Goal: Task Accomplishment & Management: Use online tool/utility

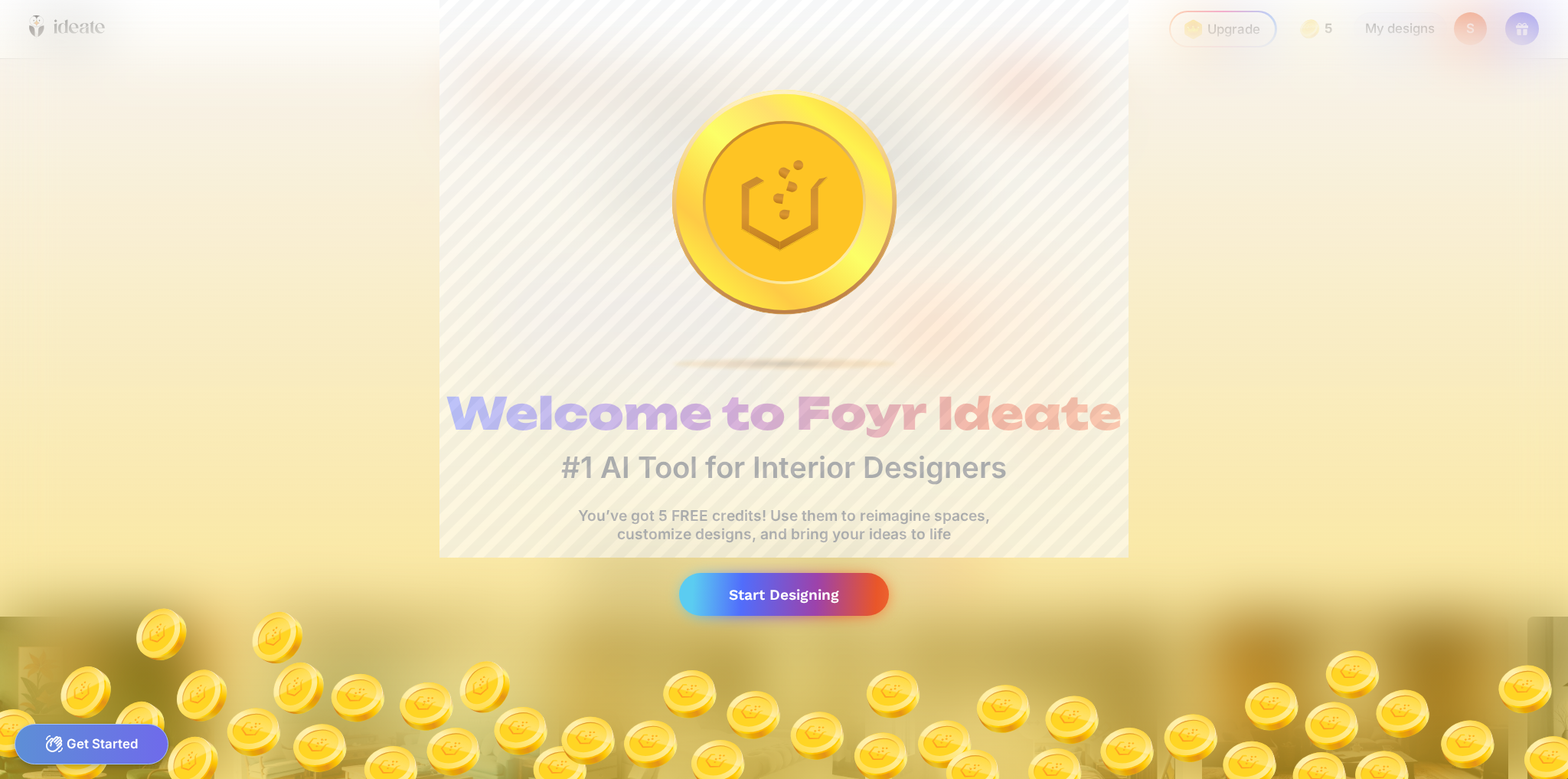
click at [786, 592] on div "Start Designing" at bounding box center [784, 595] width 209 height 44
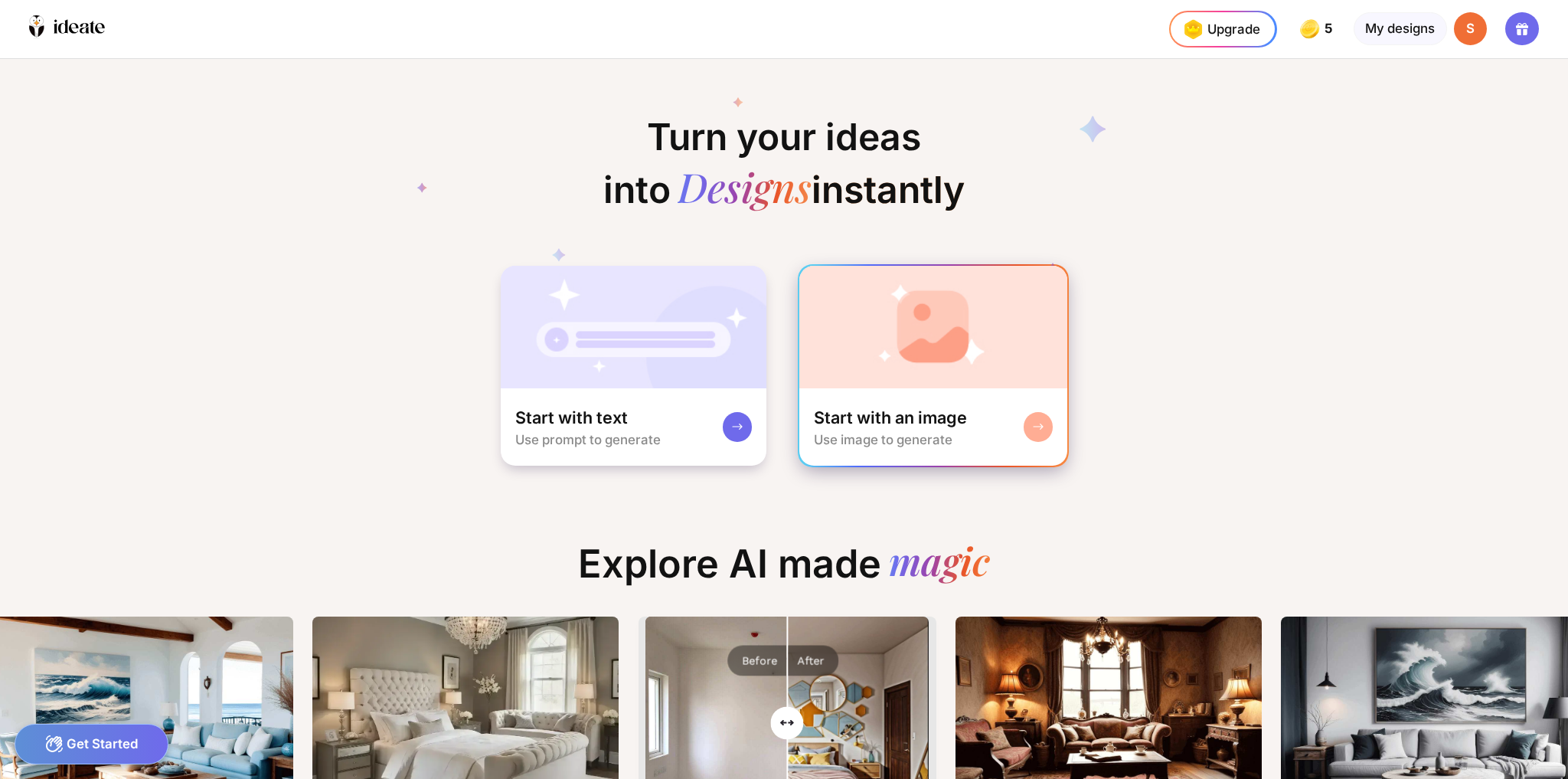
click at [1036, 431] on rect at bounding box center [1038, 427] width 13 height 13
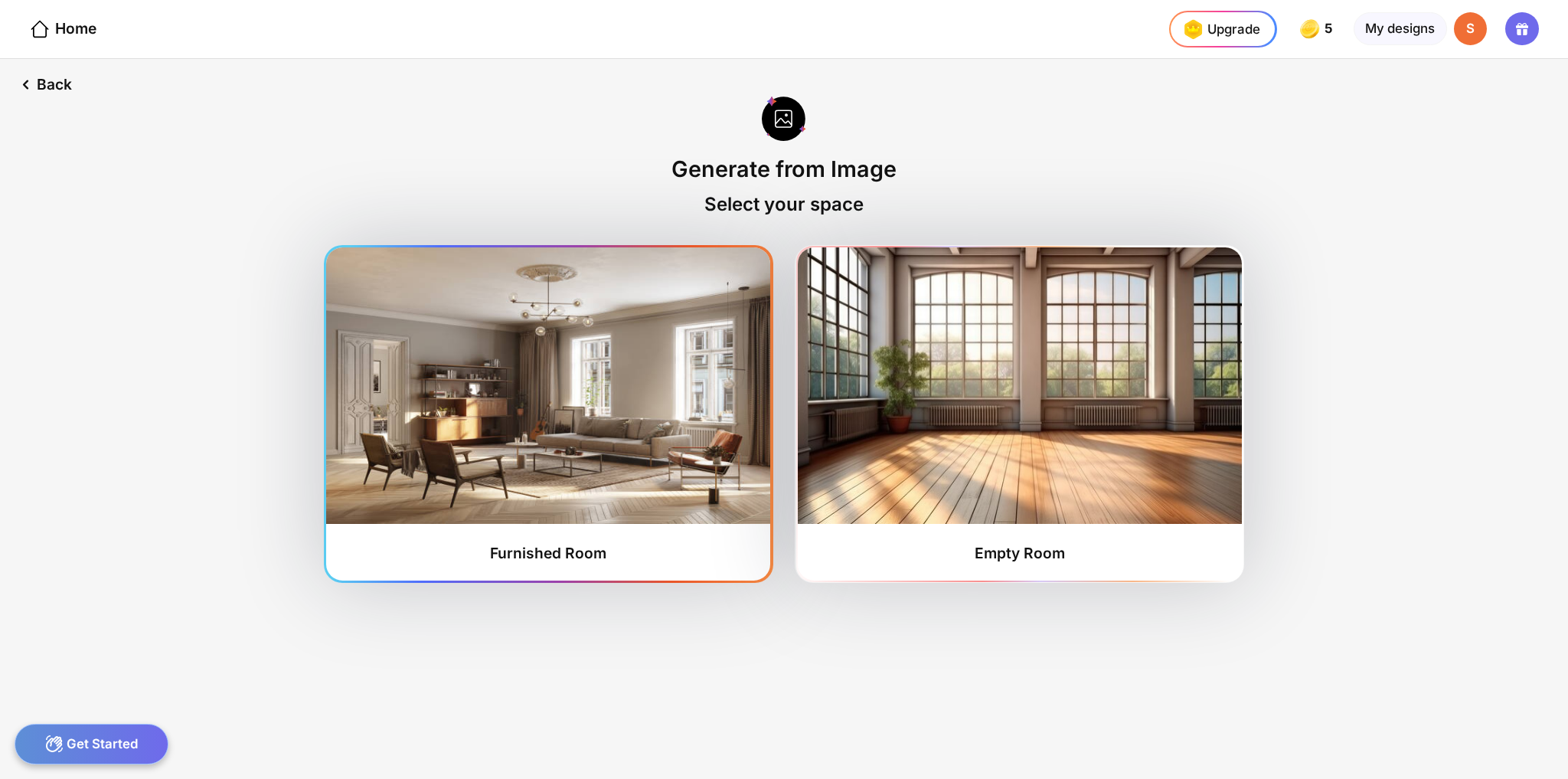
click at [585, 544] on div "Furnished Room" at bounding box center [548, 553] width 116 height 19
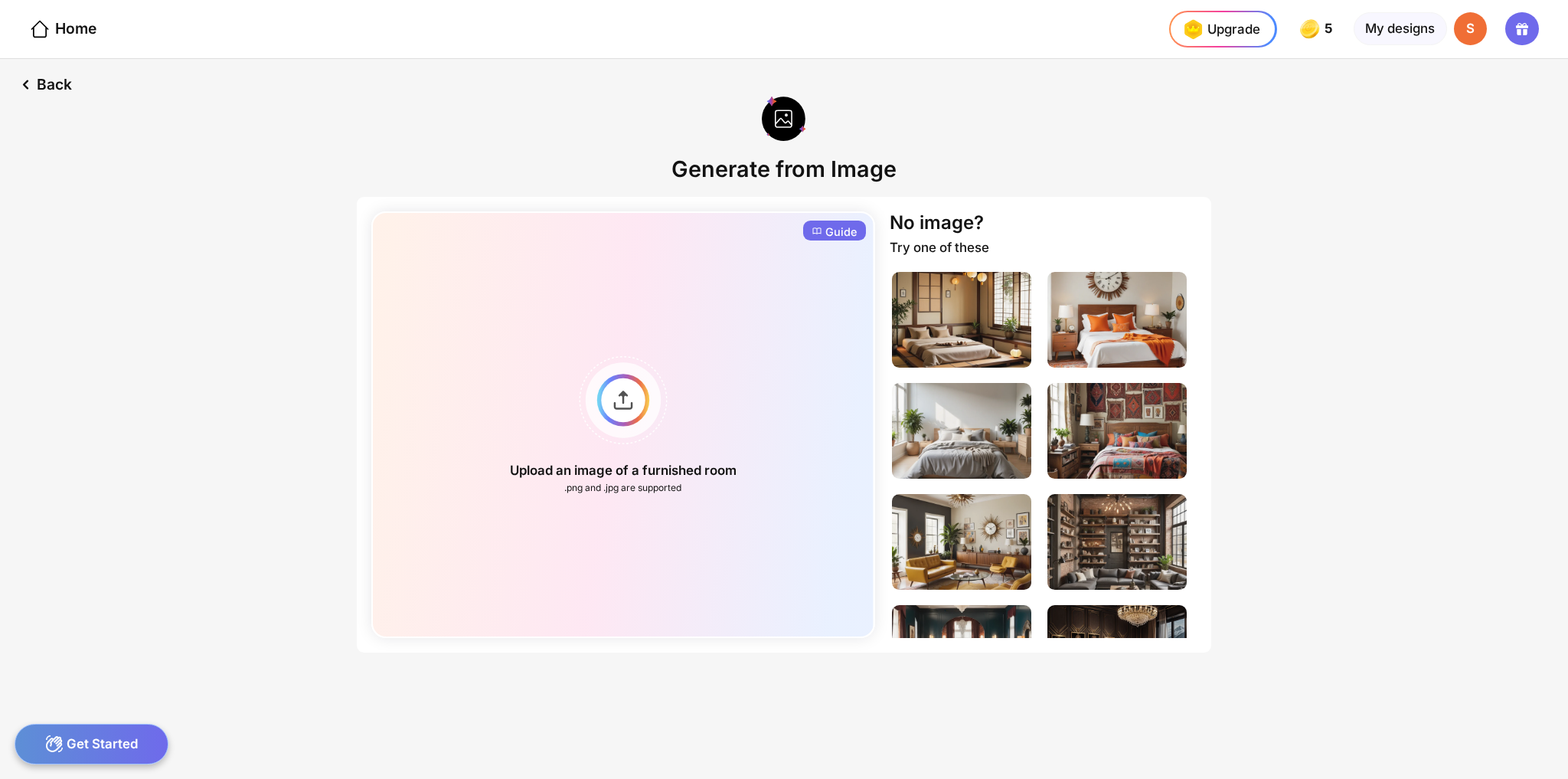
click at [826, 235] on div "Guide" at bounding box center [841, 232] width 31 height 15
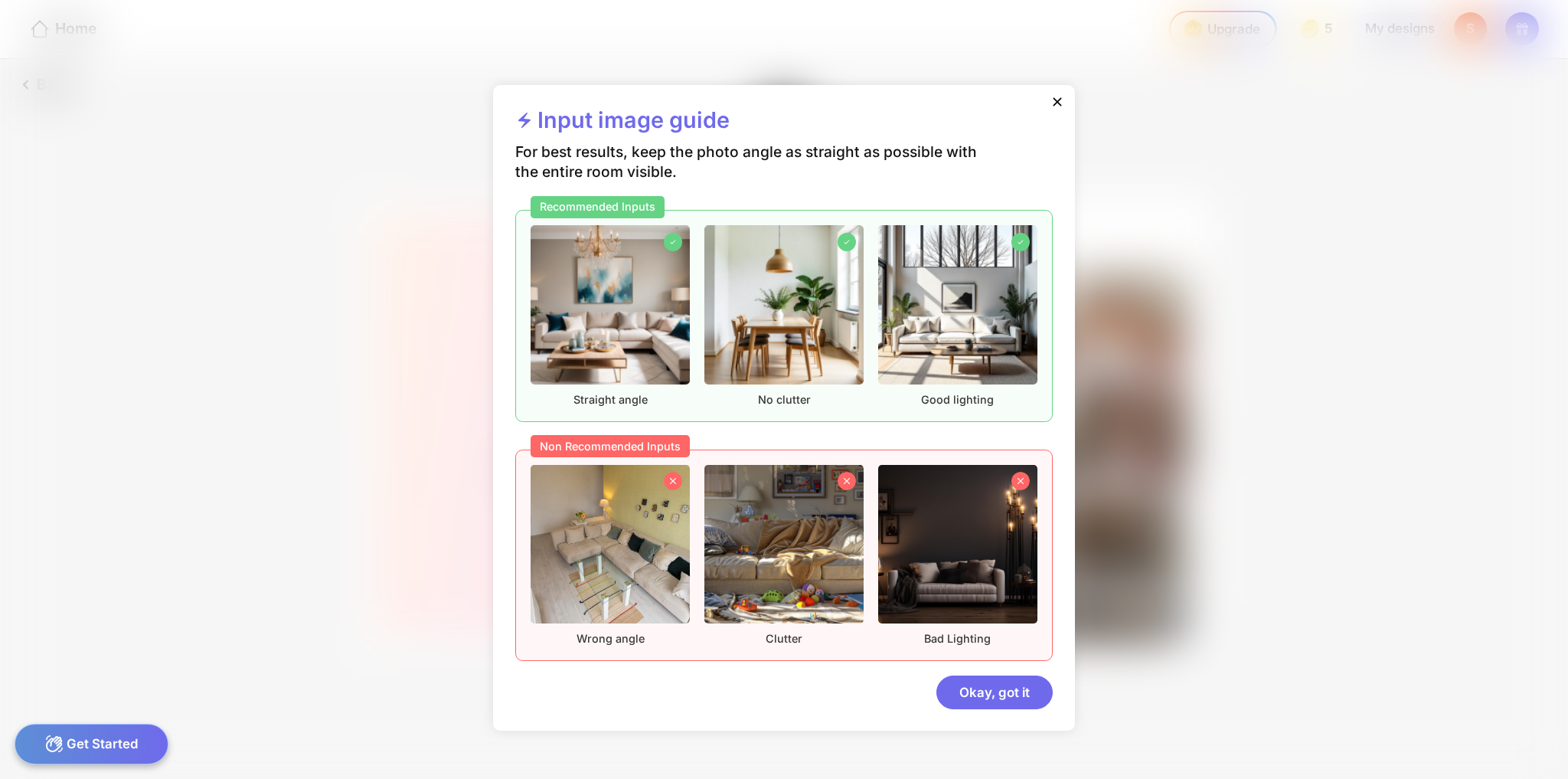
click at [1058, 99] on icon at bounding box center [1058, 102] width 16 height 16
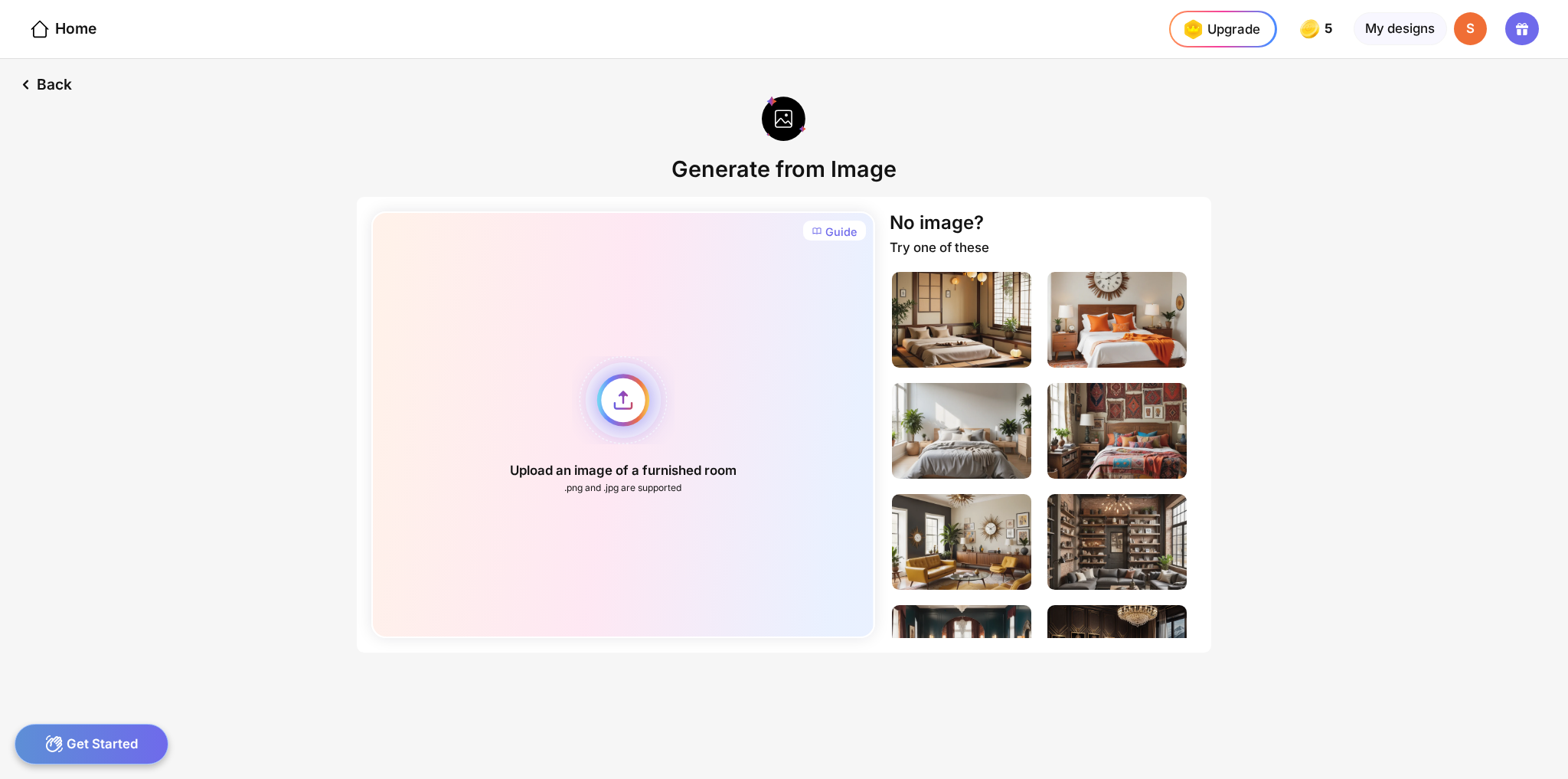
click at [632, 404] on div "Upload an image of a furnished room .png and .jpg are supported" at bounding box center [622, 424] width 503 height 426
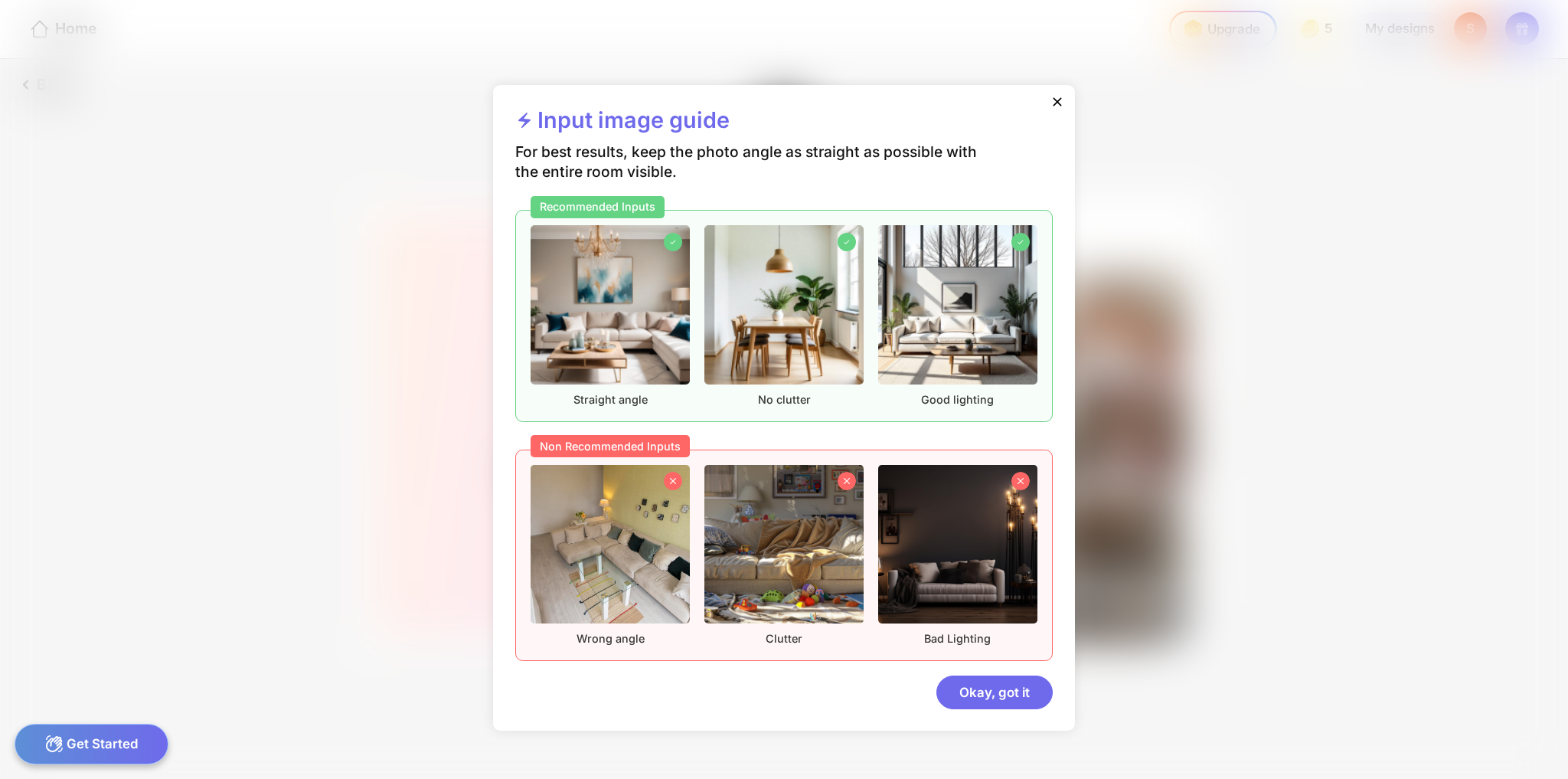
click at [1058, 104] on icon at bounding box center [1058, 102] width 16 height 16
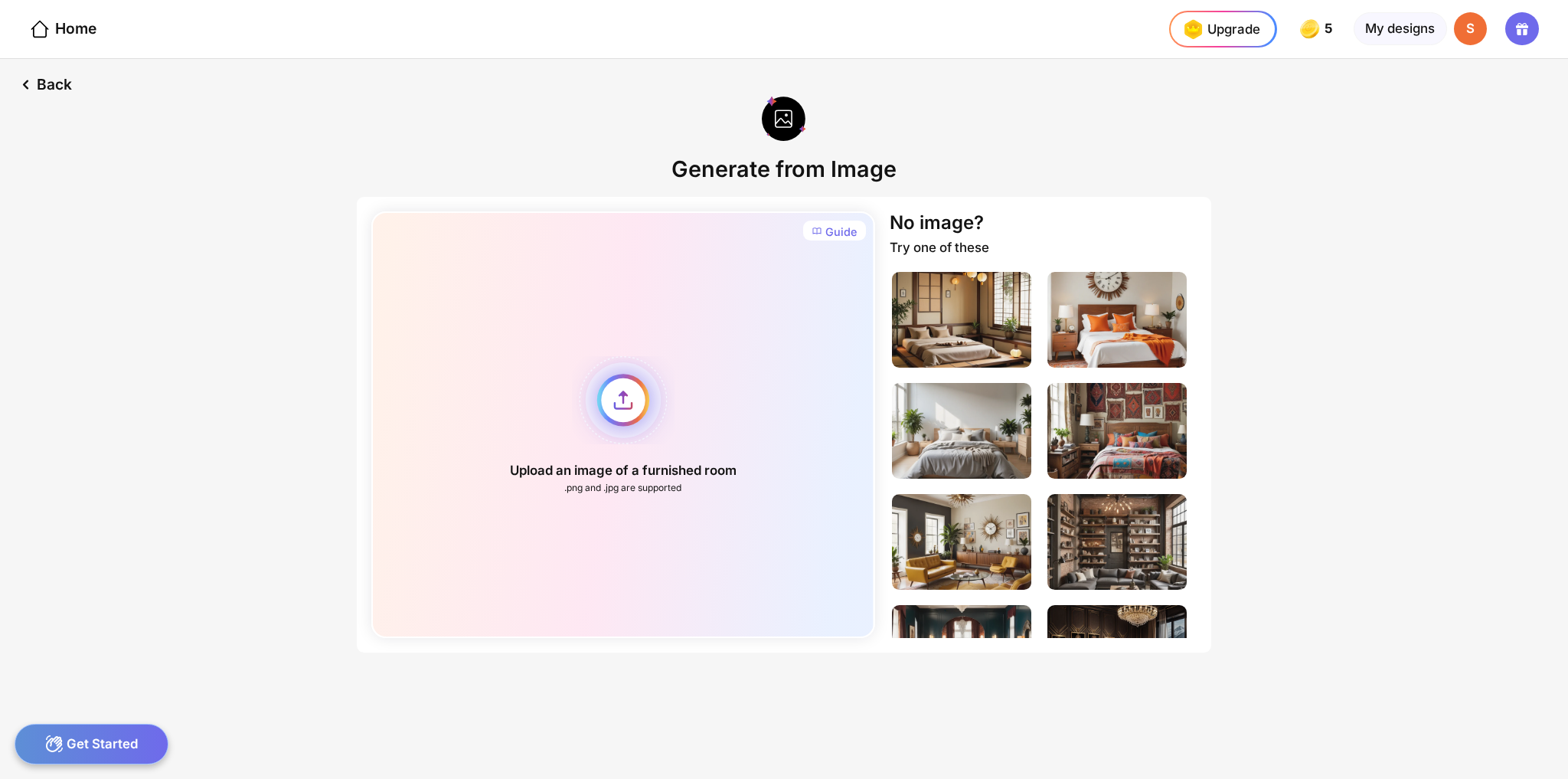
click at [629, 396] on div "Upload an image of a furnished room .png and .jpg are supported" at bounding box center [622, 424] width 503 height 426
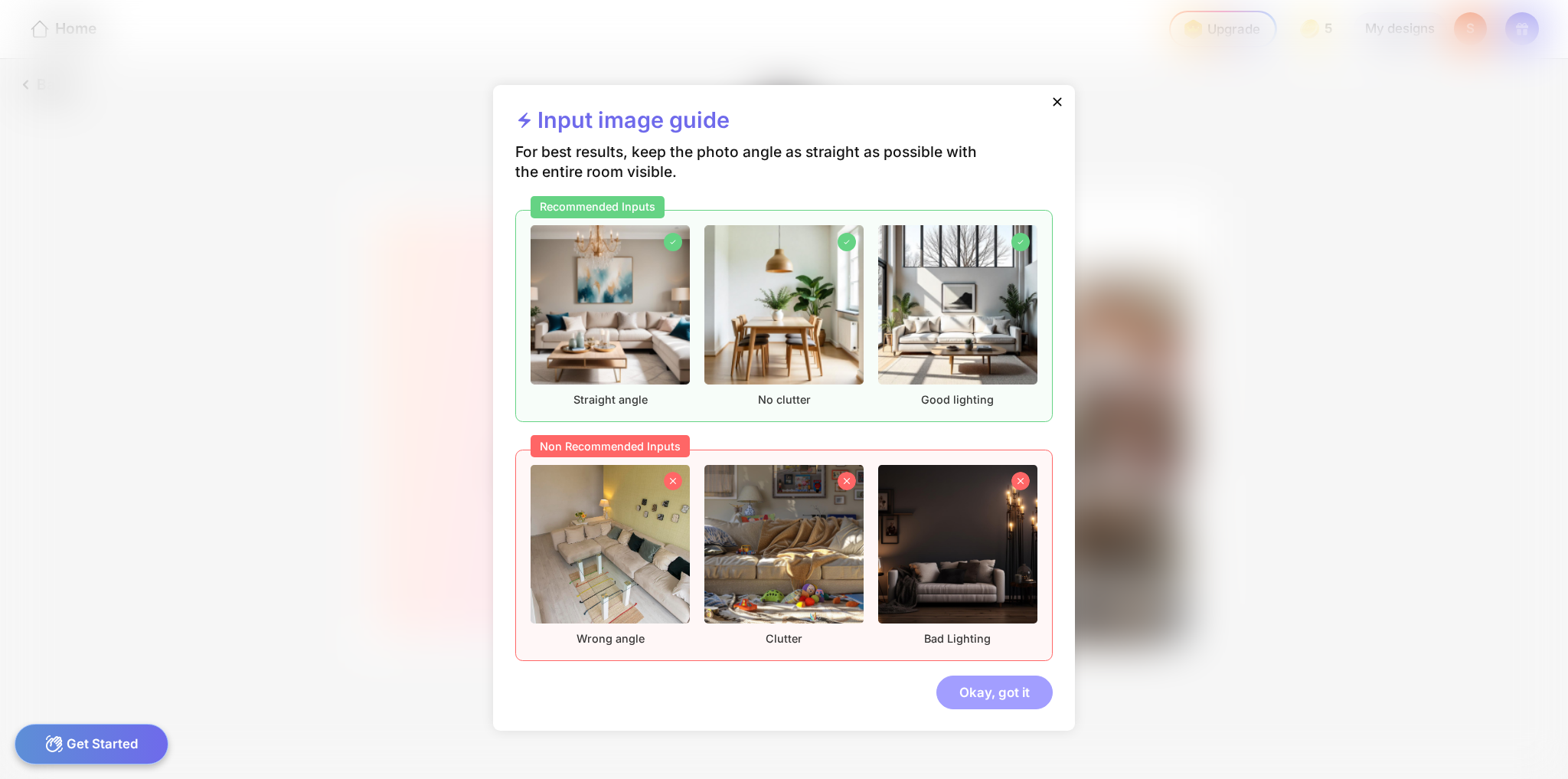
click at [988, 687] on div "Okay, got it" at bounding box center [994, 692] width 116 height 33
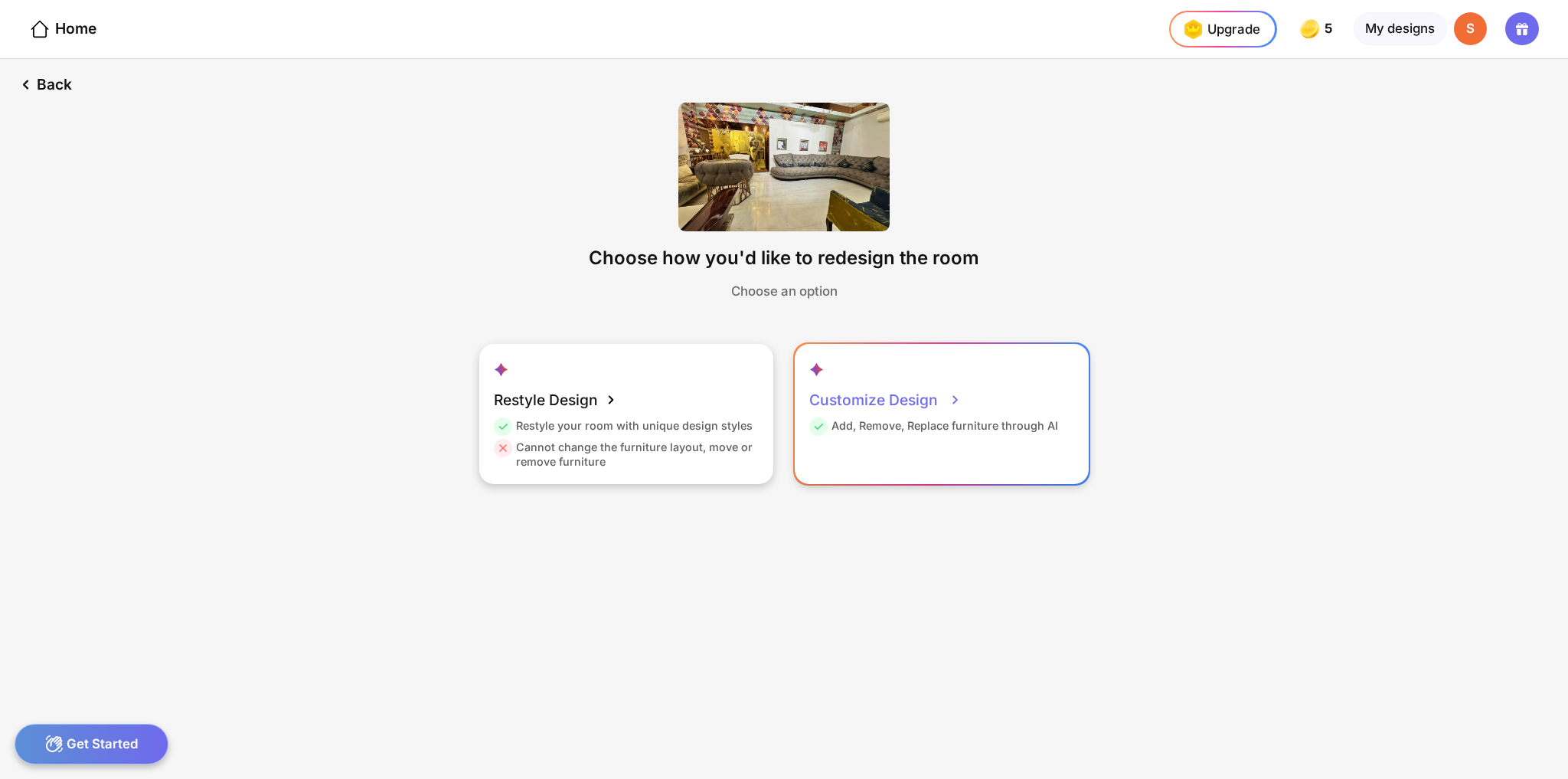
click at [923, 398] on div "Customize Design" at bounding box center [885, 400] width 152 height 37
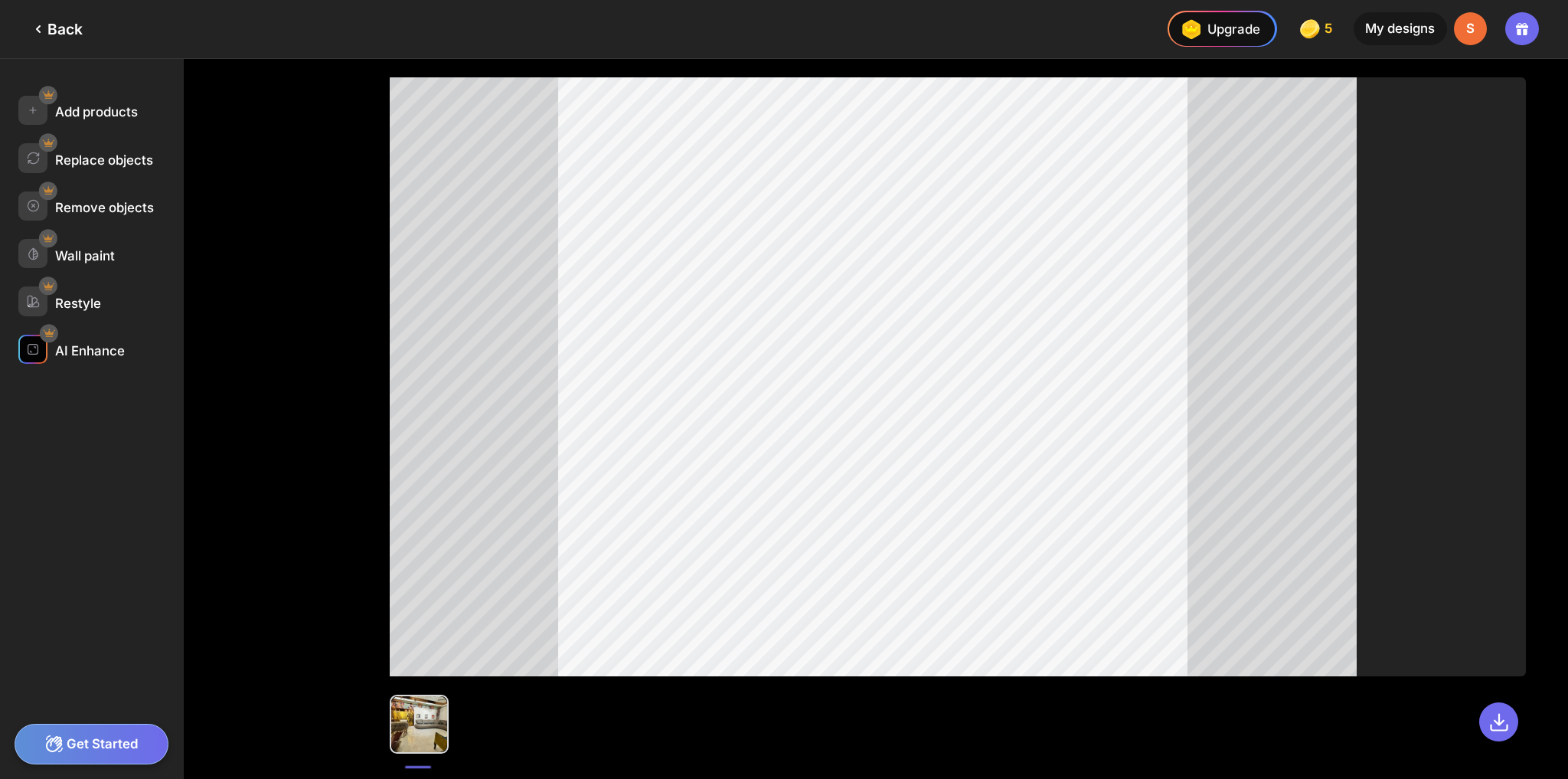
click at [74, 348] on div "AI Enhance" at bounding box center [90, 351] width 70 height 16
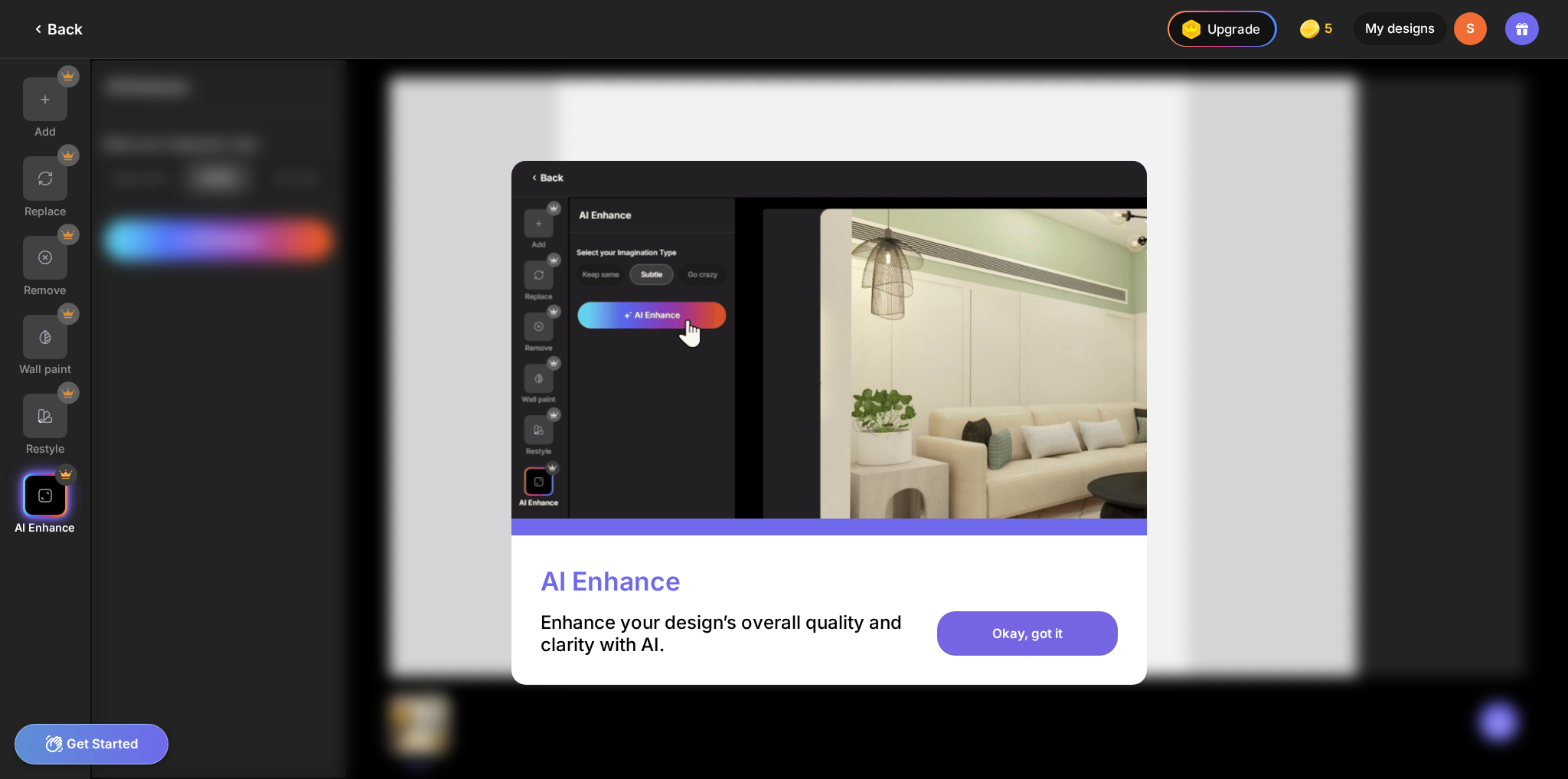
click at [1020, 635] on div "Okay, got it" at bounding box center [1027, 633] width 180 height 45
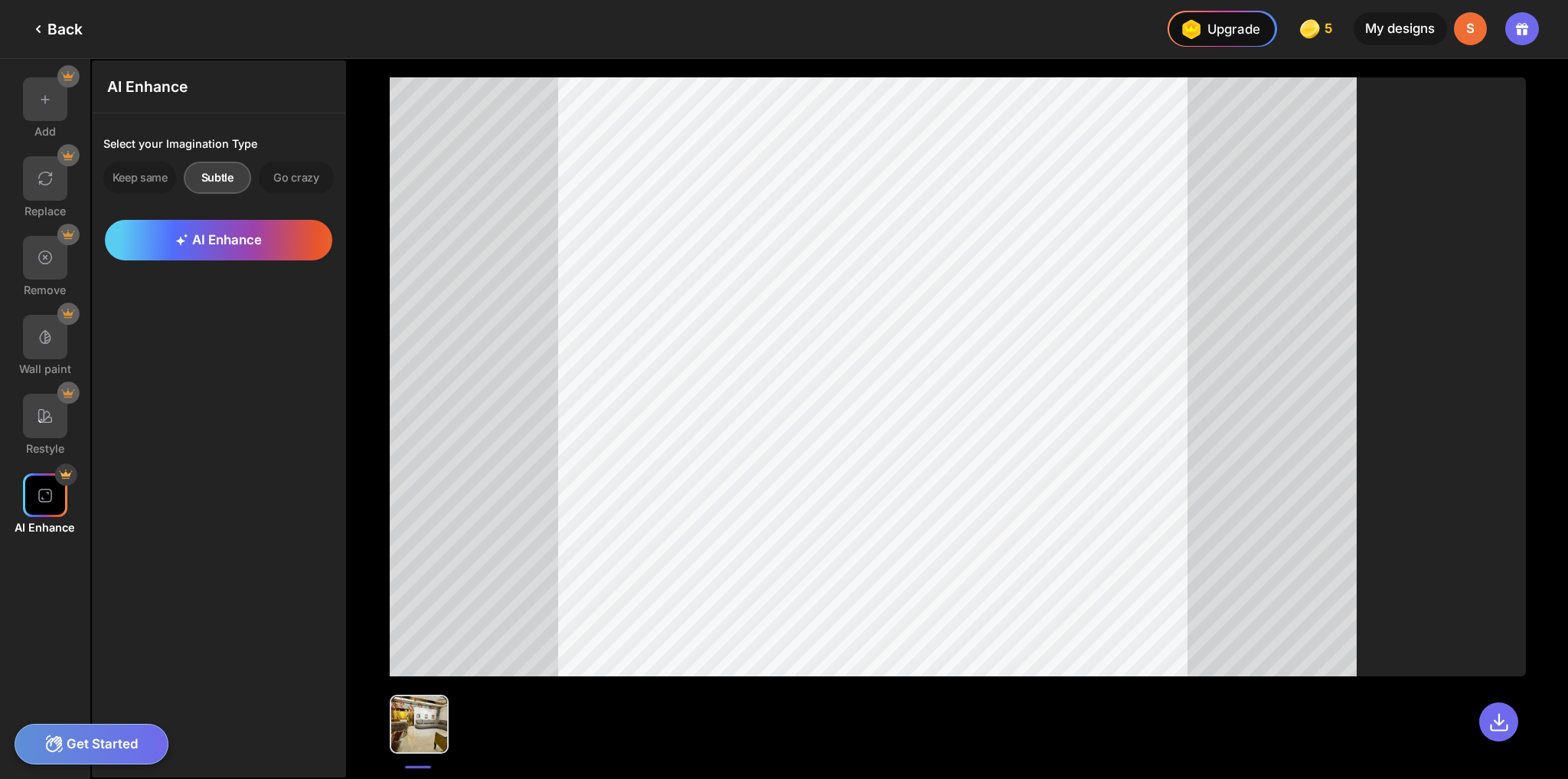
click at [206, 181] on div "Subtle" at bounding box center [217, 178] width 68 height 32
click at [197, 241] on span "AI Enhance" at bounding box center [218, 240] width 87 height 16
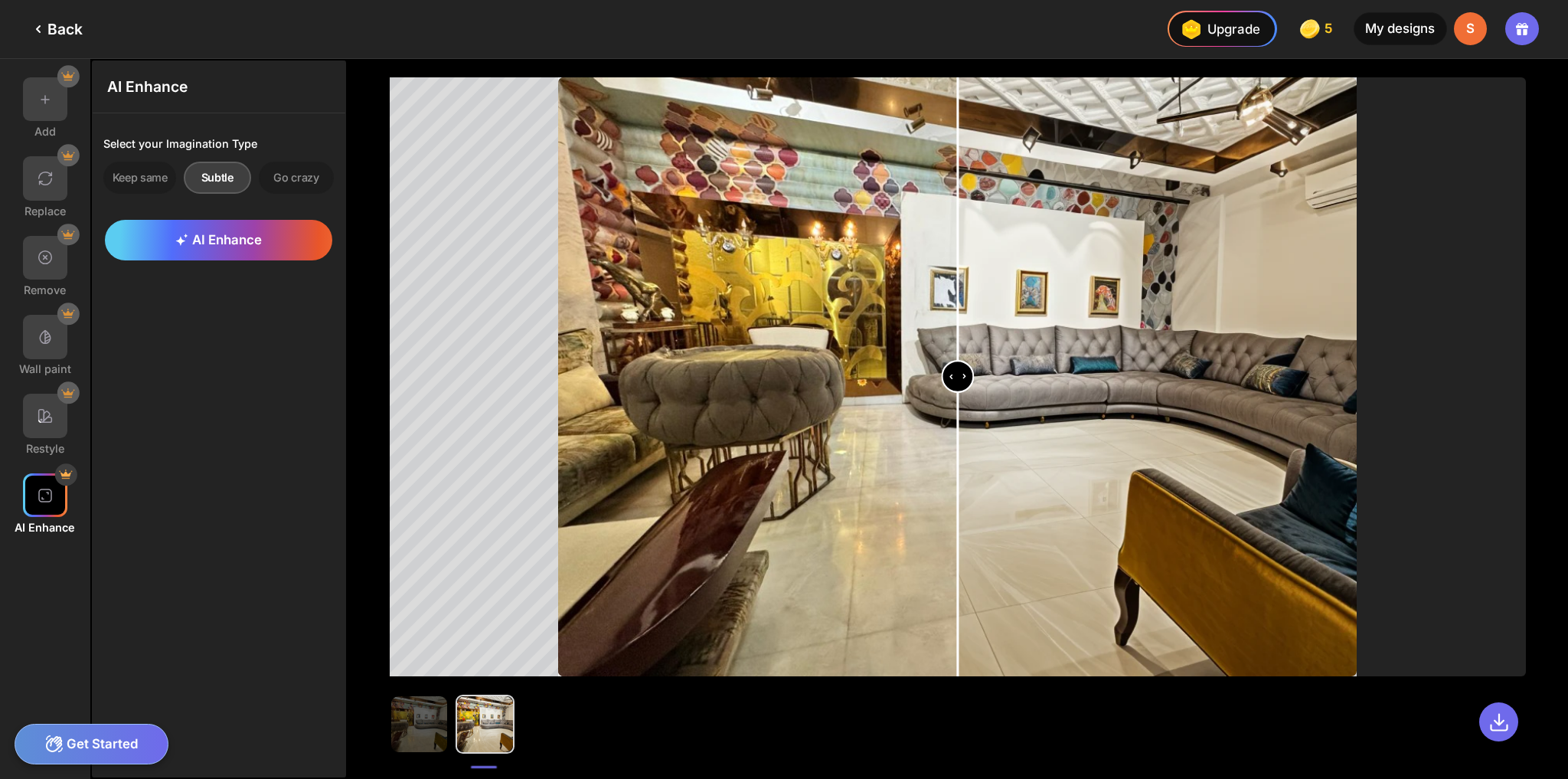
click at [1393, 27] on div "My designs" at bounding box center [1399, 29] width 93 height 33
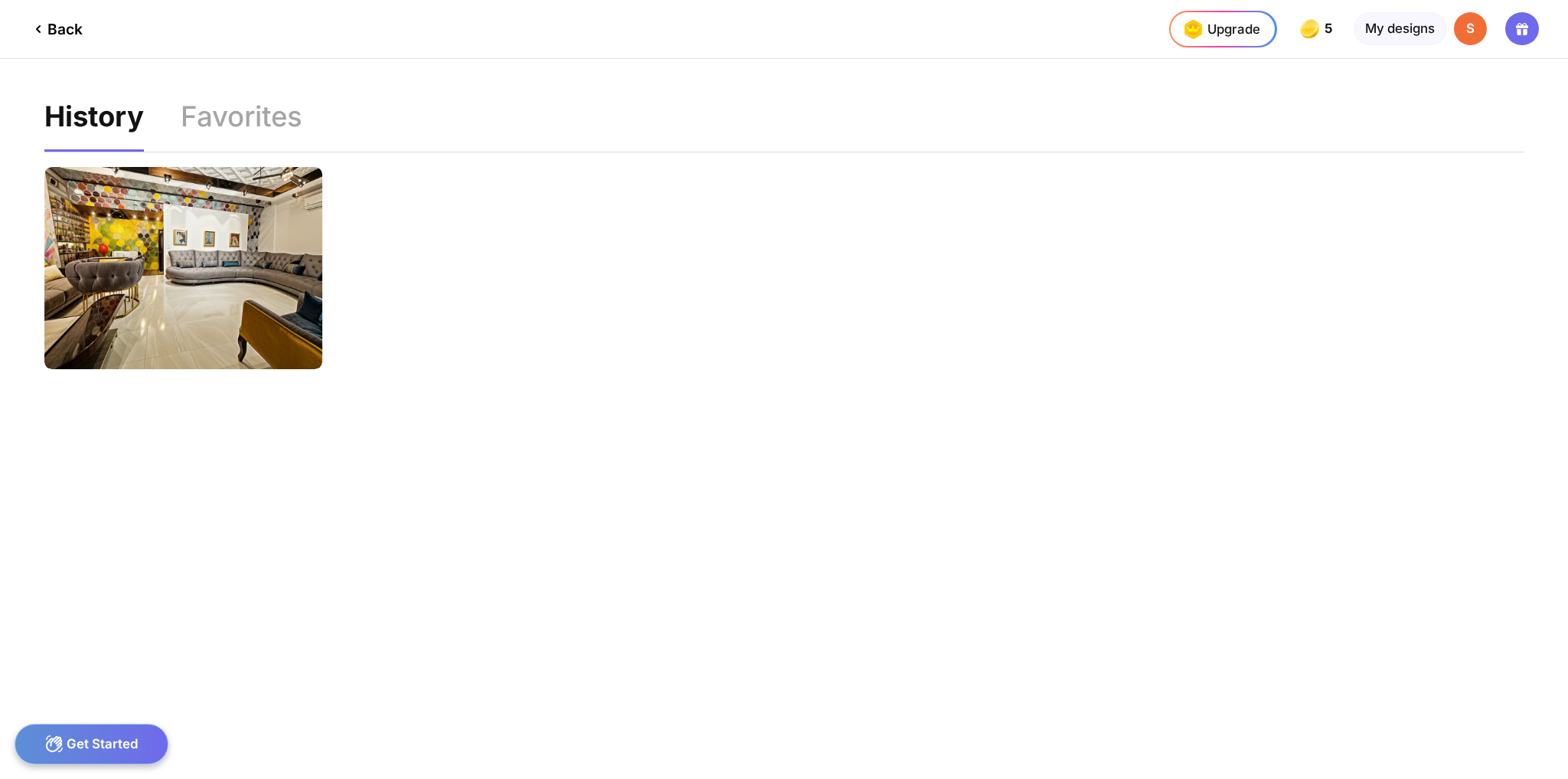
click at [51, 764] on div "Edit Design" at bounding box center [784, 503] width 1480 height 701
click at [74, 742] on div "Get Started" at bounding box center [91, 744] width 154 height 41
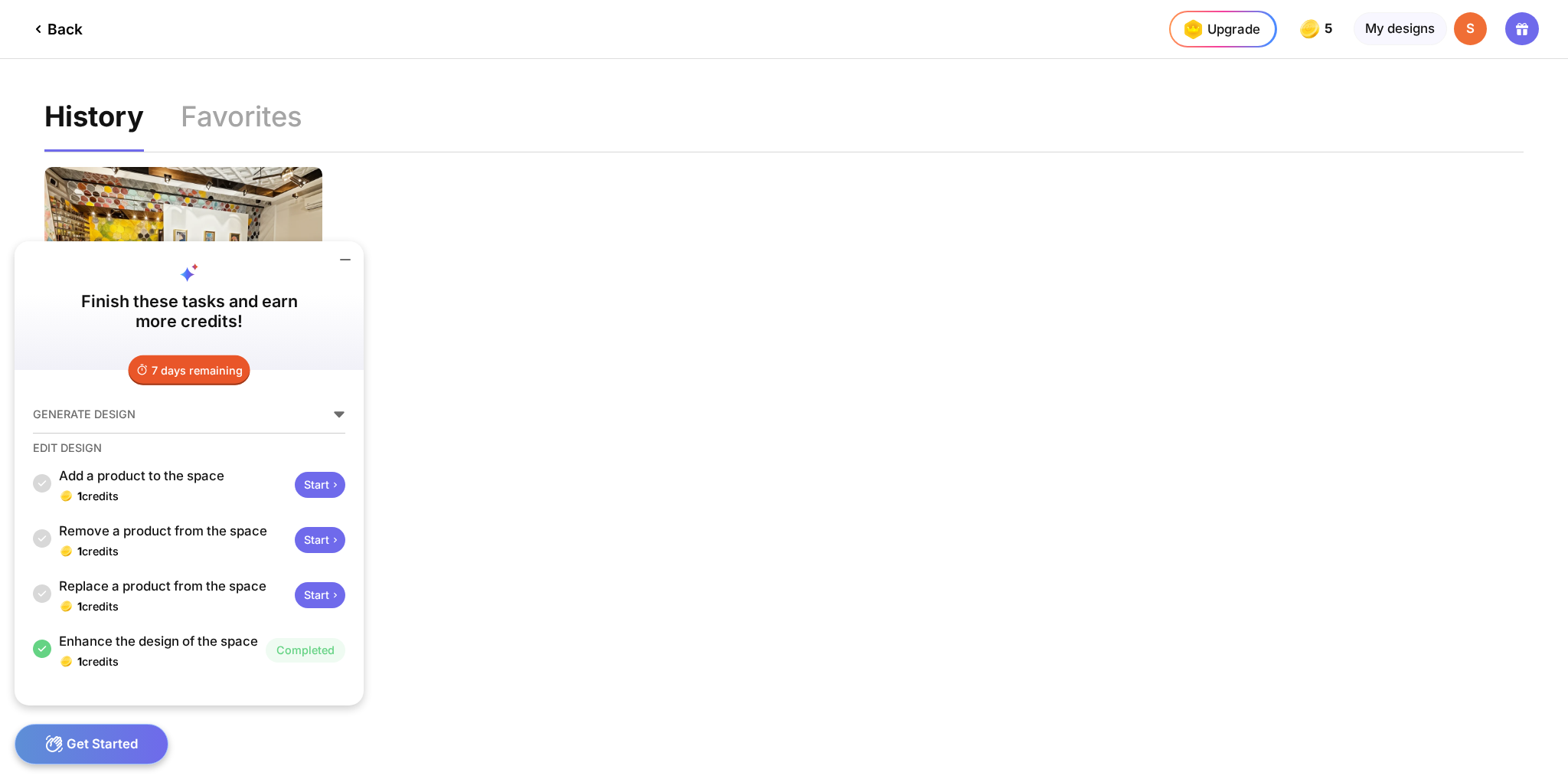
click at [331, 479] on icon at bounding box center [335, 485] width 13 height 13
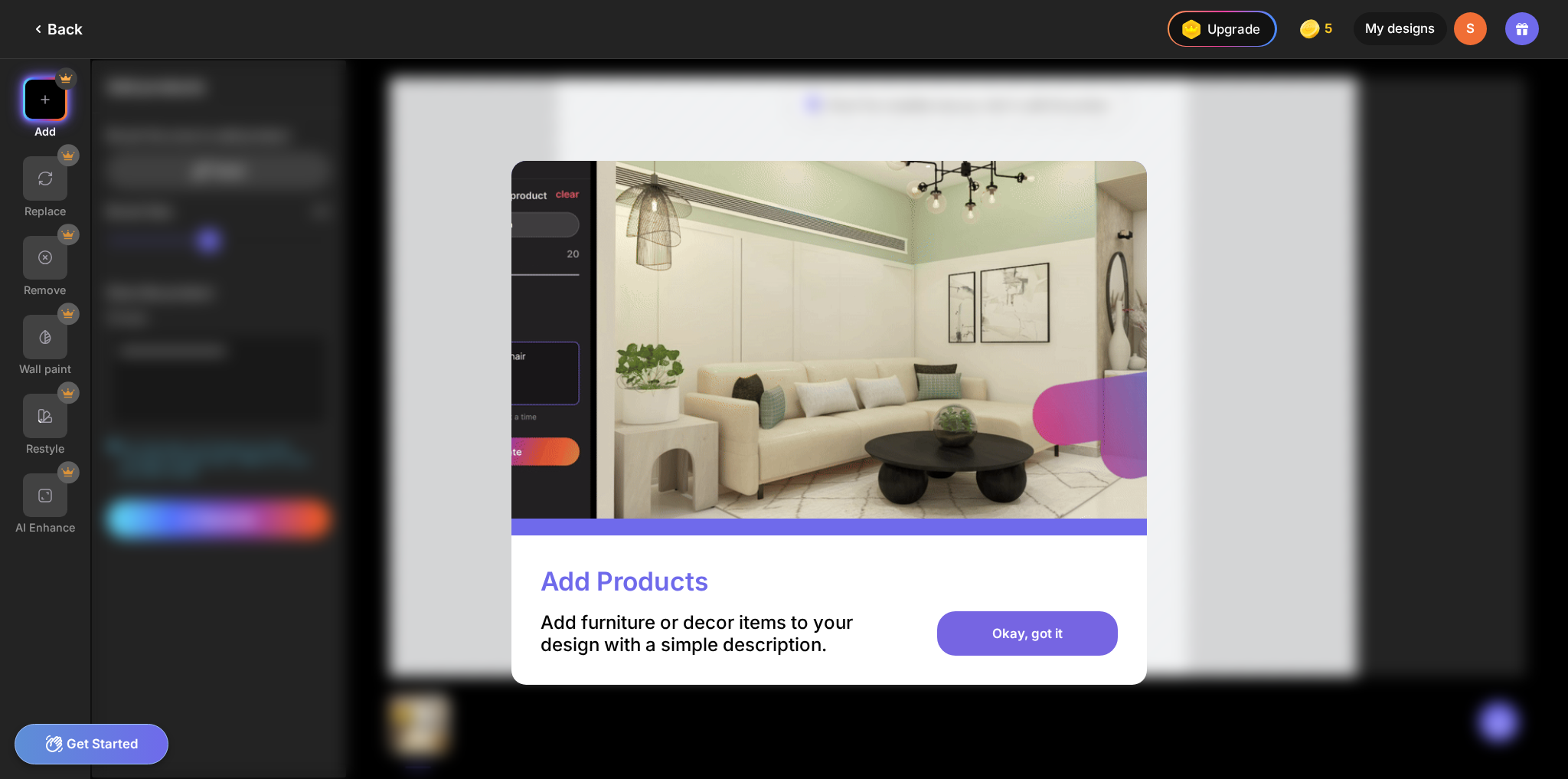
click at [1015, 631] on div "Okay, got it" at bounding box center [1027, 633] width 180 height 45
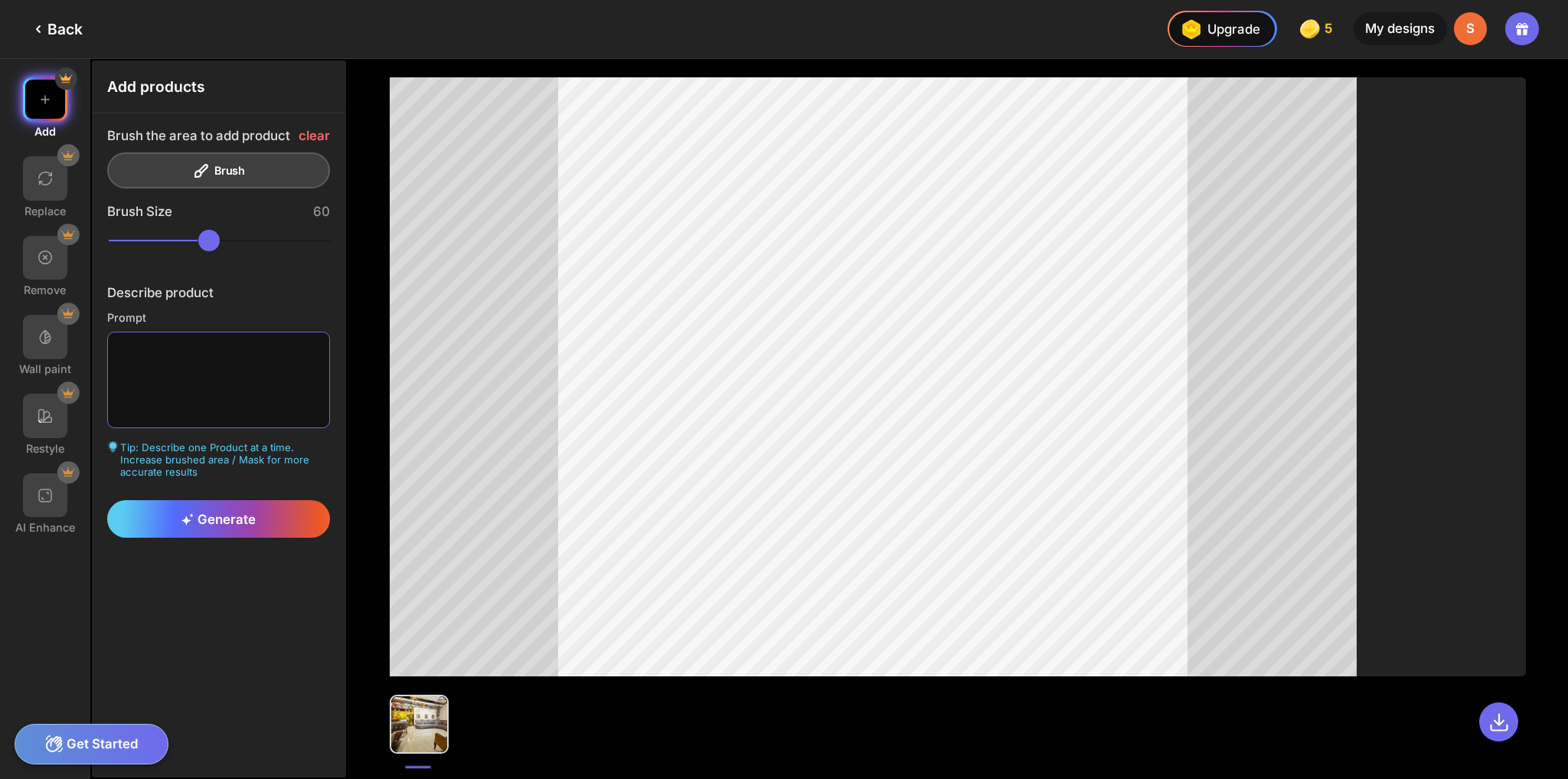
click at [184, 352] on textarea at bounding box center [219, 380] width 224 height 97
type textarea "*"
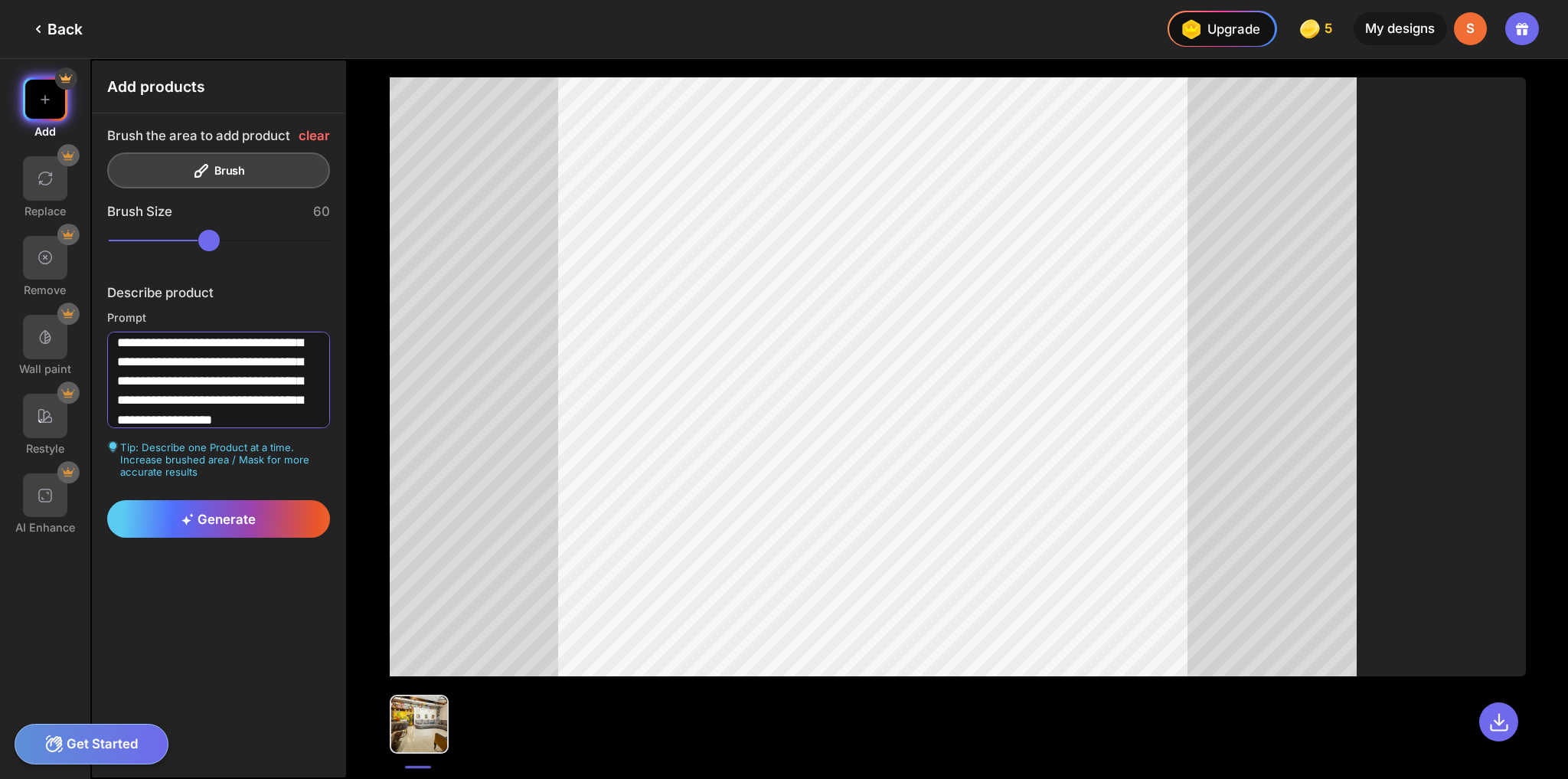
scroll to position [47, 0]
type textarea "**********"
click at [224, 517] on span "Generate" at bounding box center [218, 519] width 74 height 16
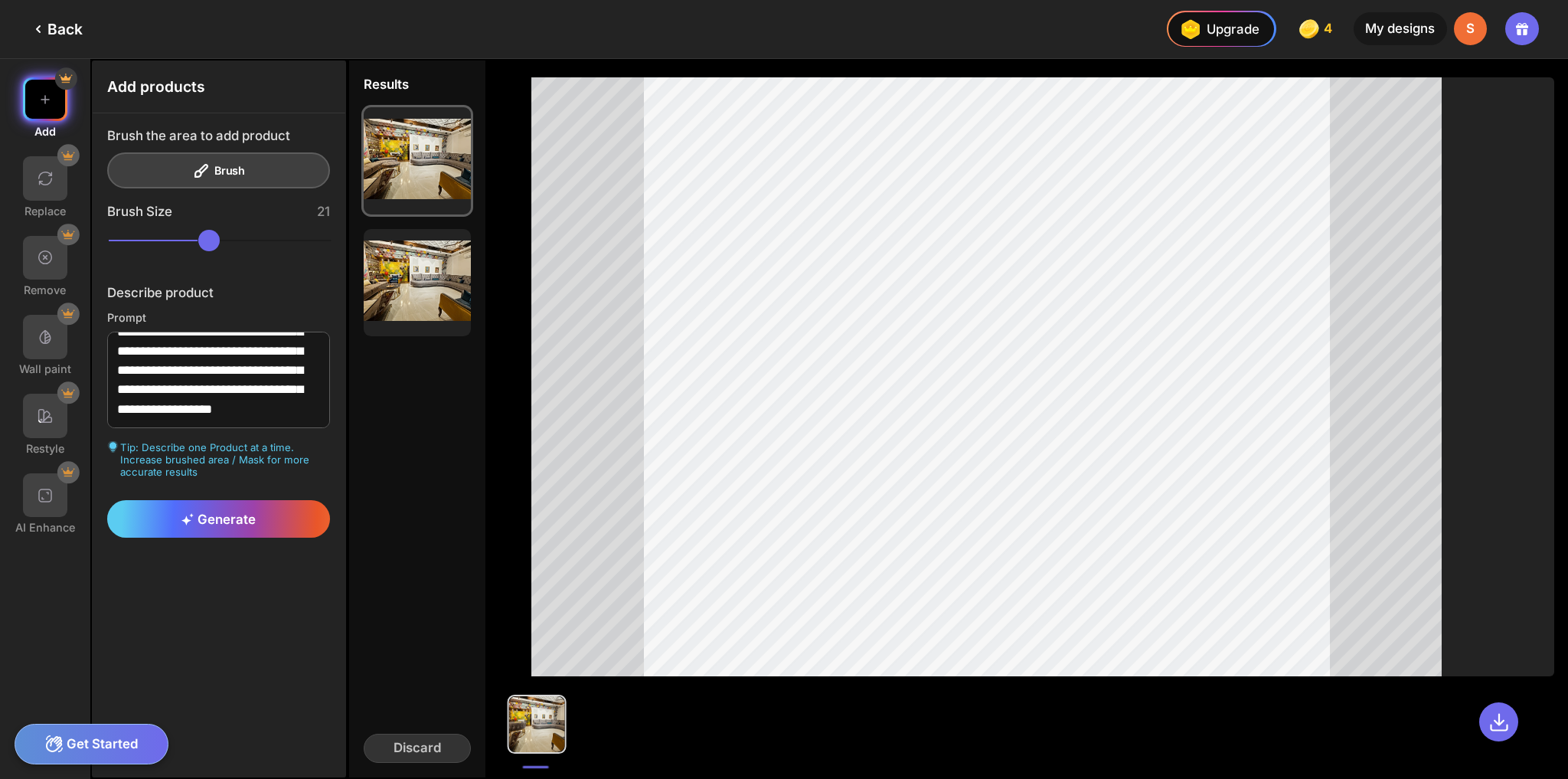
drag, startPoint x: 234, startPoint y: 246, endPoint x: 143, endPoint y: 243, distance: 91.0
click at [143, 243] on input "range" at bounding box center [220, 241] width 224 height 22
drag, startPoint x: 147, startPoint y: 242, endPoint x: 247, endPoint y: 321, distance: 127.4
type input "**"
click at [263, 252] on input "range" at bounding box center [220, 241] width 224 height 22
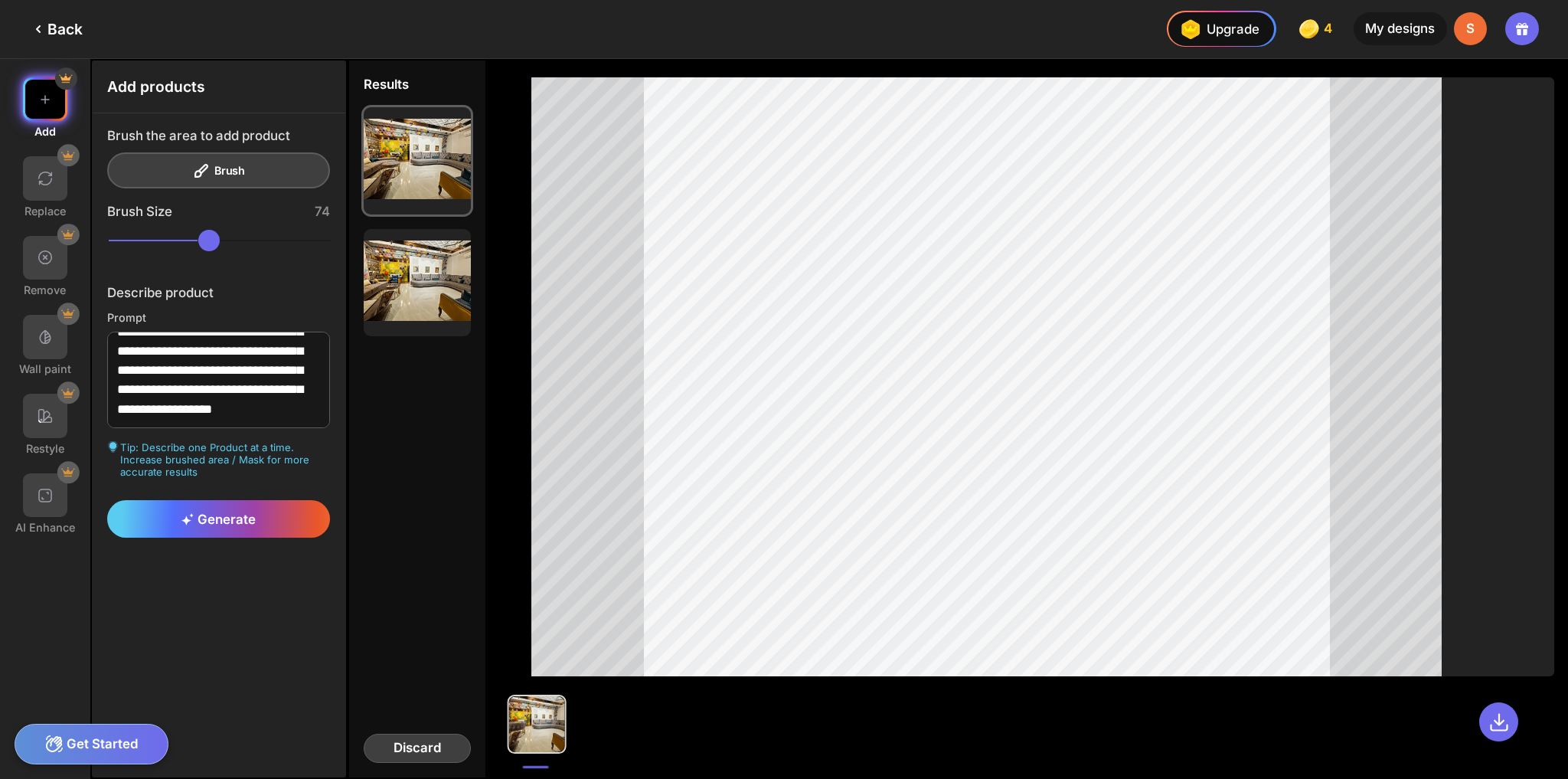
click at [425, 748] on div "Discard" at bounding box center [417, 748] width 107 height 29
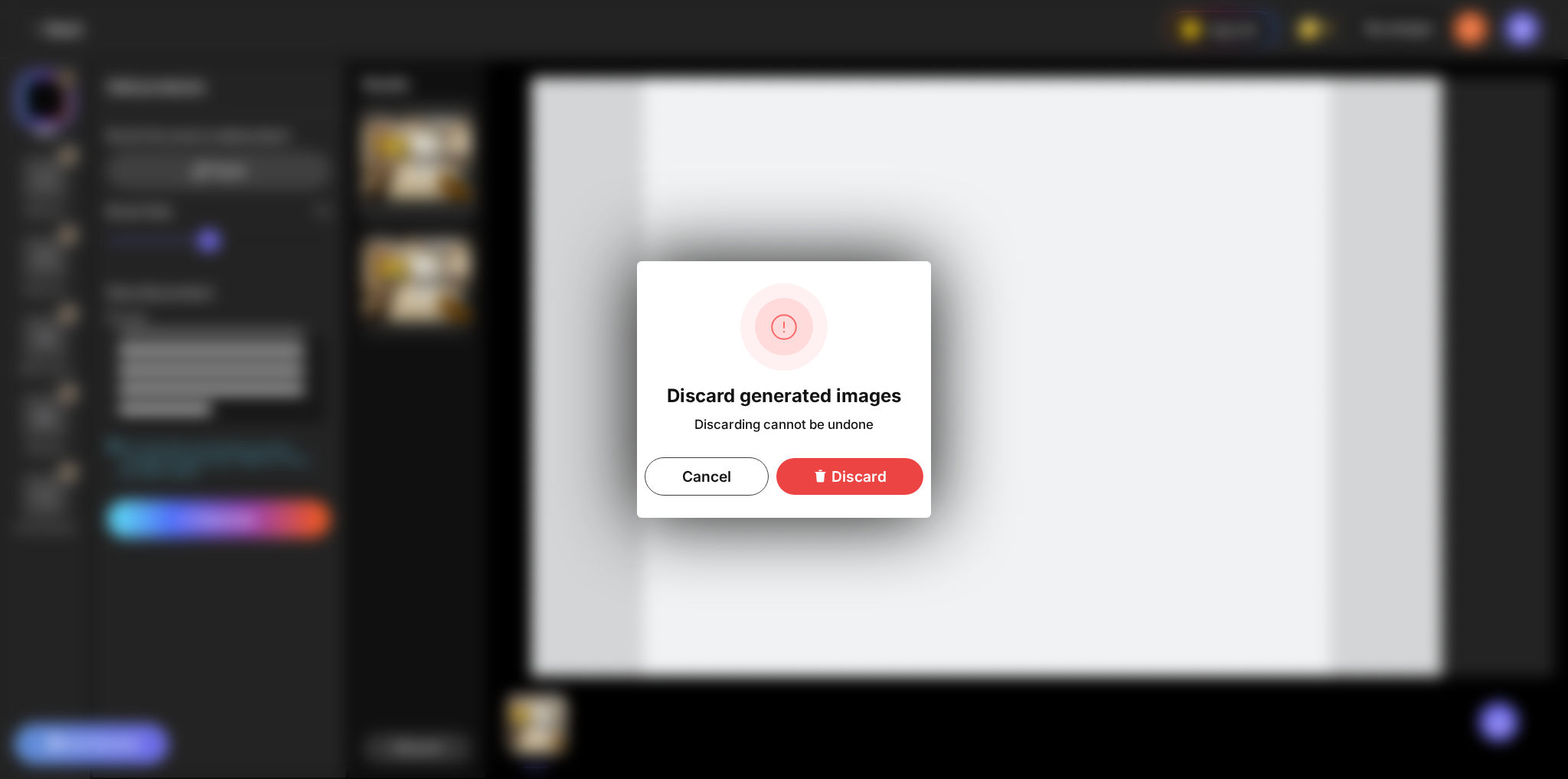
click at [833, 466] on div "Discard" at bounding box center [850, 476] width 147 height 37
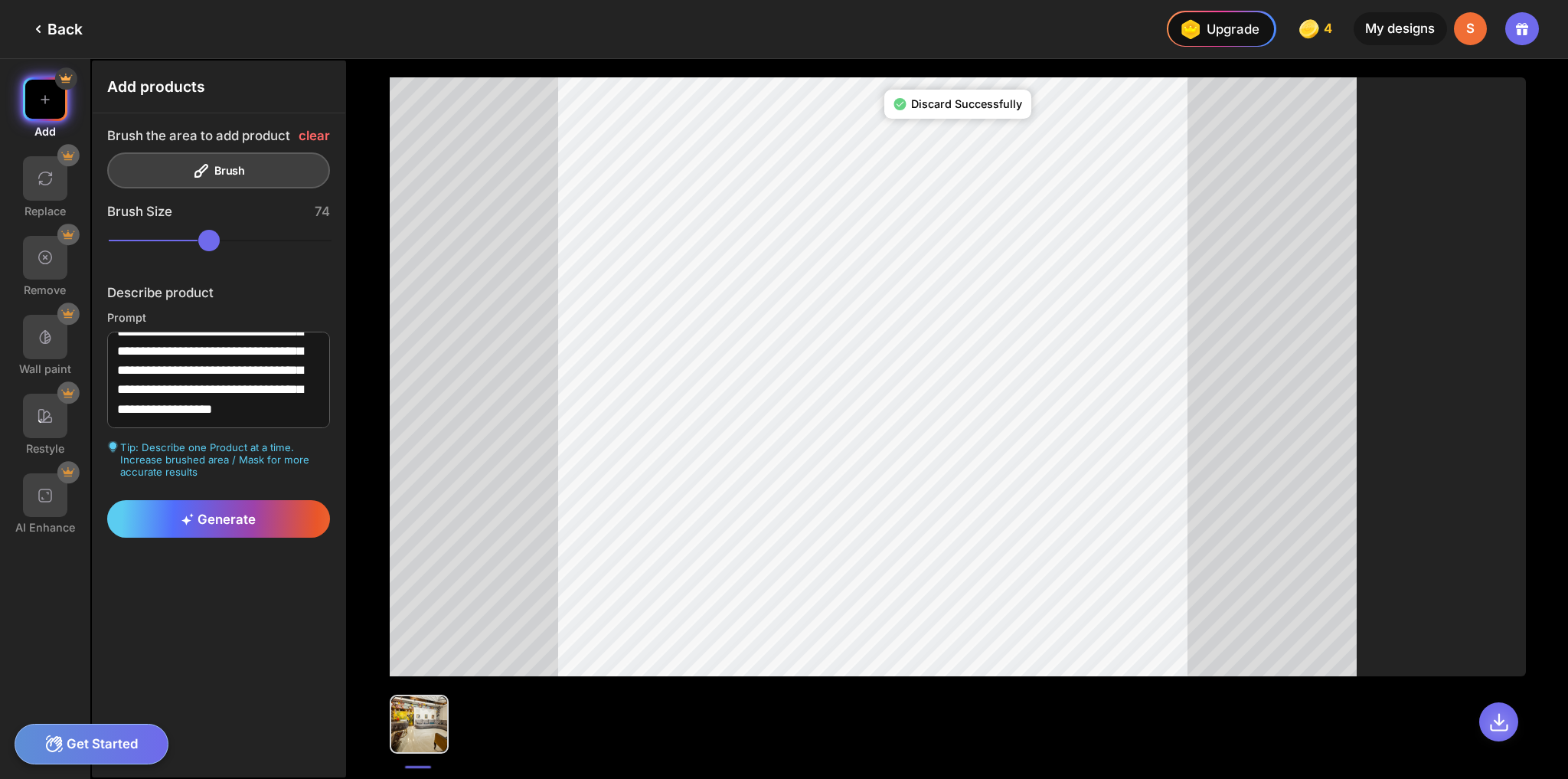
click at [1492, 725] on icon at bounding box center [1498, 722] width 21 height 21
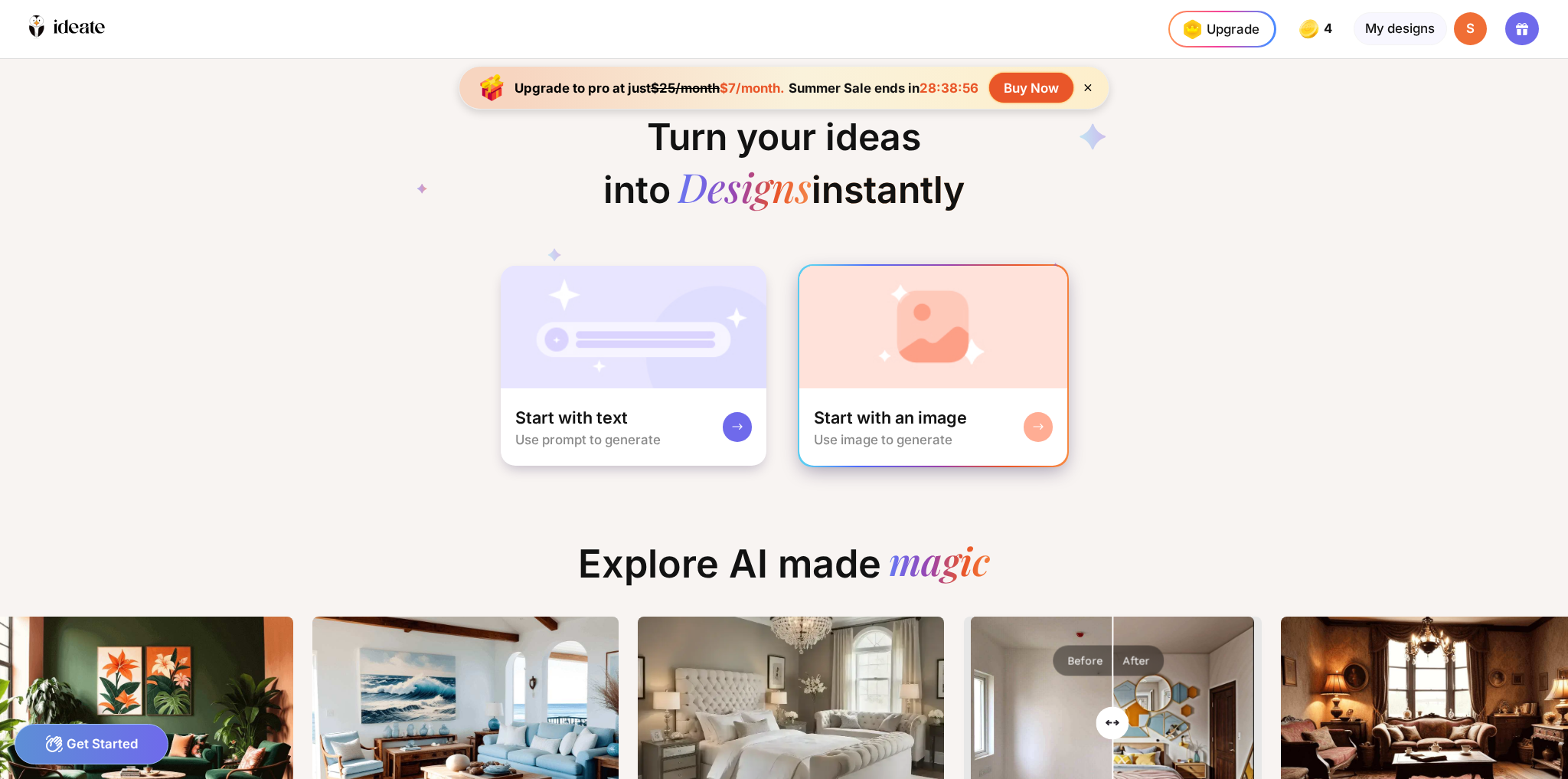
click at [952, 343] on img at bounding box center [933, 327] width 269 height 123
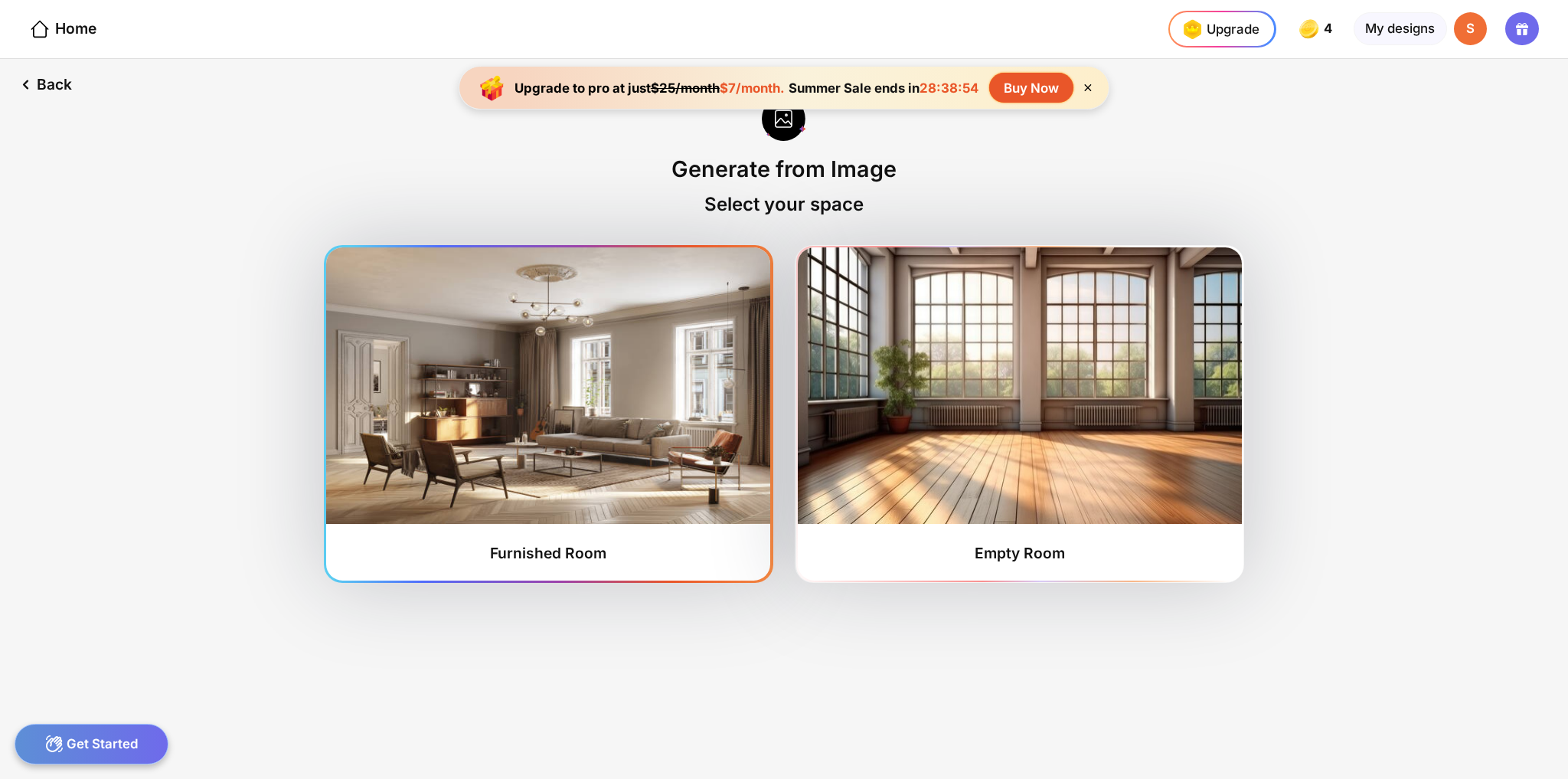
click at [511, 445] on img at bounding box center [548, 386] width 444 height 277
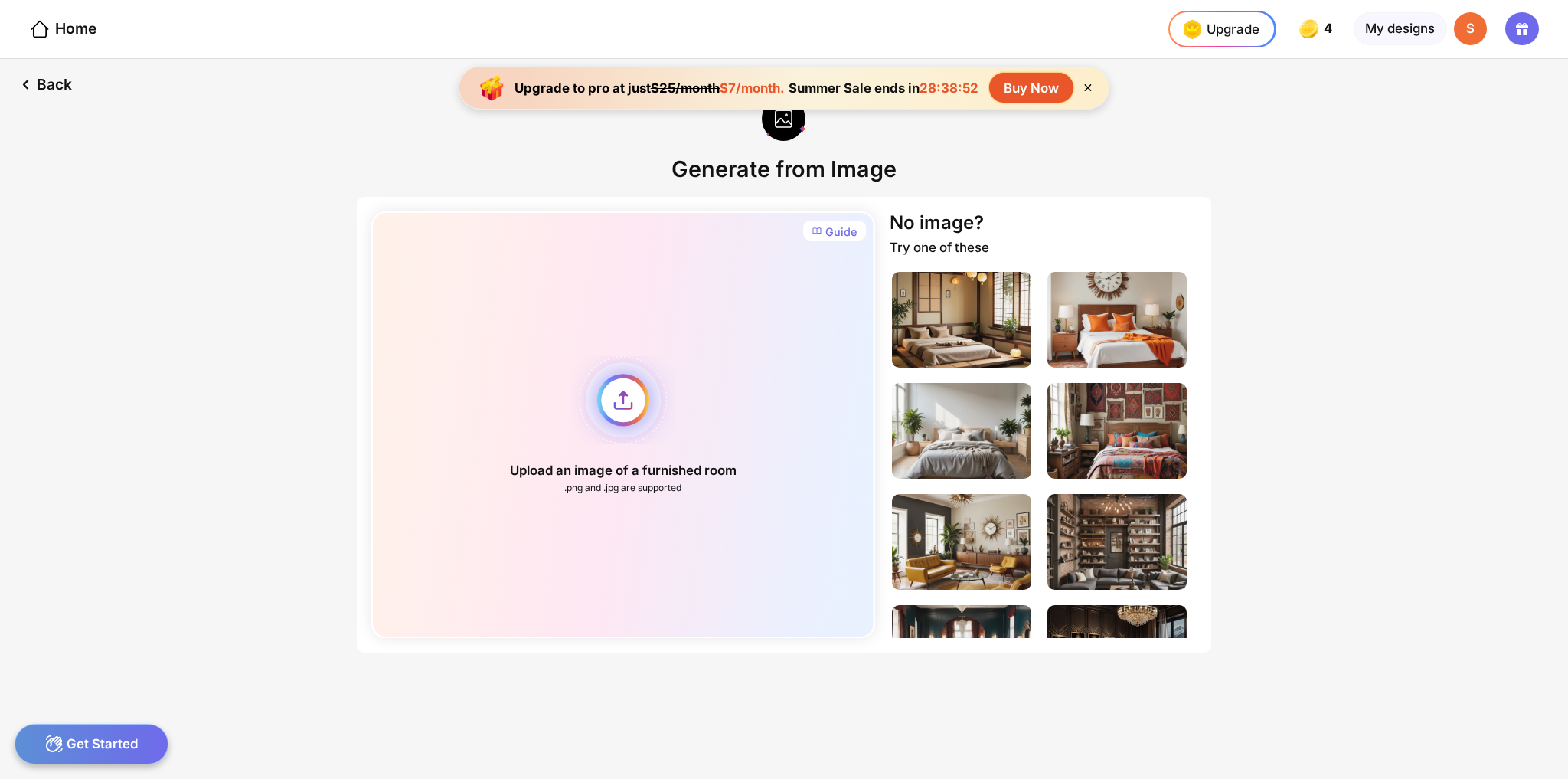
click at [624, 412] on div "Upload an image of a furnished room .png and .jpg are supported" at bounding box center [622, 424] width 503 height 426
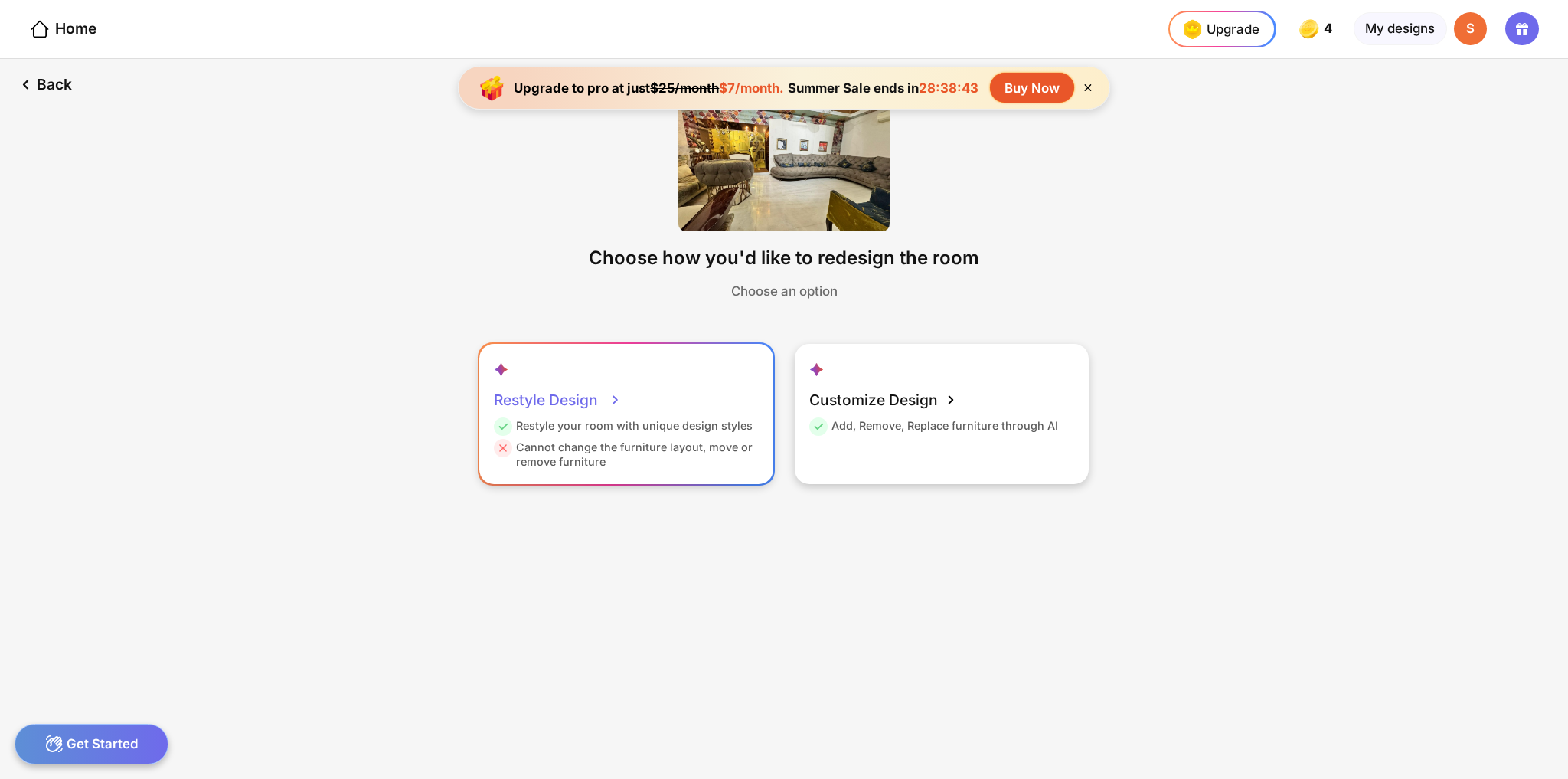
click at [573, 401] on div "Restyle Design" at bounding box center [558, 400] width 128 height 37
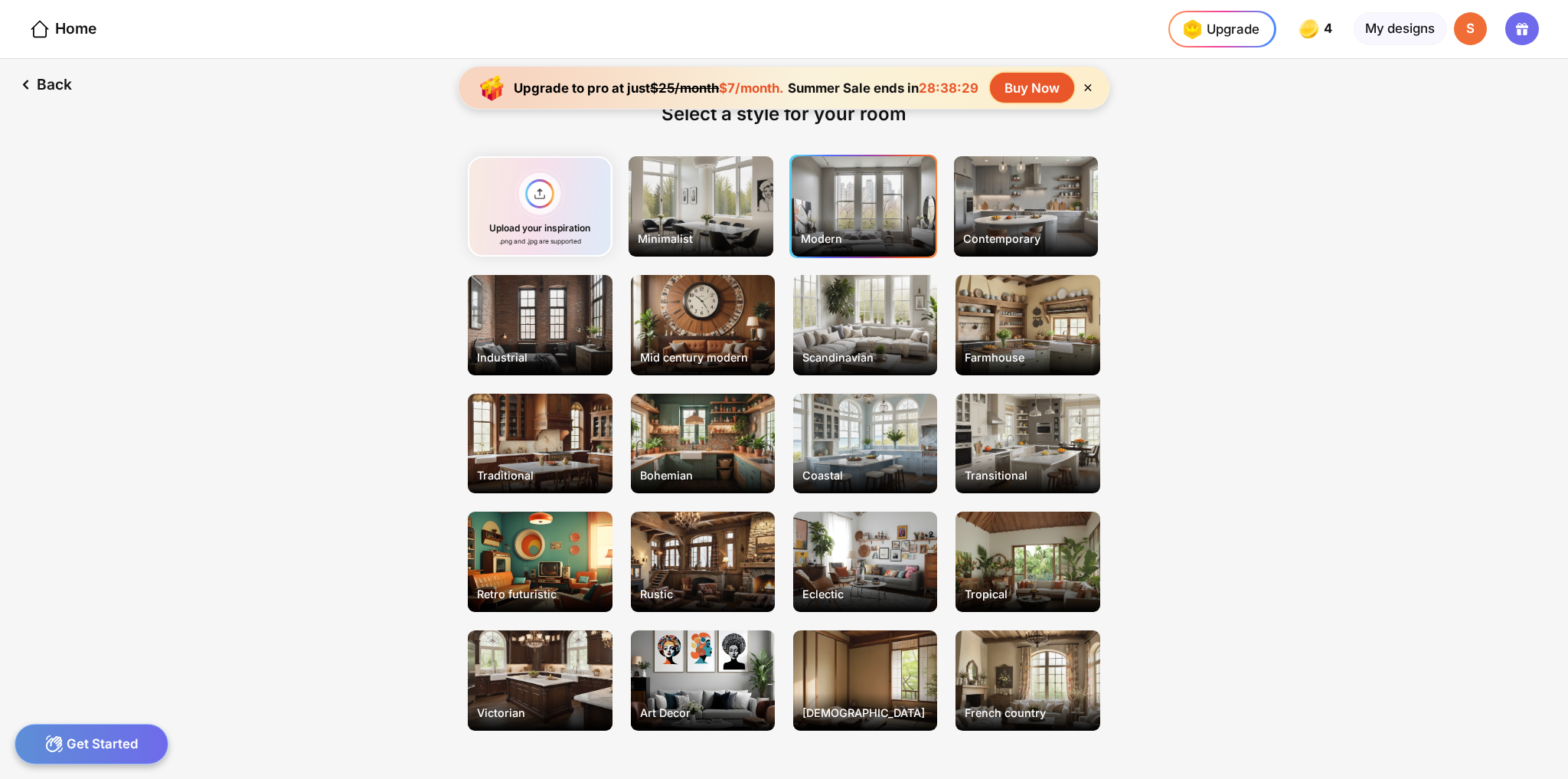
click at [863, 218] on div "Modern" at bounding box center [864, 206] width 144 height 100
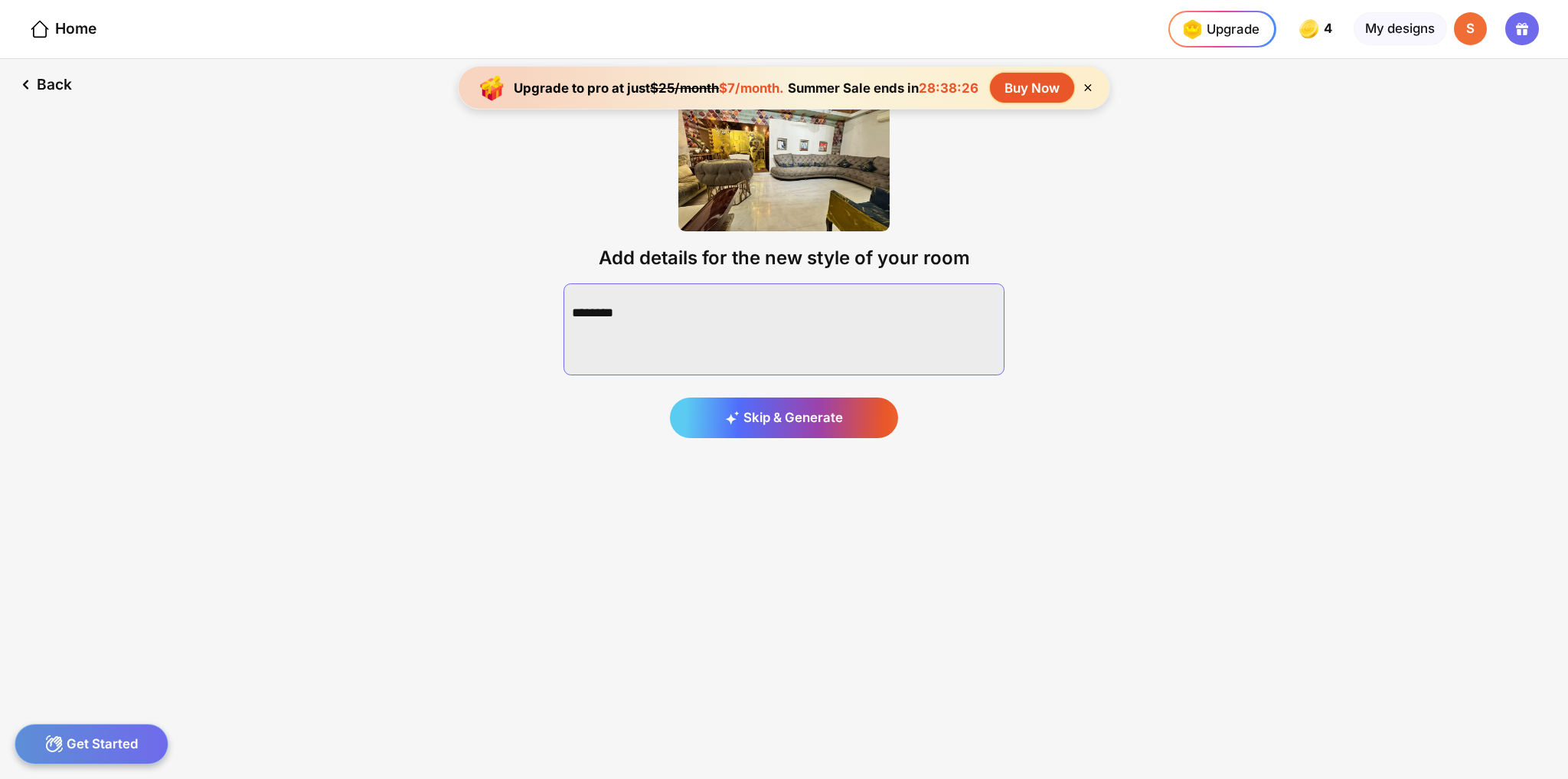
click at [672, 323] on textarea at bounding box center [784, 329] width 441 height 92
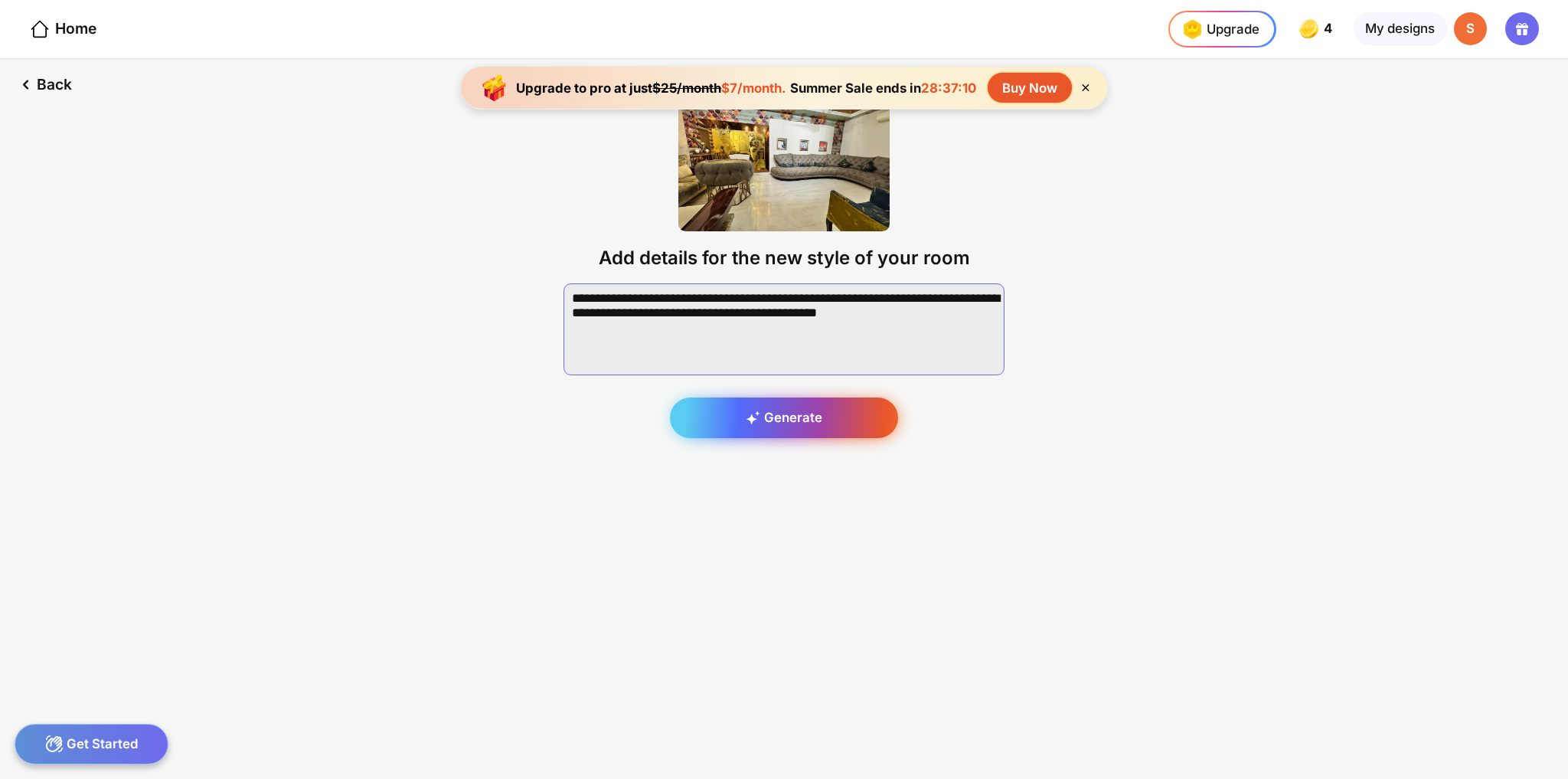
type textarea "**********"
click at [755, 430] on div "Generate" at bounding box center [784, 418] width 228 height 41
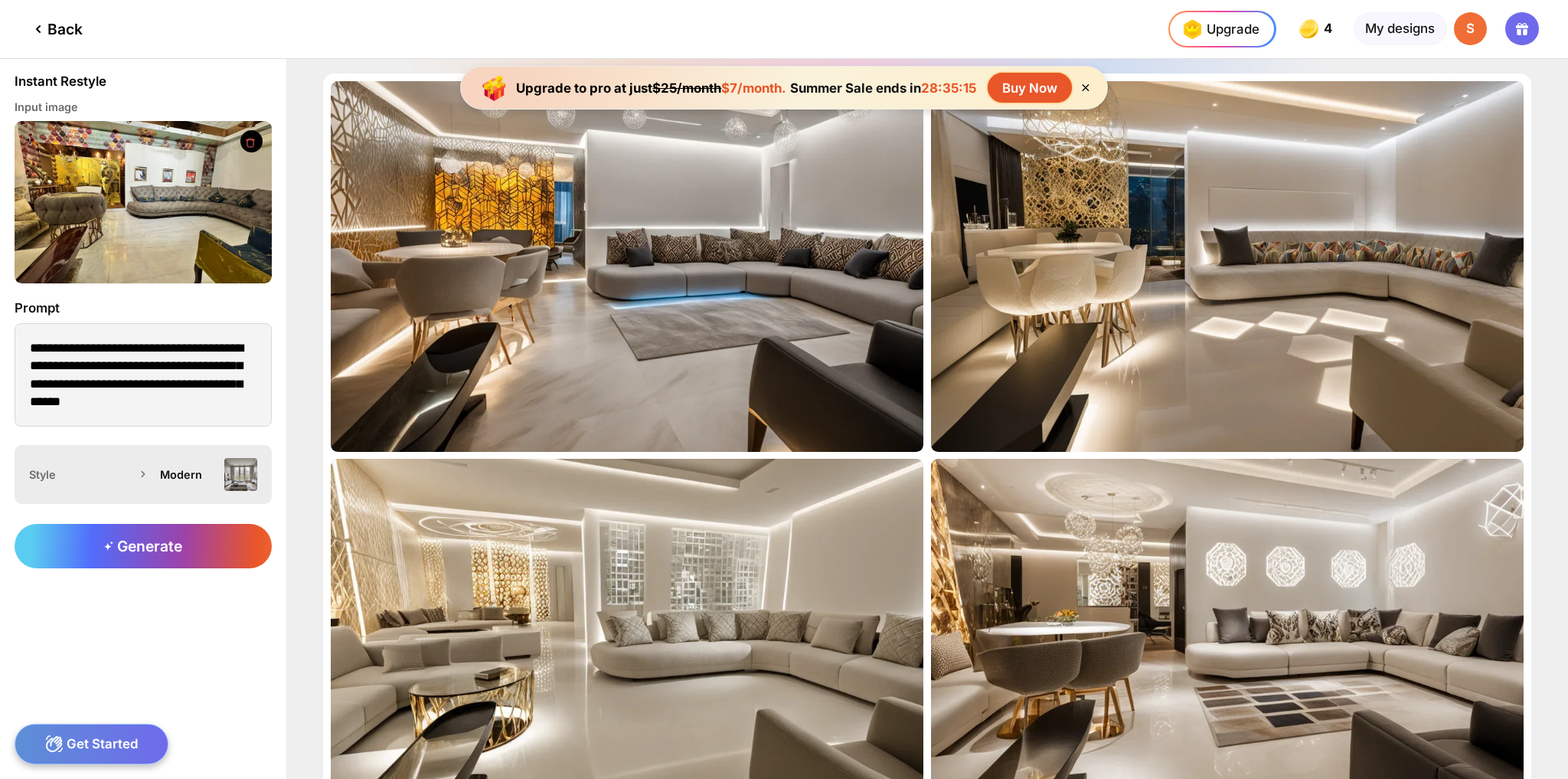
click at [234, 479] on img at bounding box center [241, 475] width 33 height 33
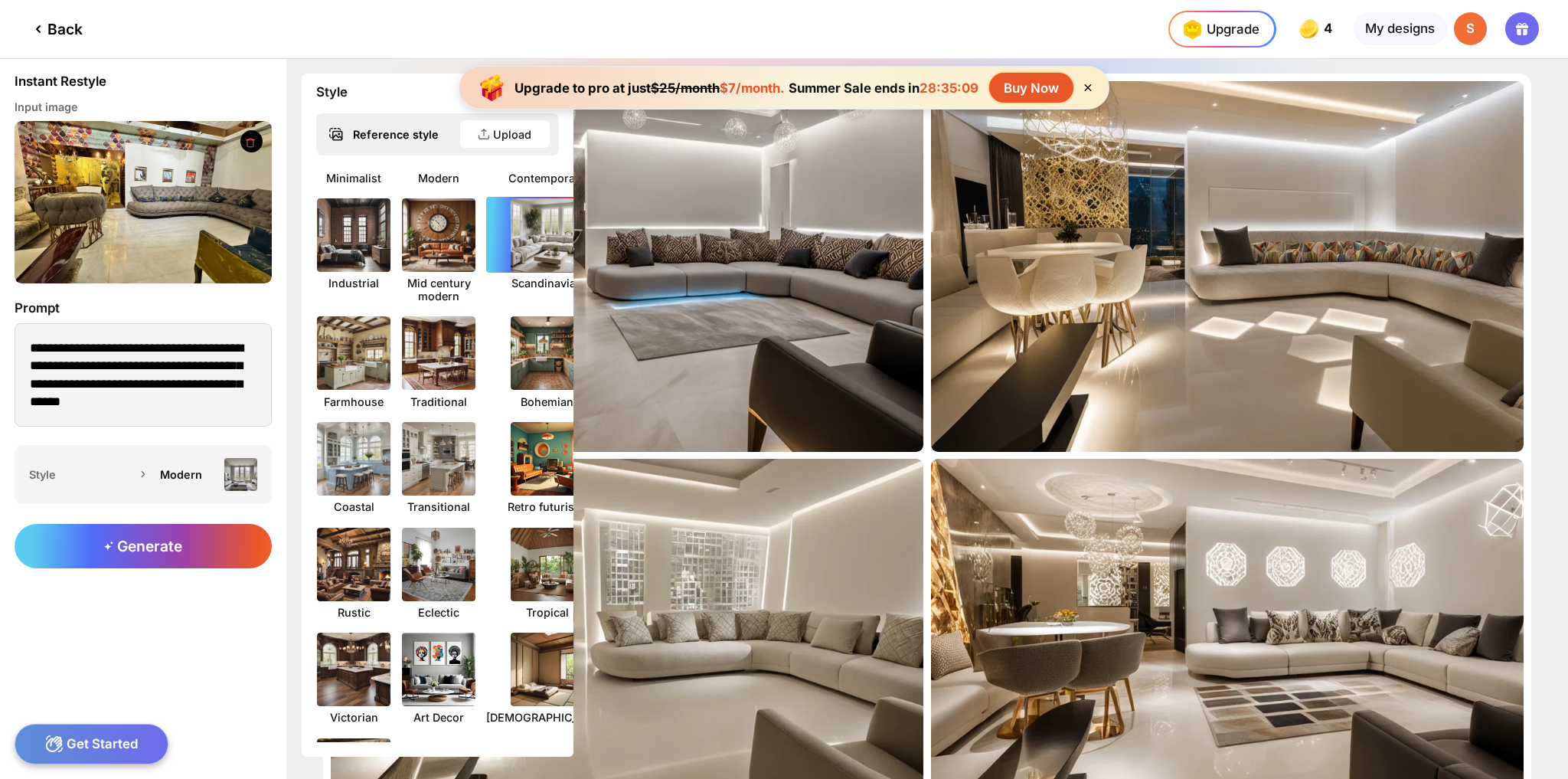
scroll to position [200, 0]
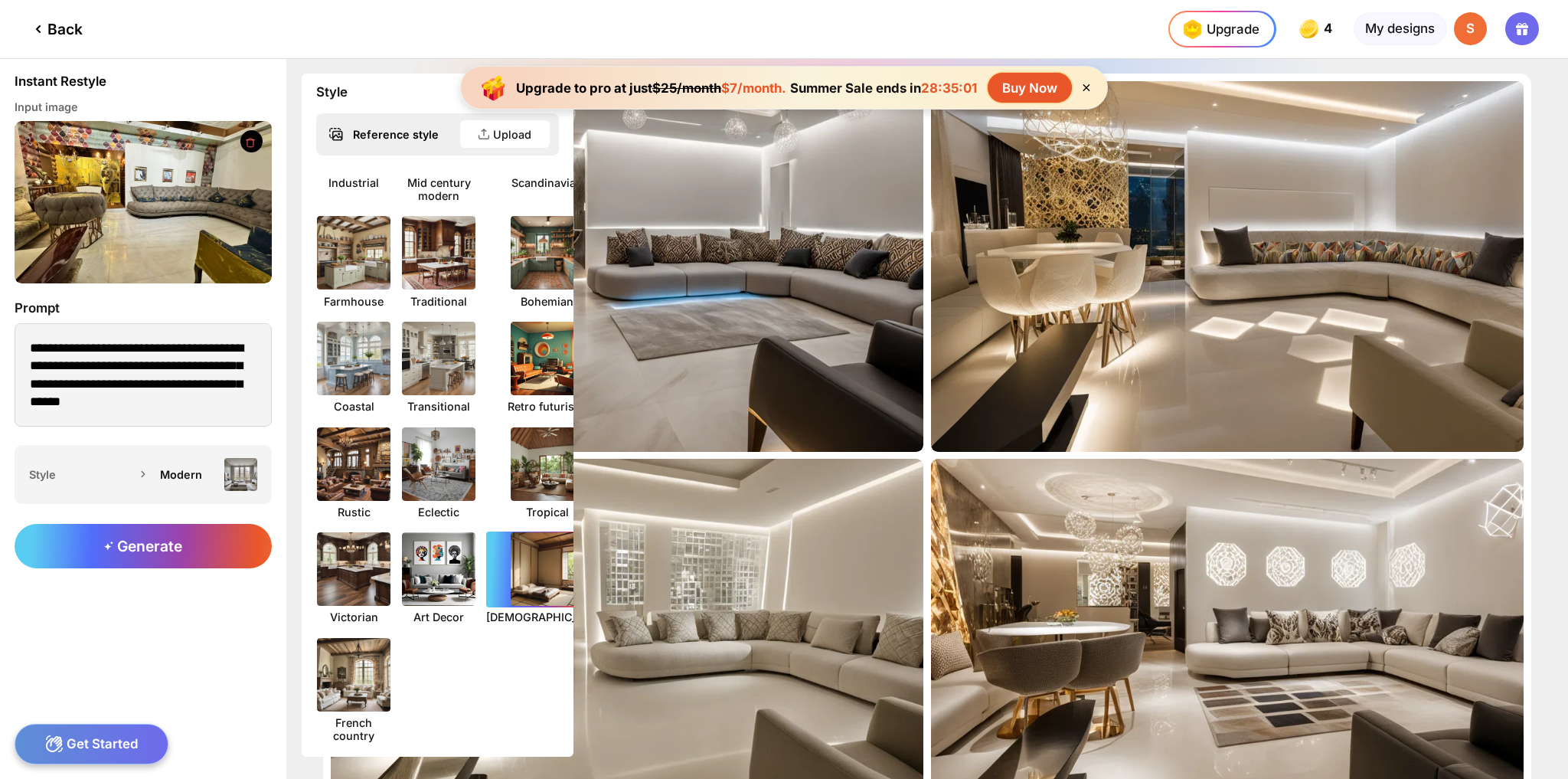
click at [528, 555] on img at bounding box center [547, 569] width 81 height 81
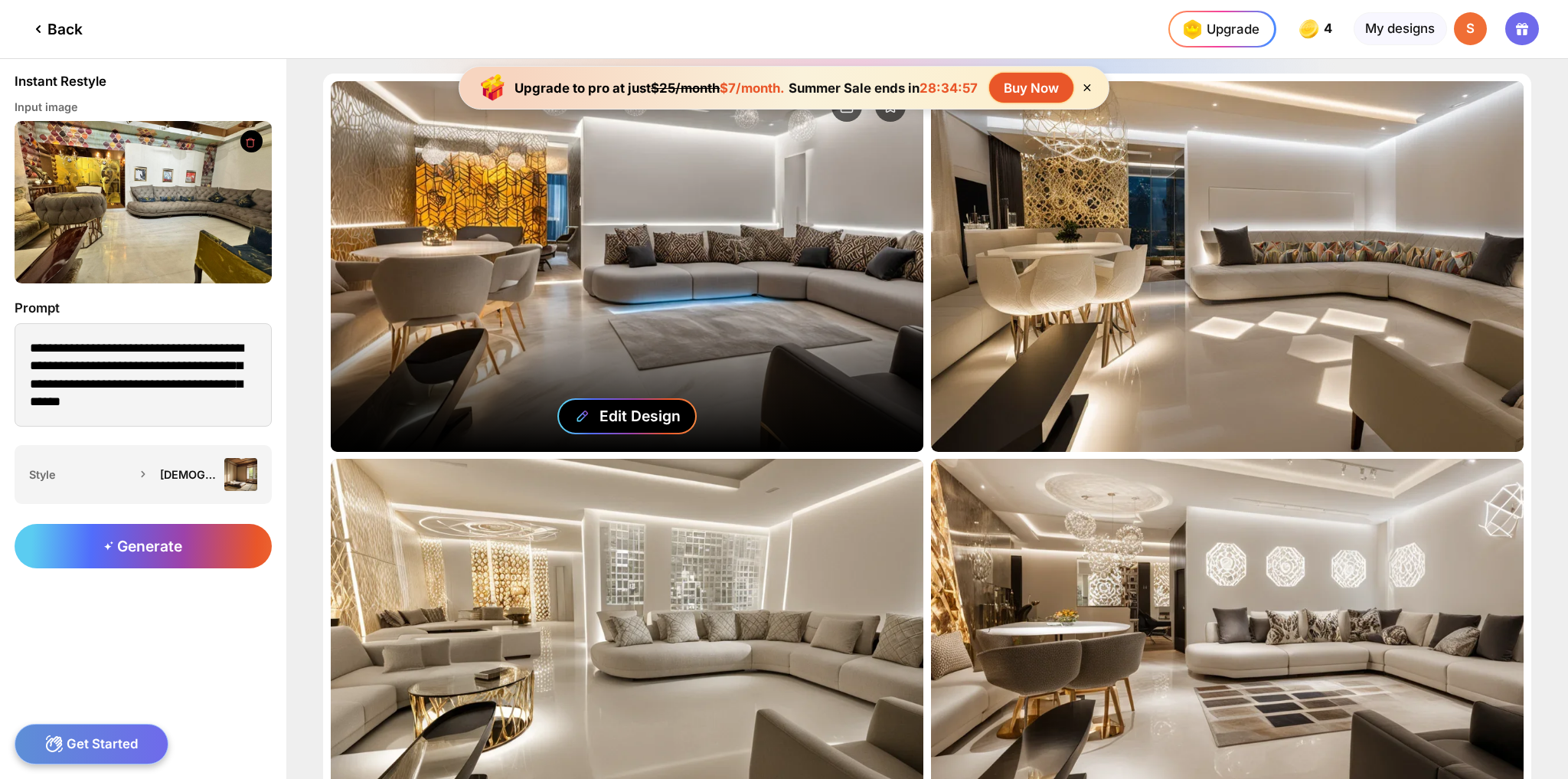
click at [627, 407] on div "Edit Design" at bounding box center [640, 416] width 81 height 19
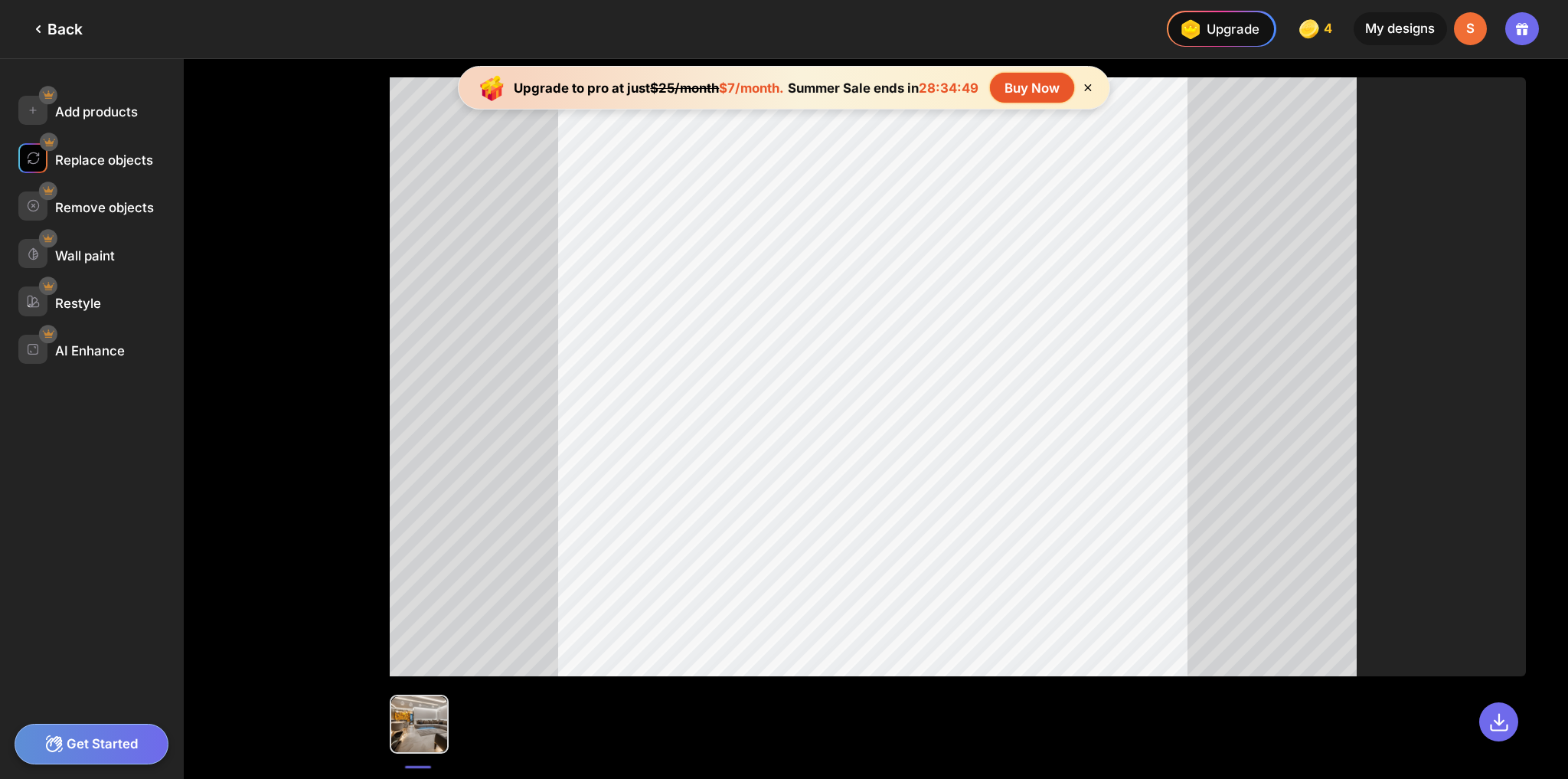
click at [106, 160] on div "Replace objects" at bounding box center [104, 160] width 98 height 16
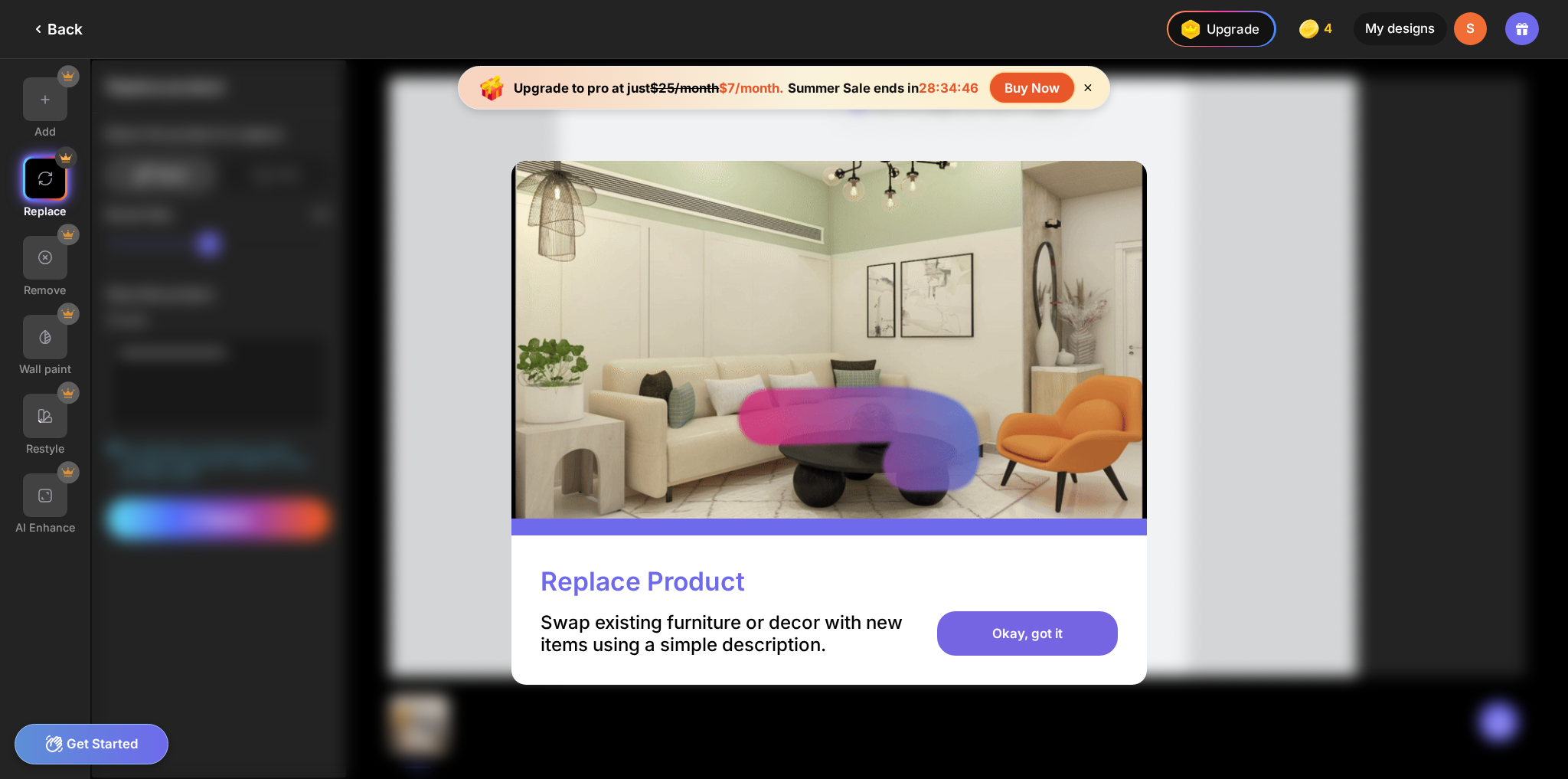
click at [1043, 641] on div "Okay, got it" at bounding box center [1027, 633] width 180 height 45
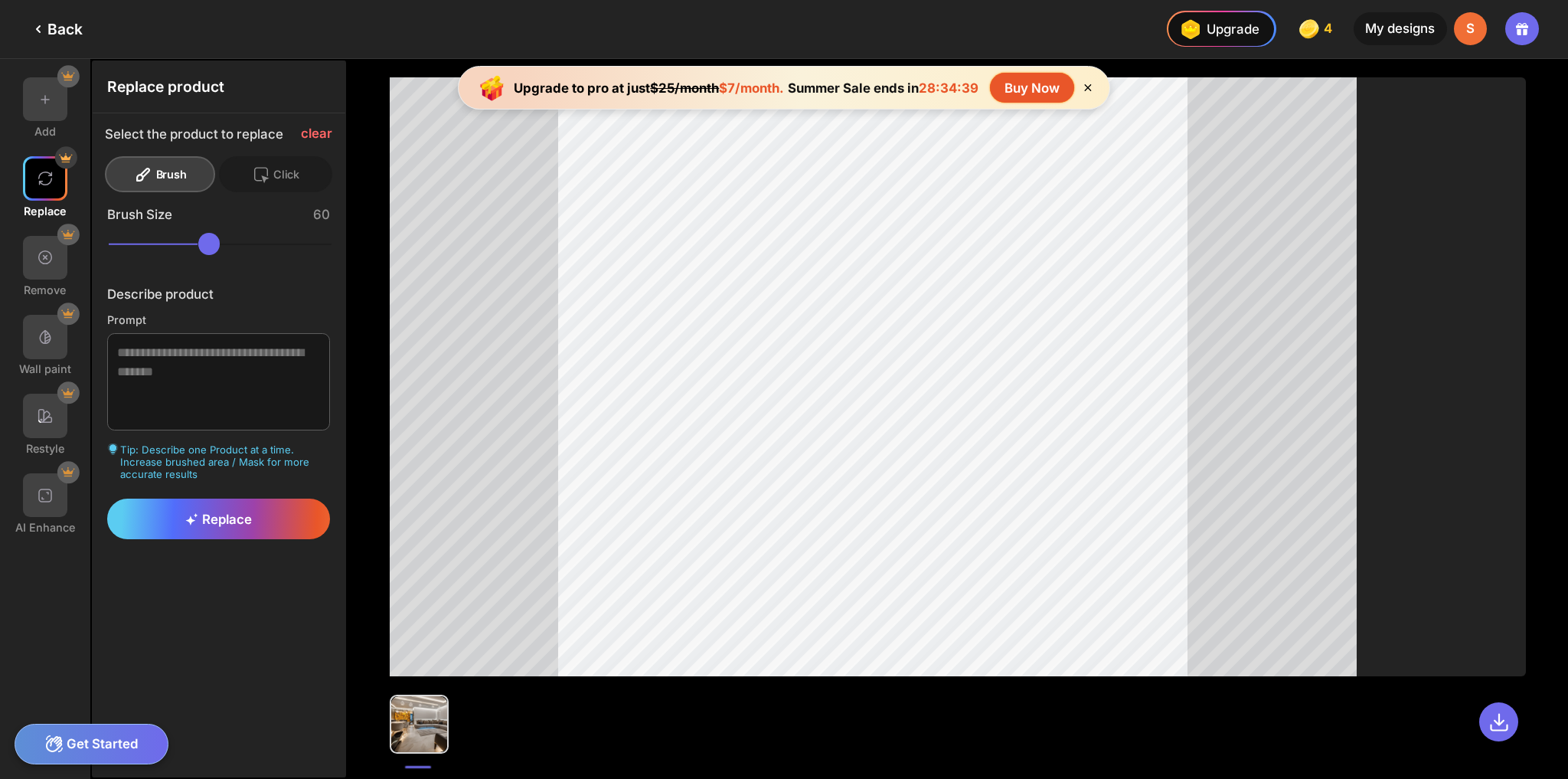
click at [1362, 447] on div at bounding box center [957, 377] width 1136 height 599
click at [238, 530] on div "Replace" at bounding box center [219, 519] width 224 height 41
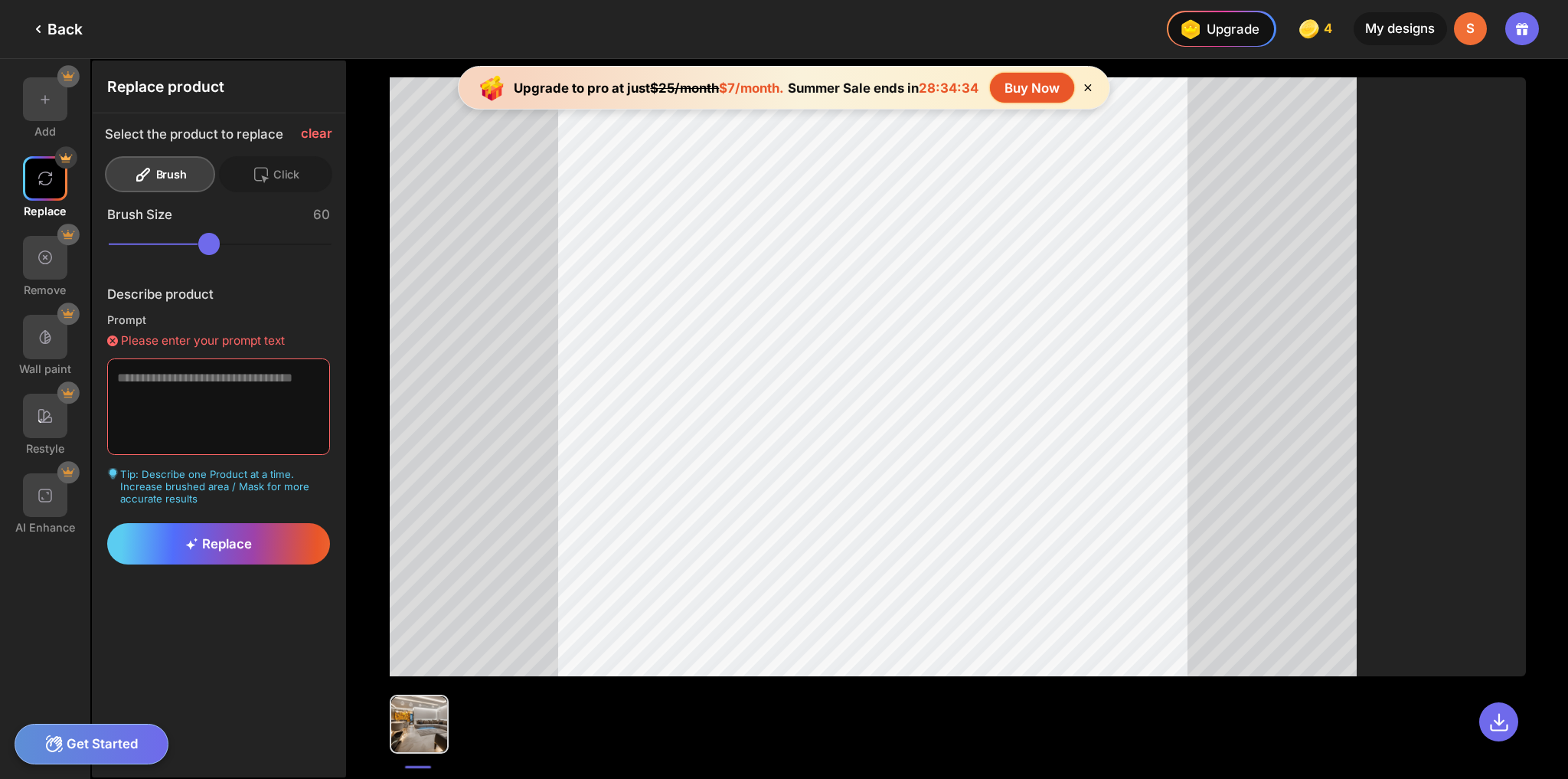
click at [159, 389] on textarea at bounding box center [219, 407] width 224 height 97
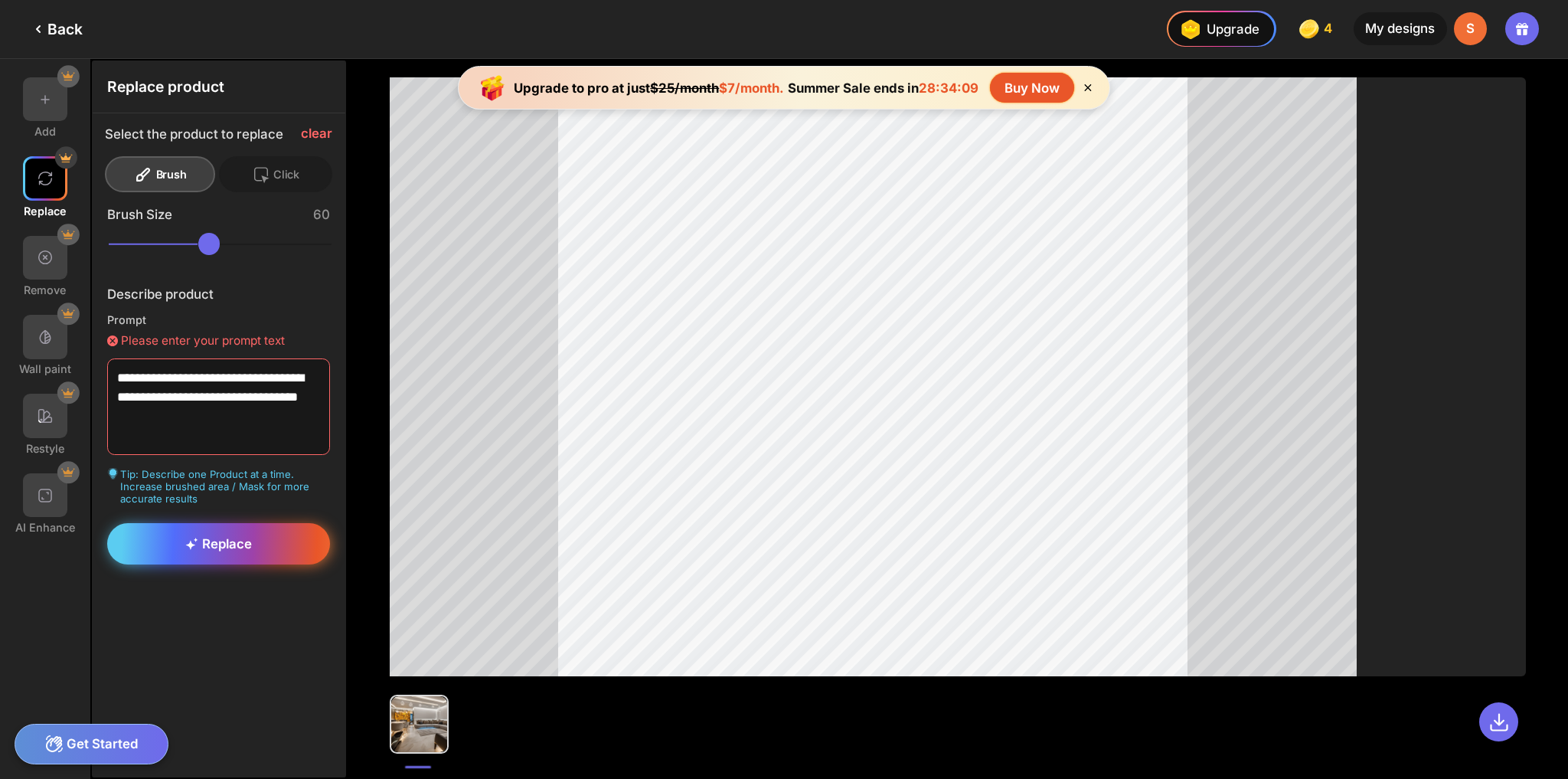
type textarea "**********"
click at [182, 533] on div "Replace" at bounding box center [219, 544] width 224 height 41
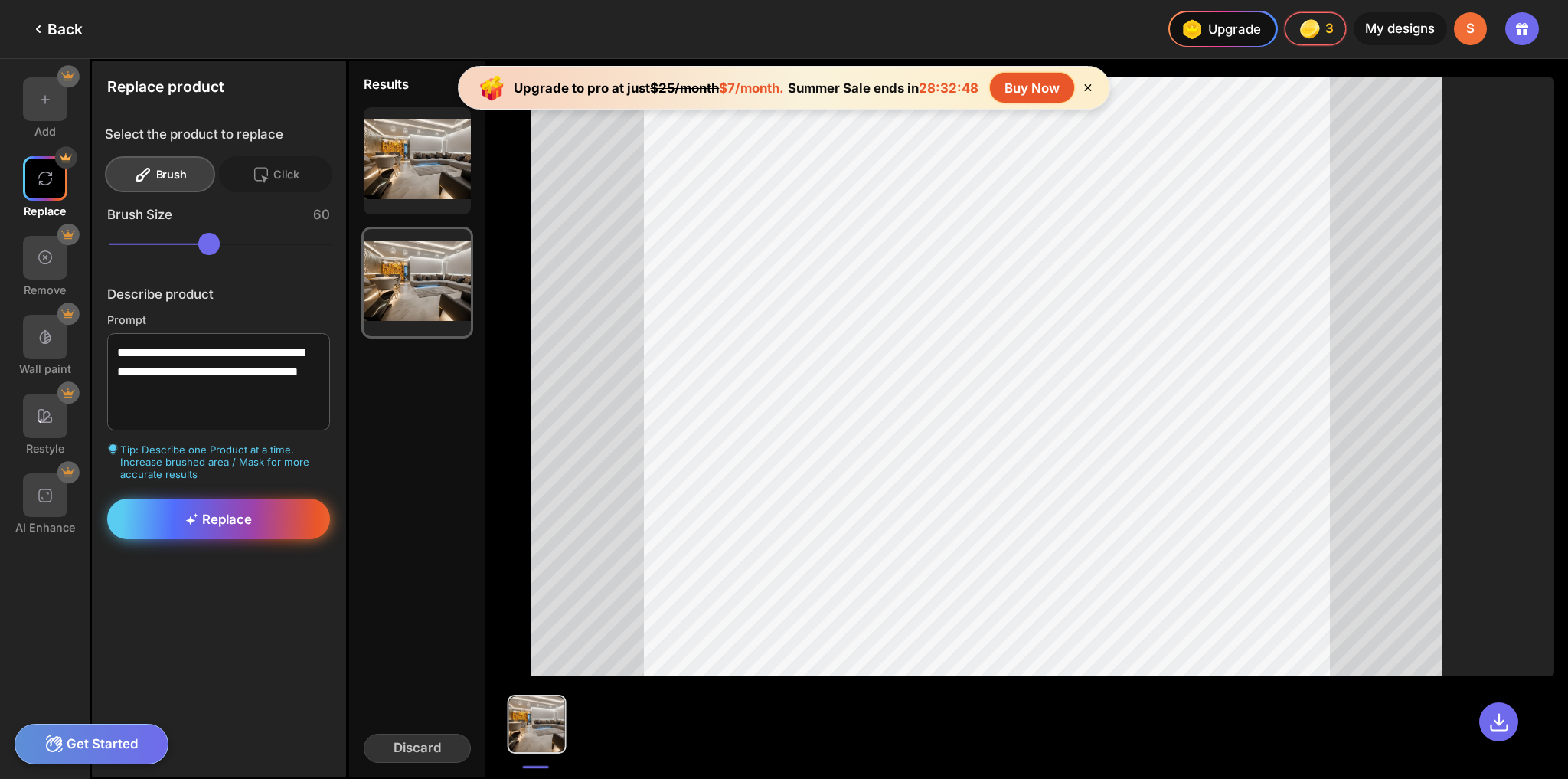
click at [220, 522] on span "Replace" at bounding box center [218, 519] width 66 height 16
click at [1091, 85] on icon at bounding box center [1087, 88] width 13 height 13
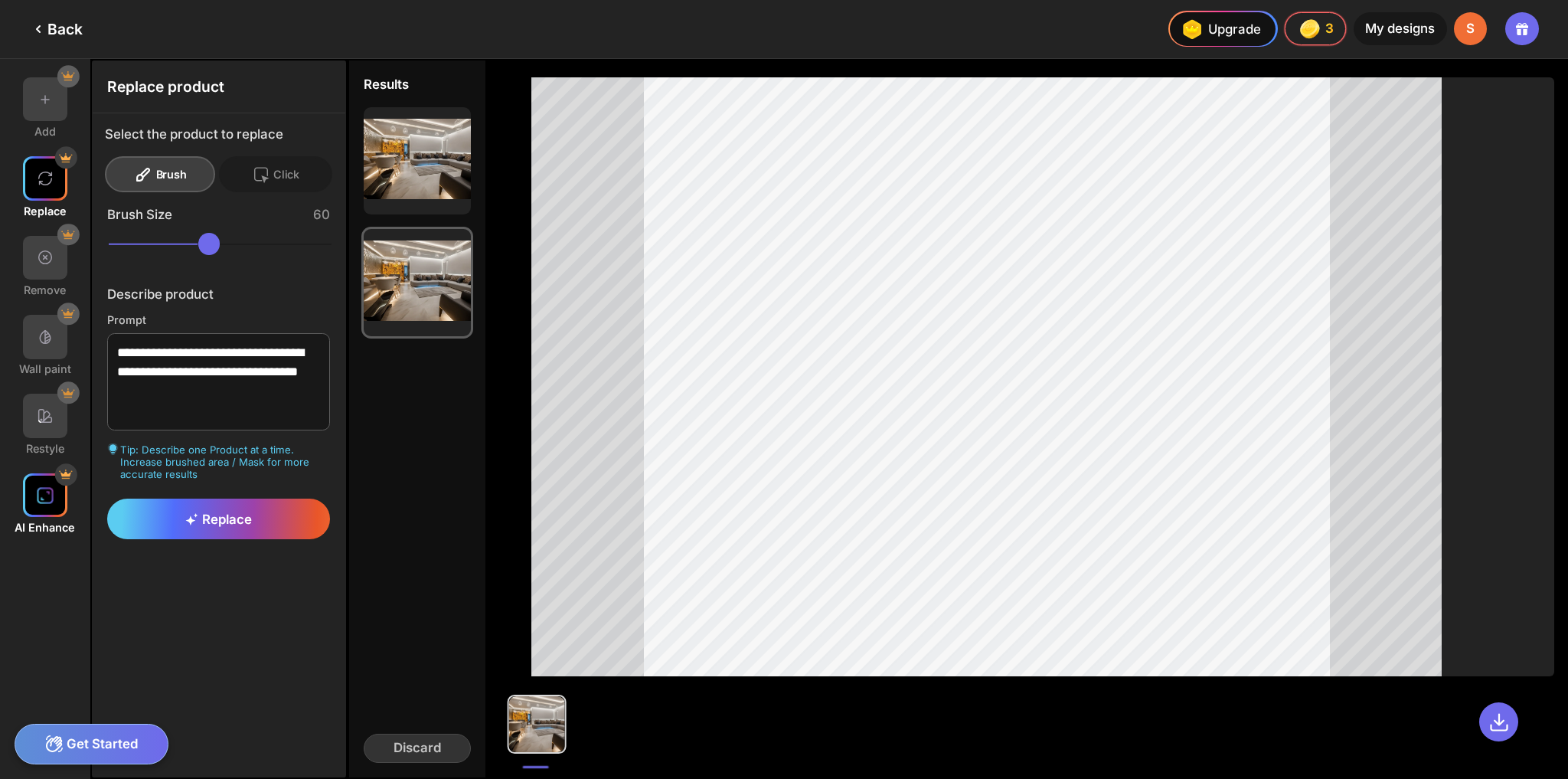
click at [50, 499] on img at bounding box center [45, 496] width 19 height 19
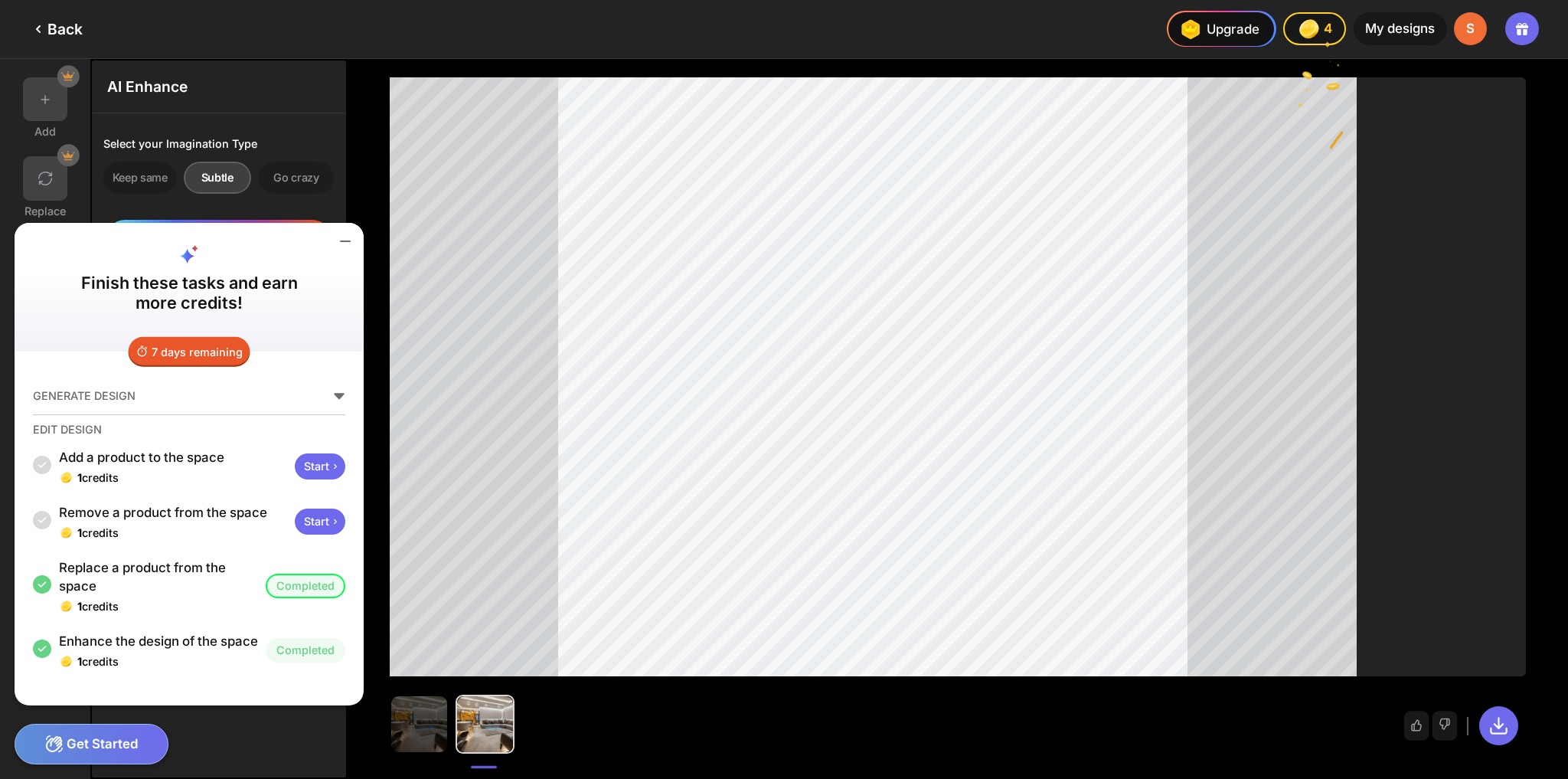
click at [323, 454] on div "Start" at bounding box center [320, 466] width 51 height 26
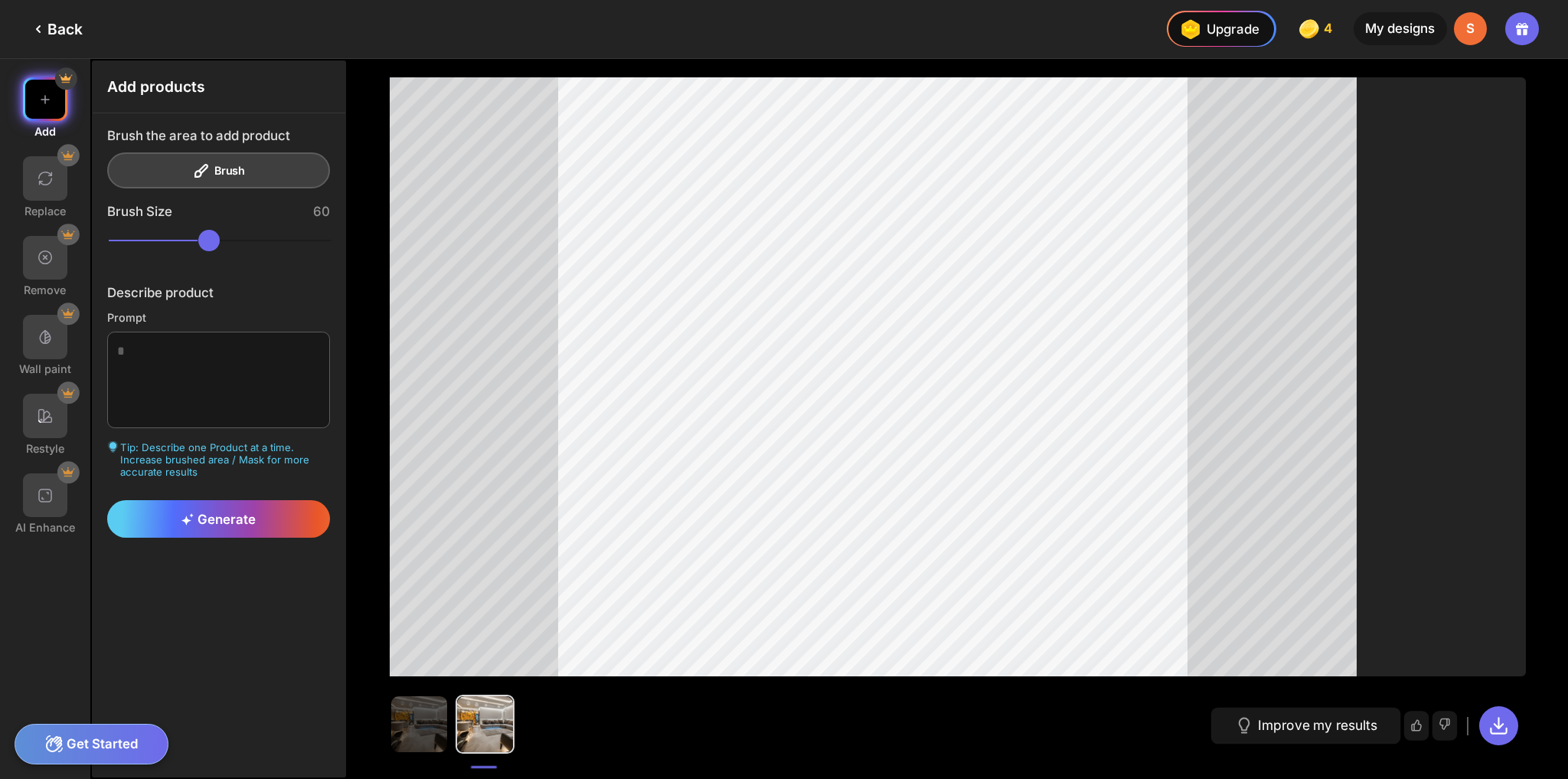
click at [1485, 528] on div at bounding box center [957, 377] width 1136 height 599
click at [208, 527] on div "Generate" at bounding box center [219, 519] width 224 height 38
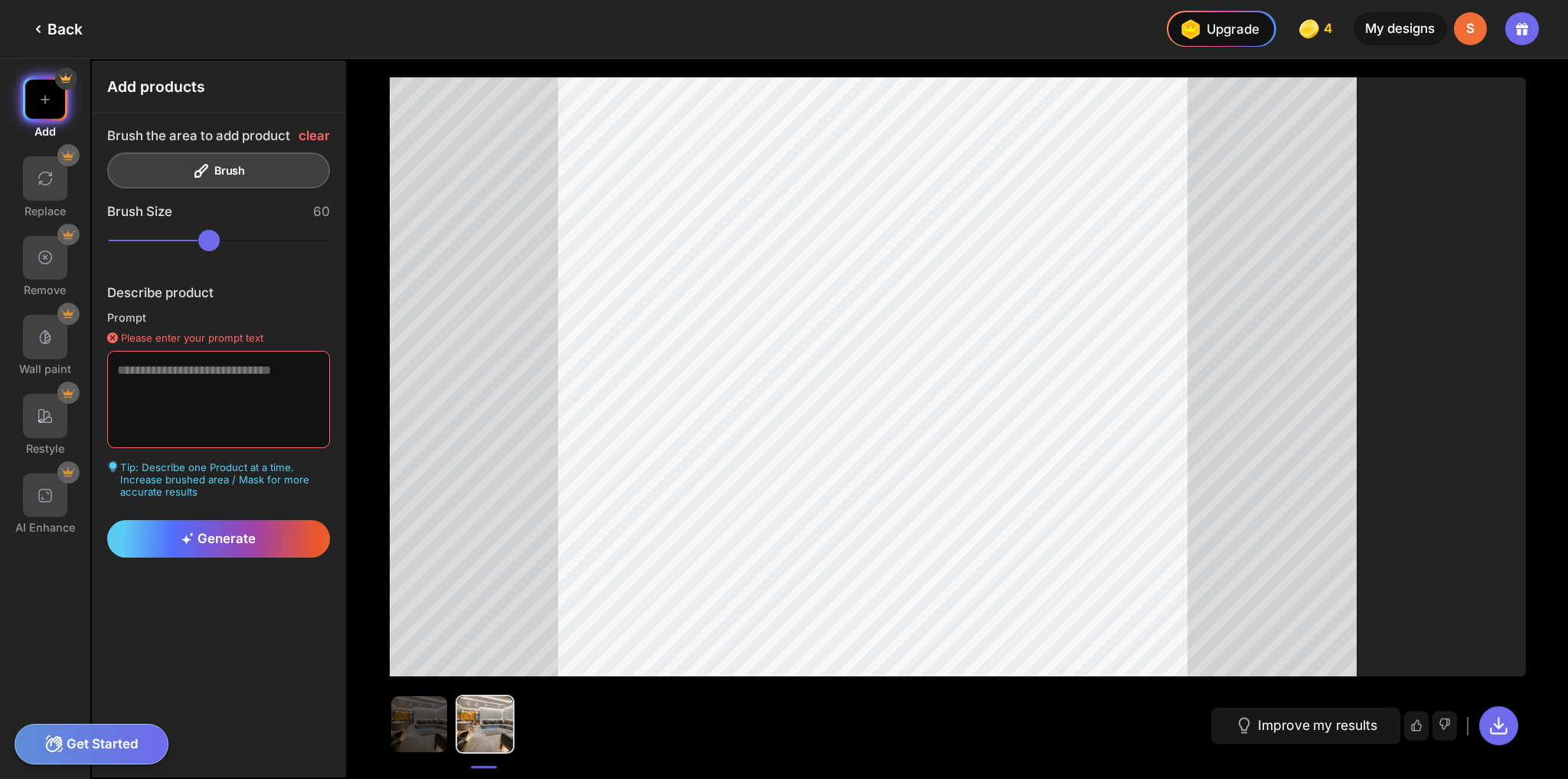
click at [165, 398] on textarea at bounding box center [219, 400] width 224 height 97
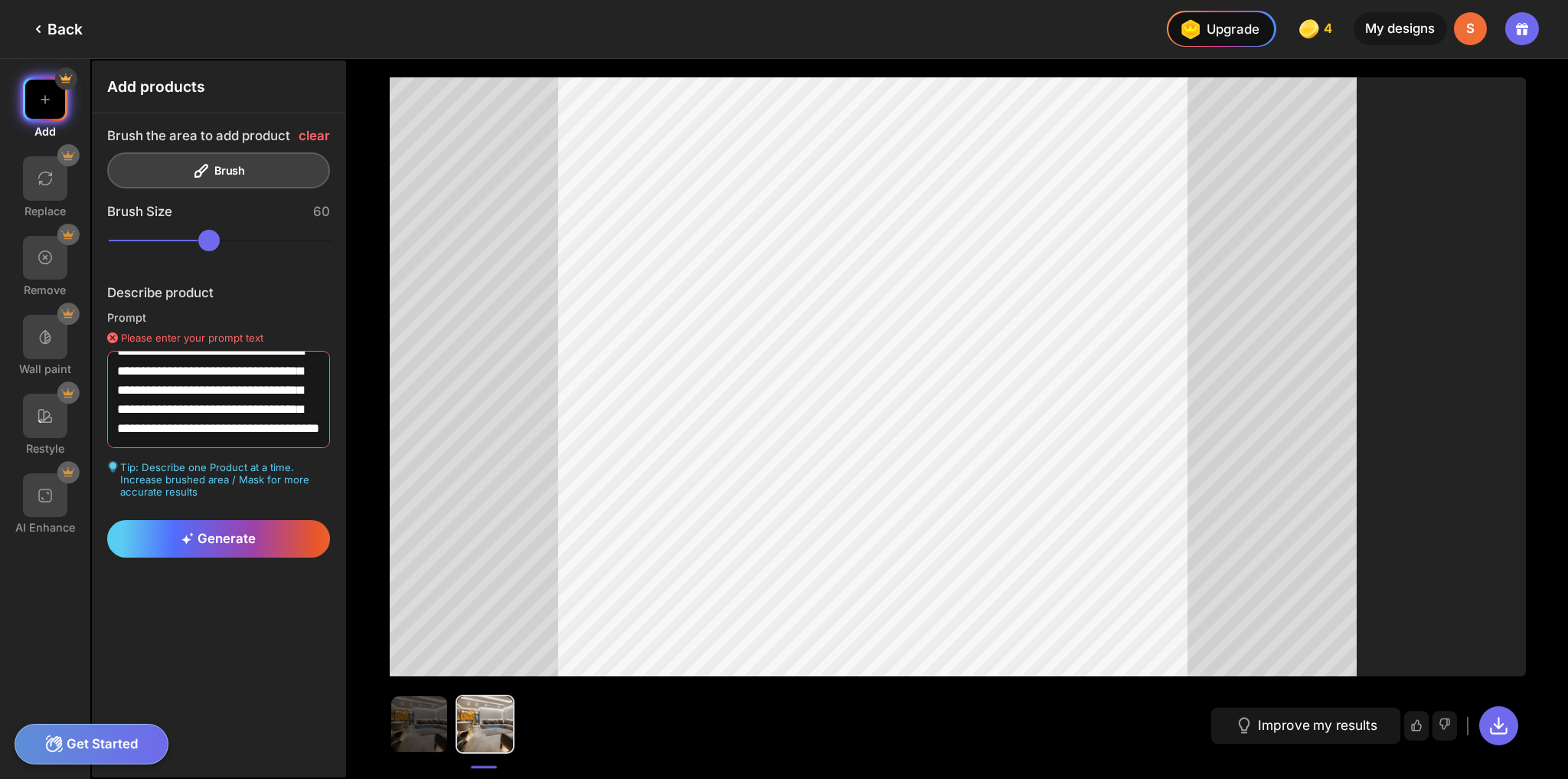
scroll to position [47, 0]
click at [206, 547] on div "Generate" at bounding box center [219, 539] width 224 height 38
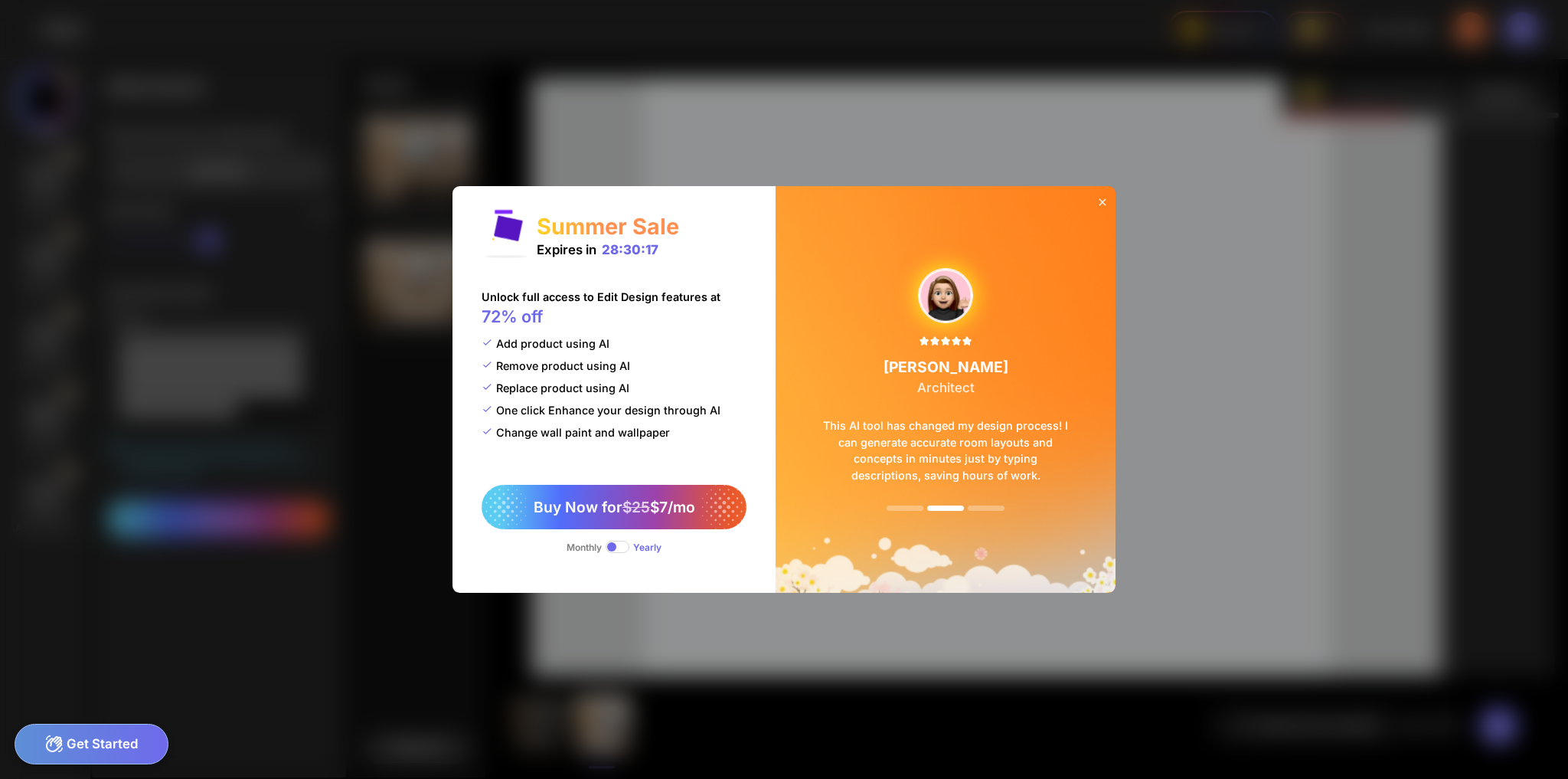
click at [1104, 201] on icon at bounding box center [1101, 202] width 7 height 7
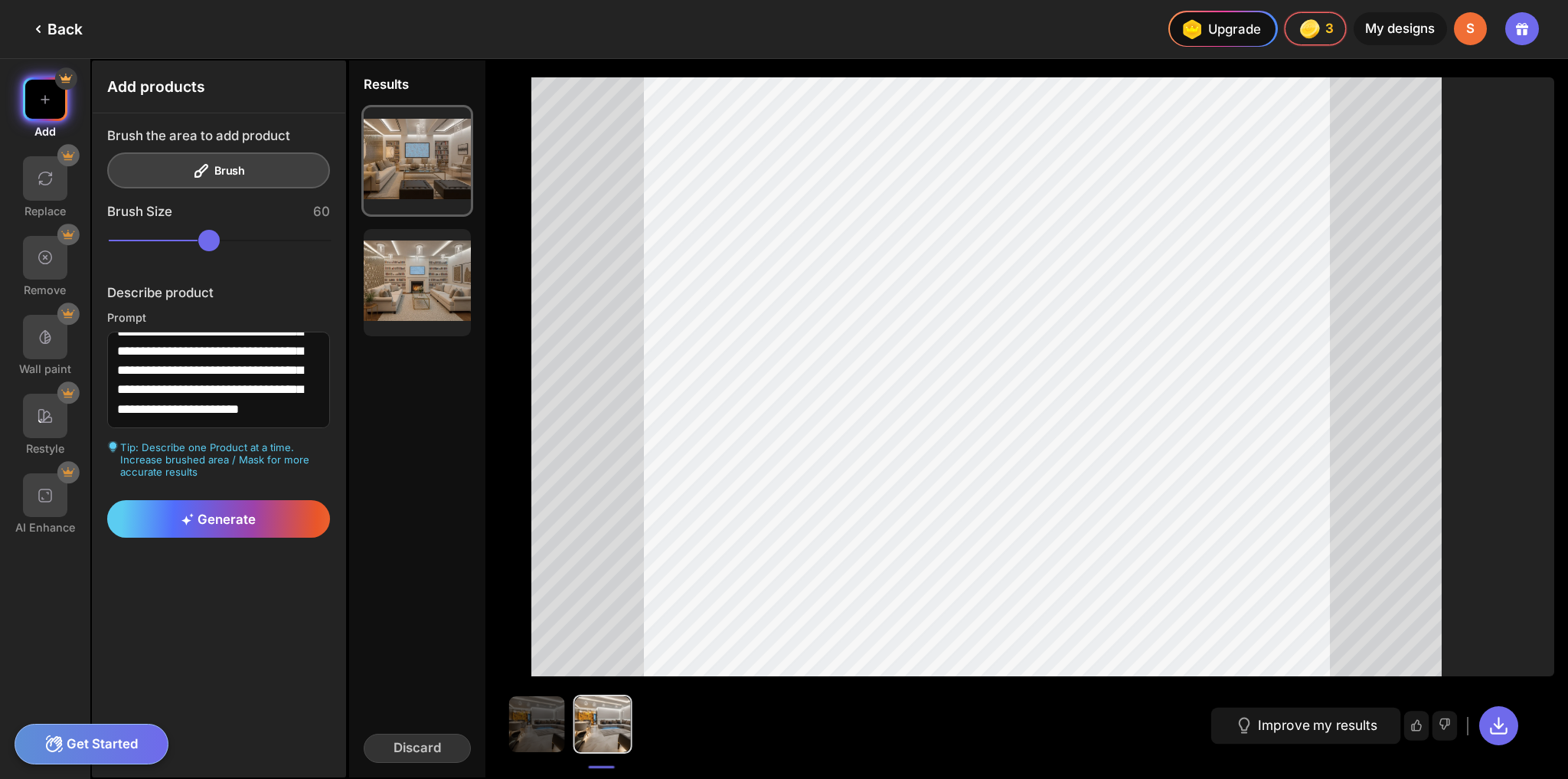
scroll to position [57, 0]
drag, startPoint x: 277, startPoint y: 405, endPoint x: 485, endPoint y: 430, distance: 209.5
click at [276, 405] on textarea "**********" at bounding box center [219, 380] width 224 height 97
type textarea "**********"
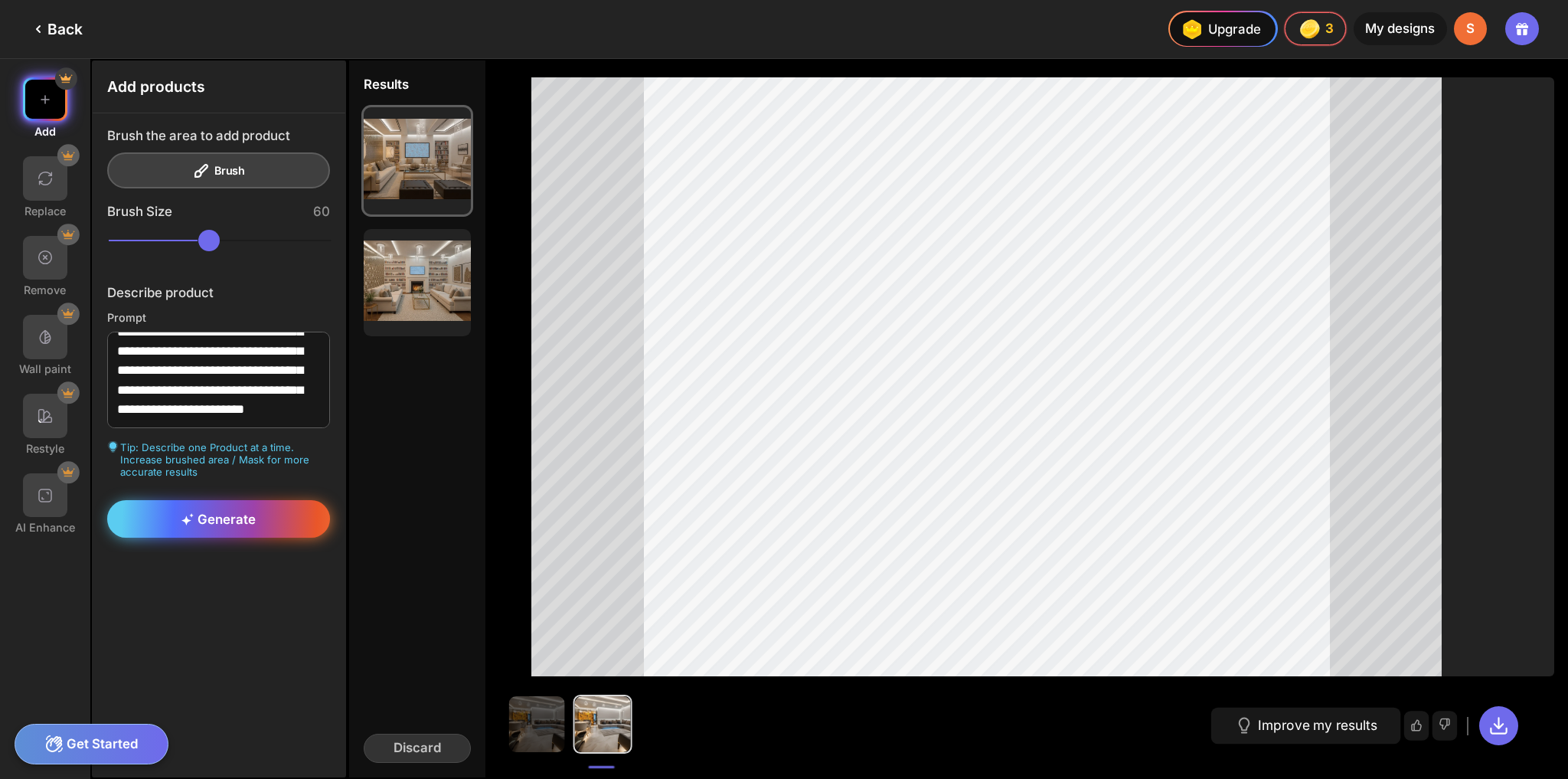
click at [222, 519] on span "Generate" at bounding box center [218, 519] width 74 height 16
click at [216, 172] on div "Brush the area to add product Brush" at bounding box center [219, 158] width 224 height 60
click at [627, 232] on div at bounding box center [1043, 377] width 1022 height 599
click at [41, 487] on img at bounding box center [45, 496] width 19 height 19
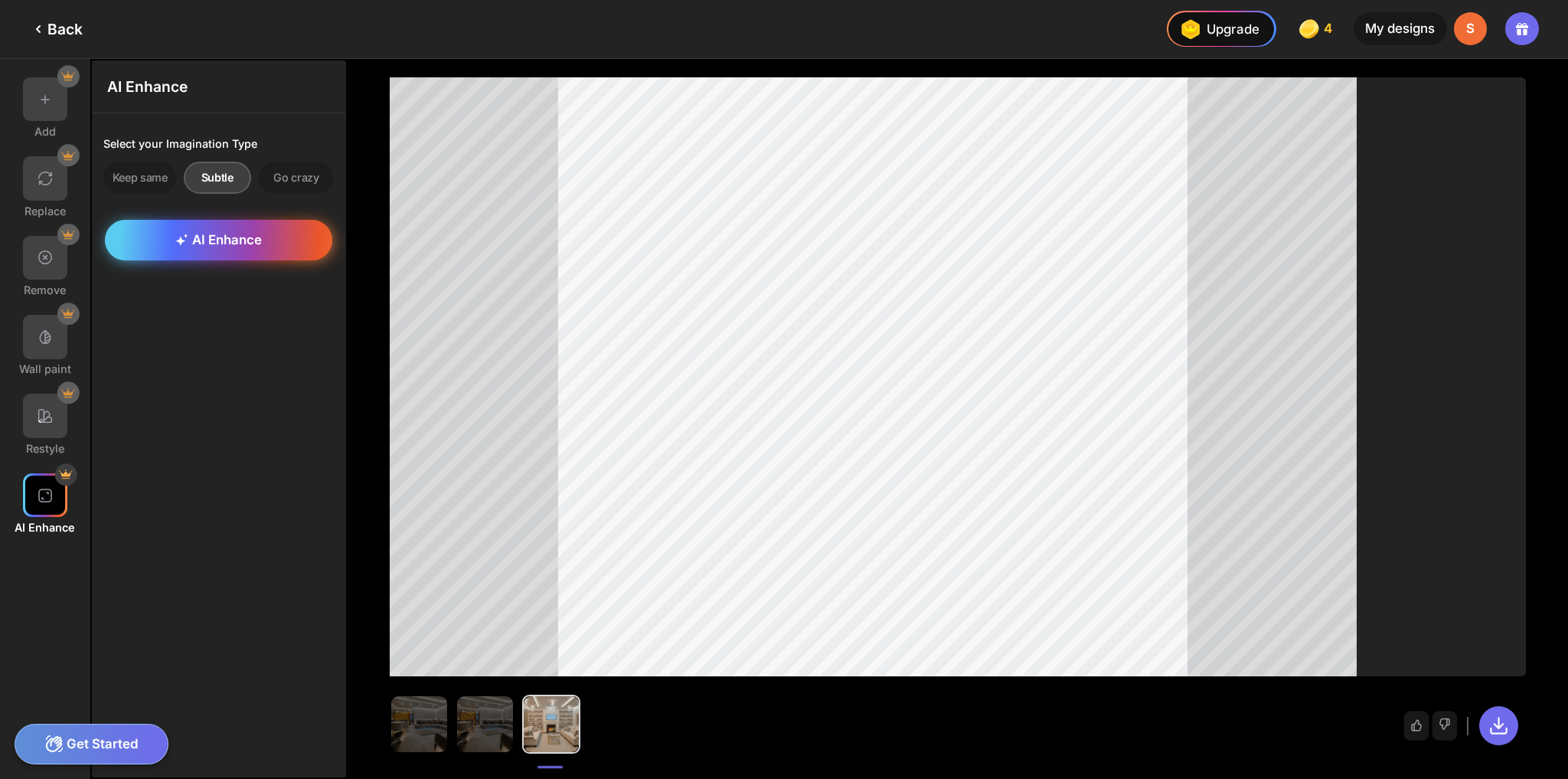
click at [224, 241] on span "AI Enhance" at bounding box center [218, 240] width 87 height 16
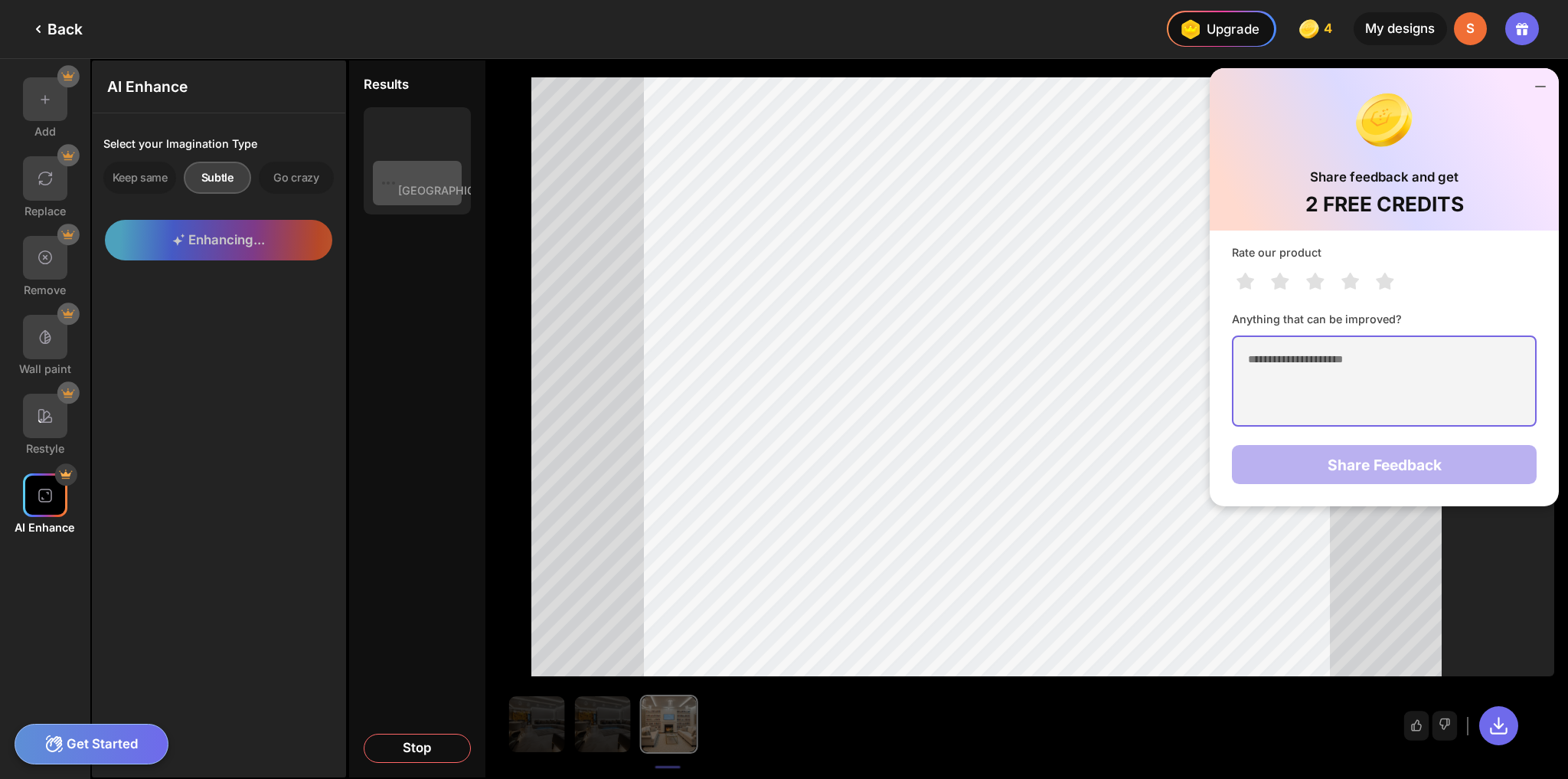
click at [1316, 367] on textarea at bounding box center [1384, 381] width 305 height 92
click at [1312, 364] on textarea at bounding box center [1384, 381] width 305 height 92
type textarea "*********"
click at [1380, 485] on div "Rate our product Anything that can be improved? ********* Share Feedback" at bounding box center [1384, 368] width 349 height 276
drag, startPoint x: 1393, startPoint y: 472, endPoint x: 1453, endPoint y: 352, distance: 134.2
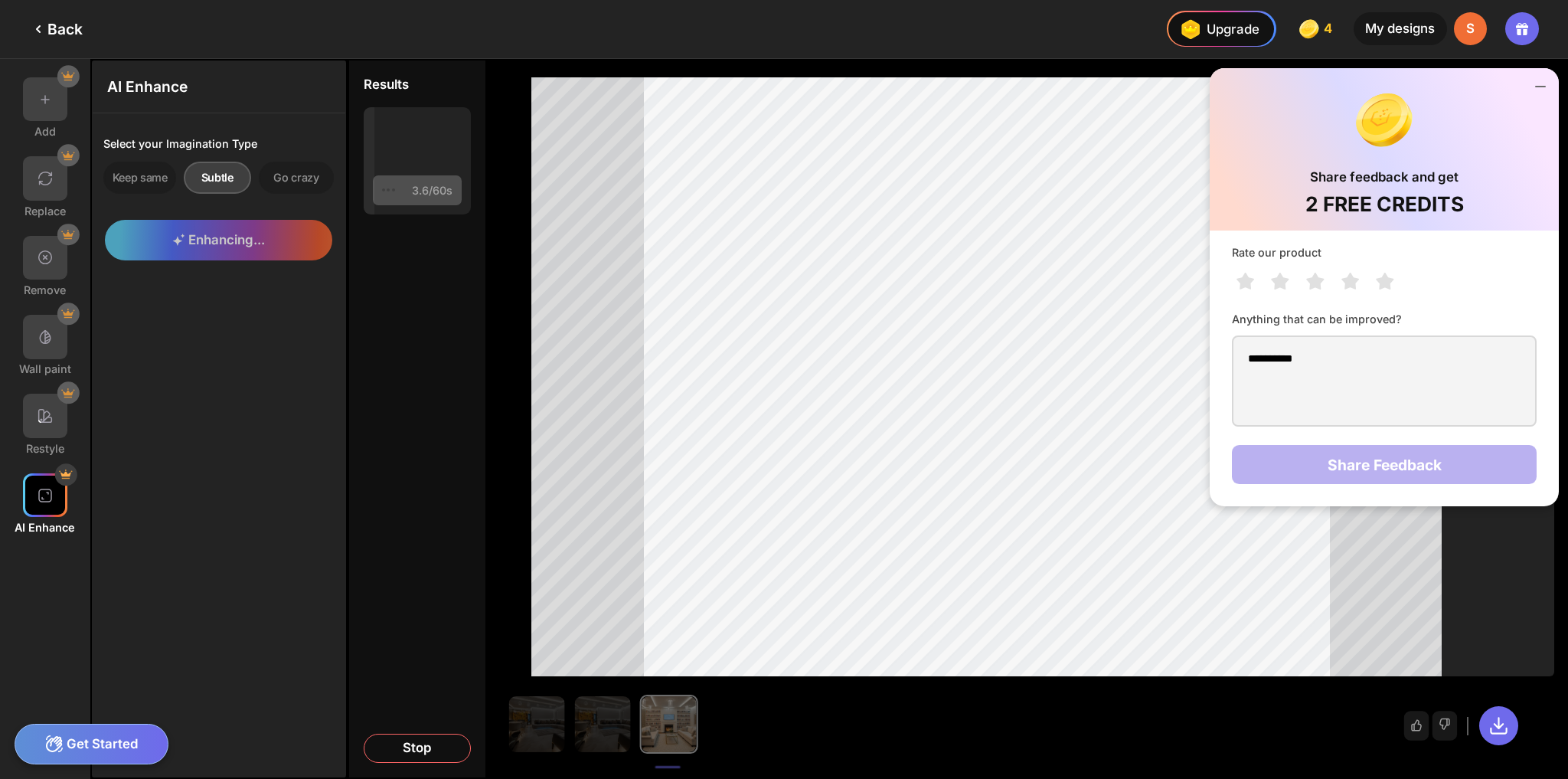
click at [1393, 471] on div "Rate our product Anything that can be improved? ********* Share Feedback" at bounding box center [1384, 368] width 349 height 276
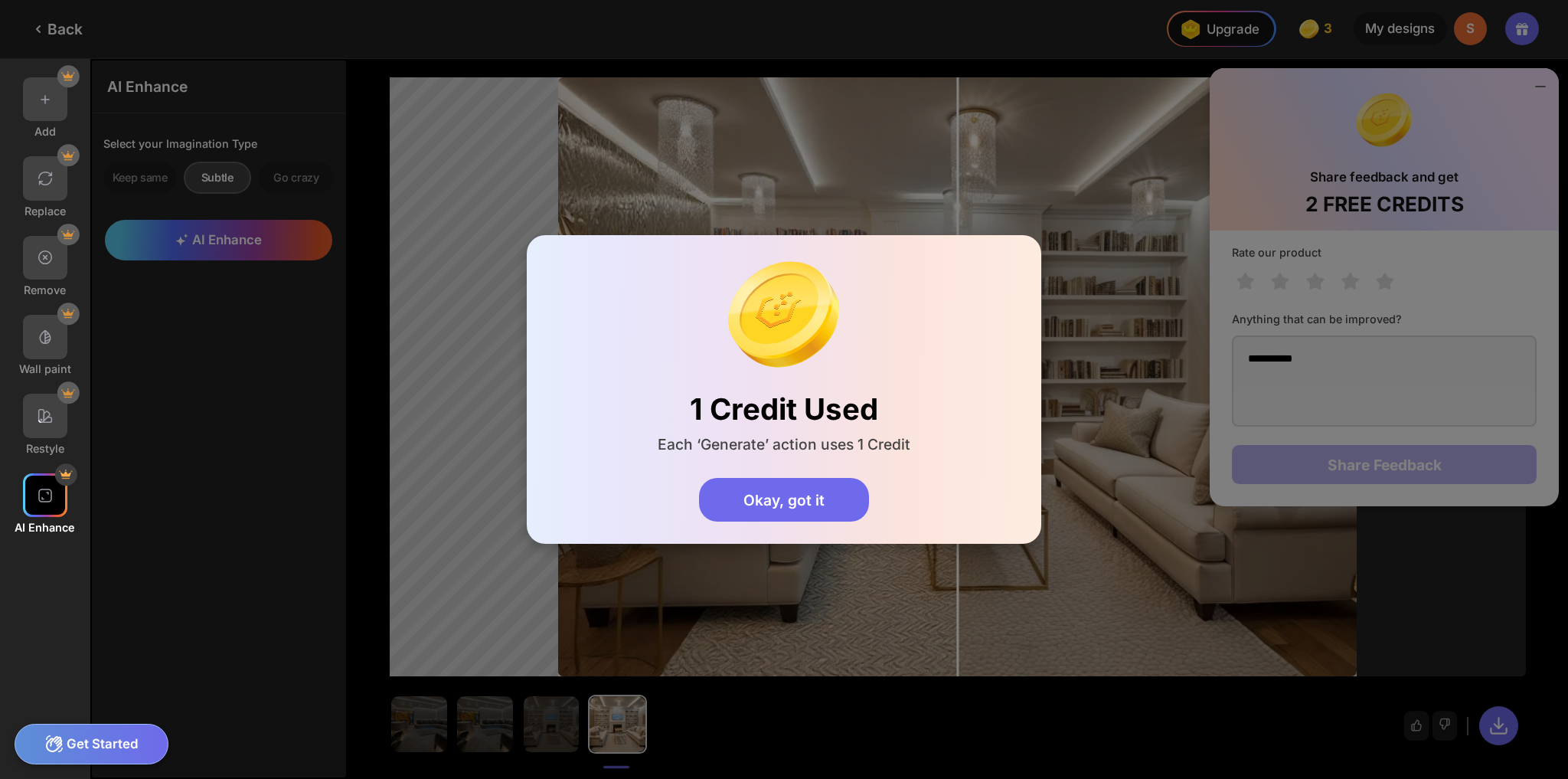
click at [1389, 279] on div "1 Credit Used Each ‘Generate’ action uses 1 Credit Okay, got it" at bounding box center [784, 390] width 1568 height 779
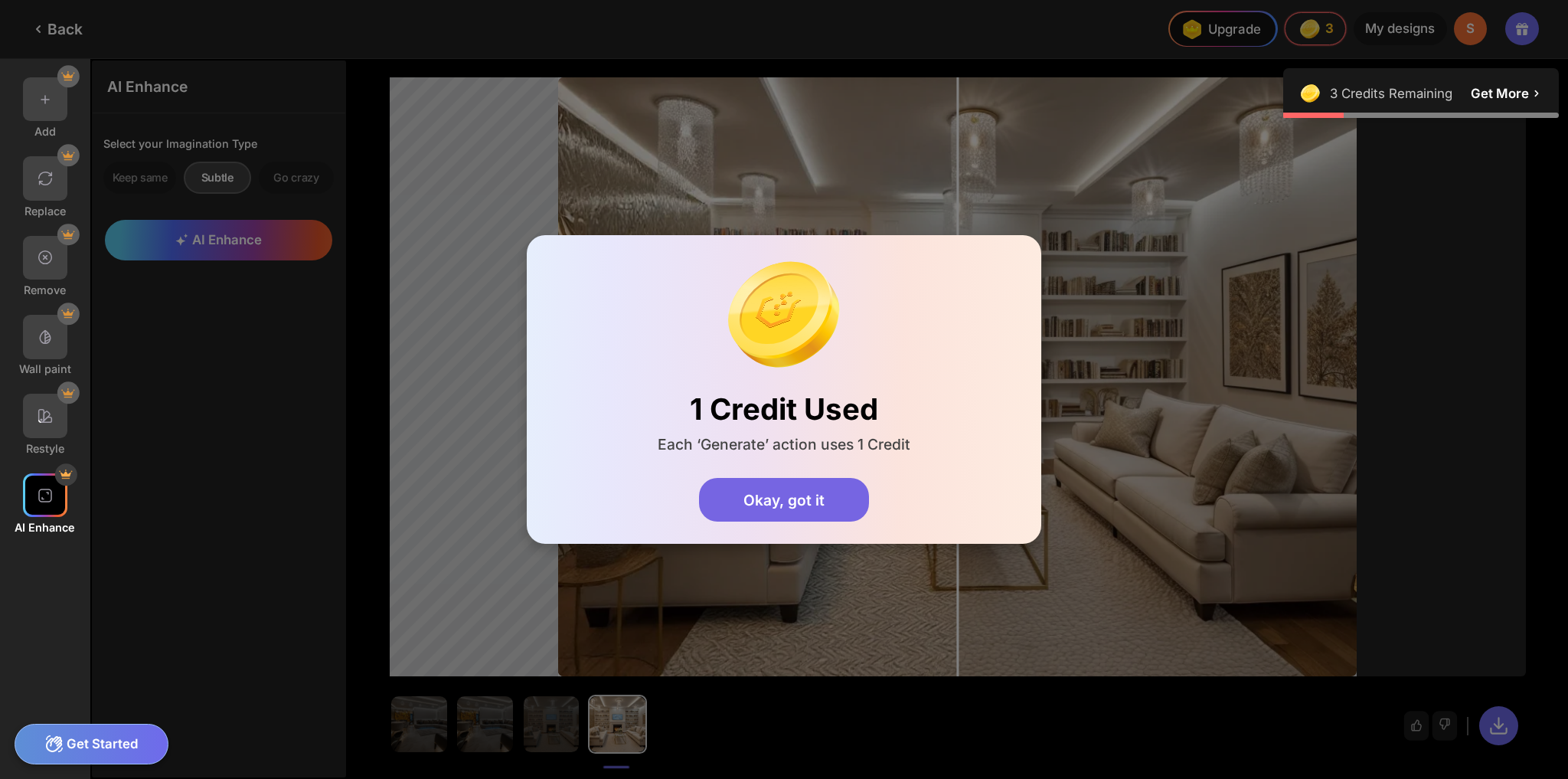
click at [800, 512] on div "Okay, got it" at bounding box center [783, 500] width 169 height 45
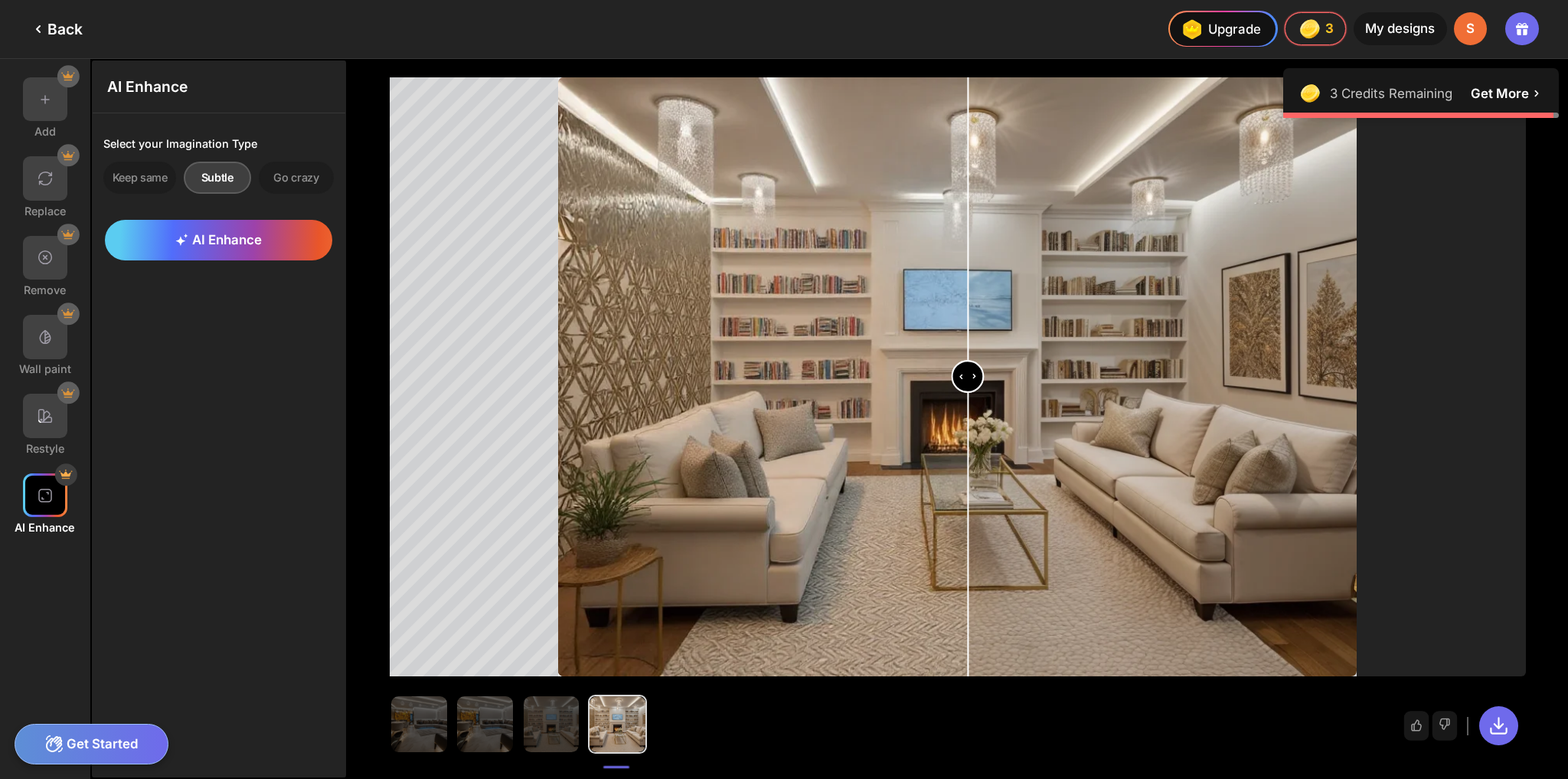
click at [968, 384] on input "range" at bounding box center [958, 379] width 796 height 599
click at [963, 383] on input "range" at bounding box center [958, 379] width 796 height 599
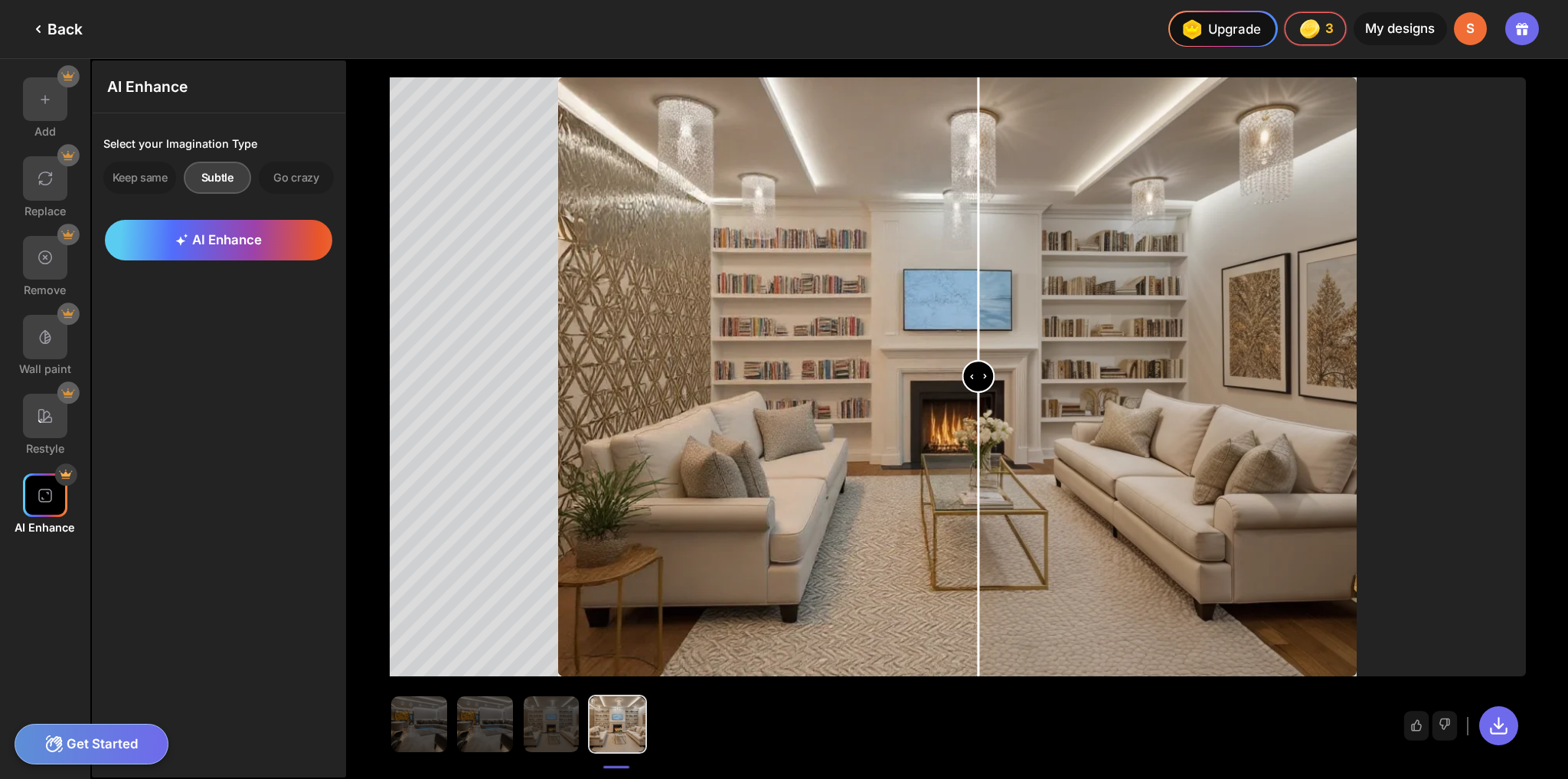
type input "****"
click at [978, 381] on input "range" at bounding box center [958, 379] width 796 height 599
click at [223, 241] on span "AI Enhance" at bounding box center [218, 240] width 87 height 16
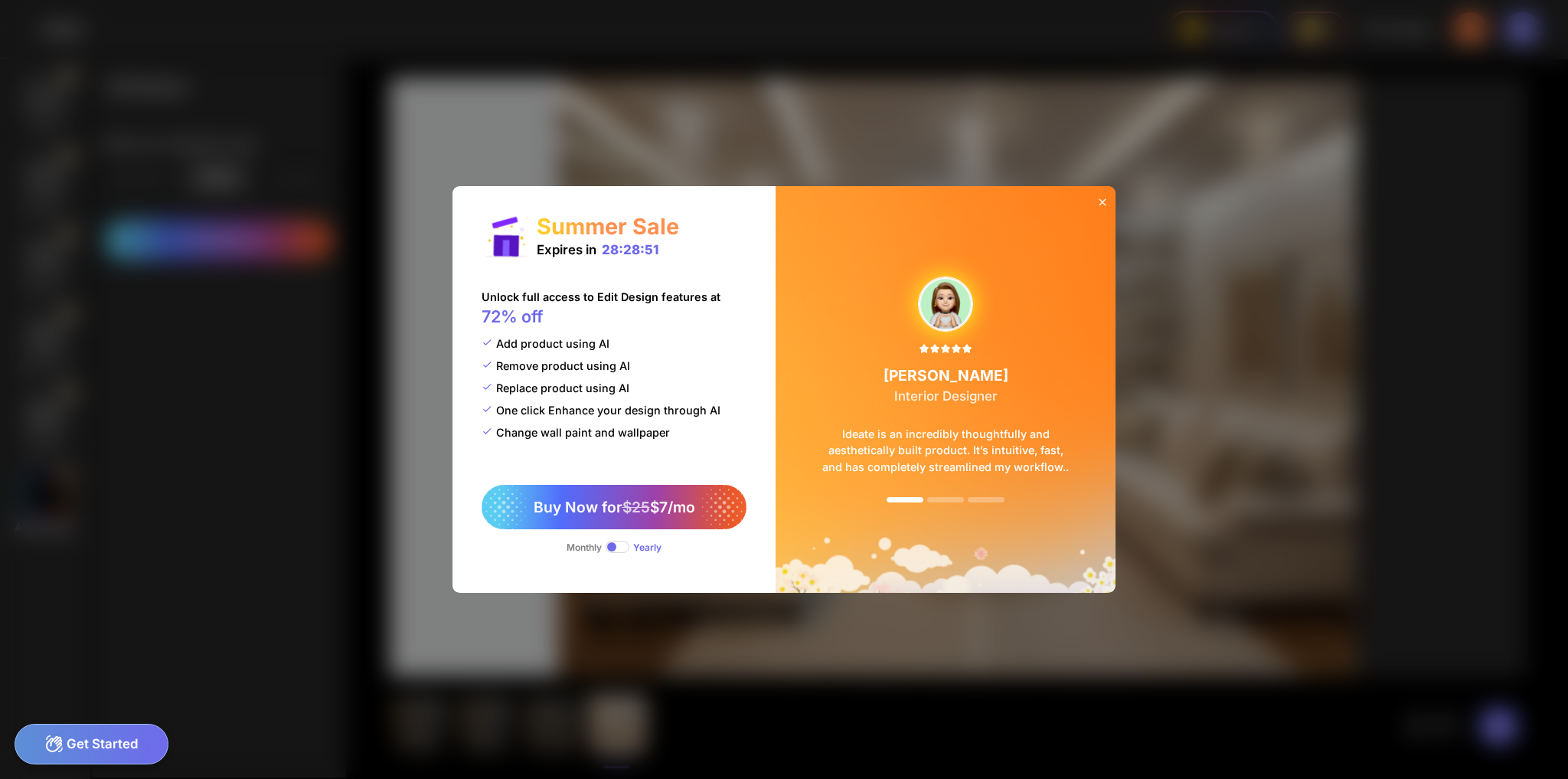
click at [1103, 202] on icon at bounding box center [1101, 202] width 7 height 7
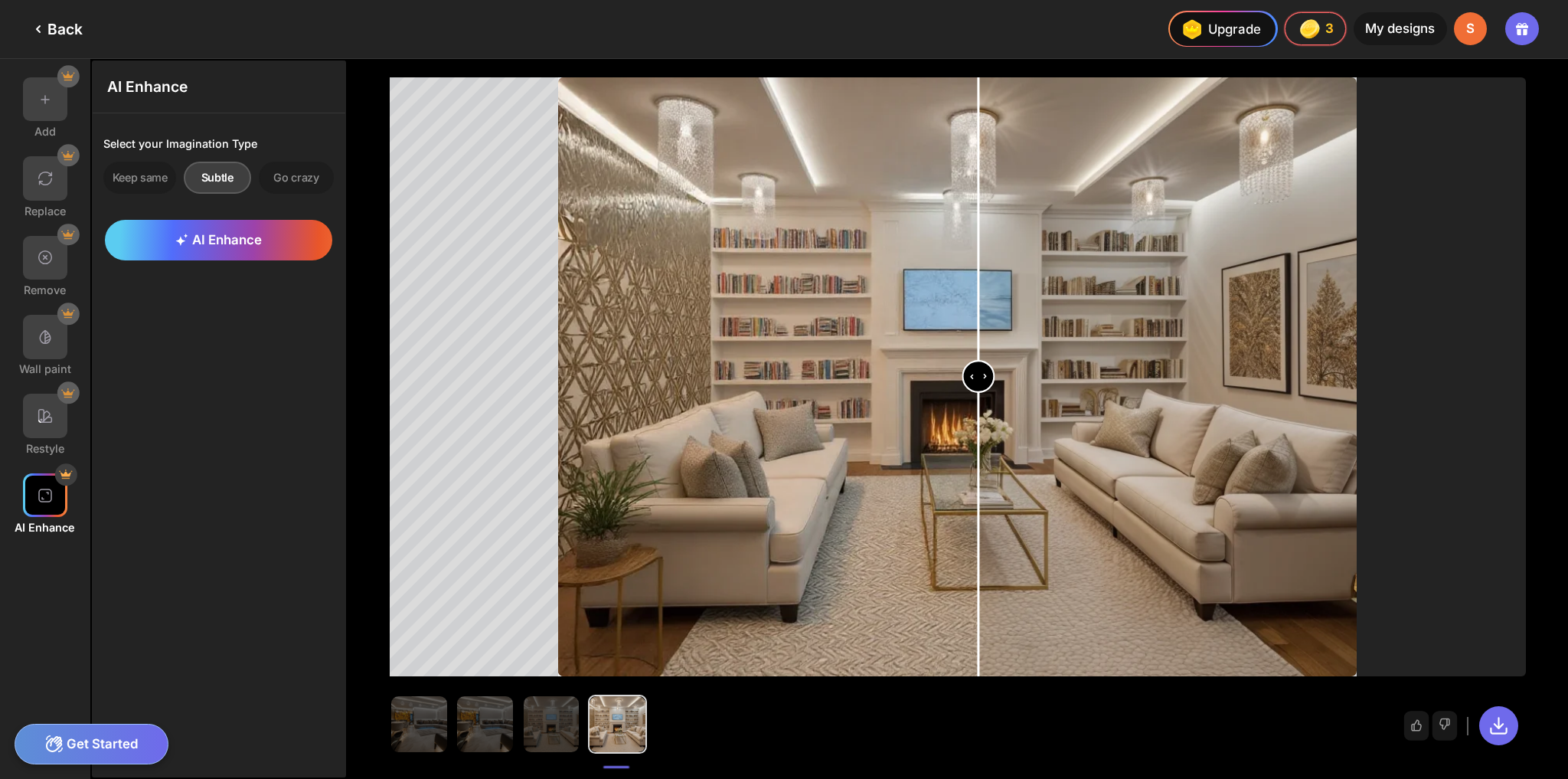
click at [222, 182] on div "Subtle" at bounding box center [217, 178] width 68 height 32
click at [67, 737] on div "Get Started" at bounding box center [91, 744] width 154 height 41
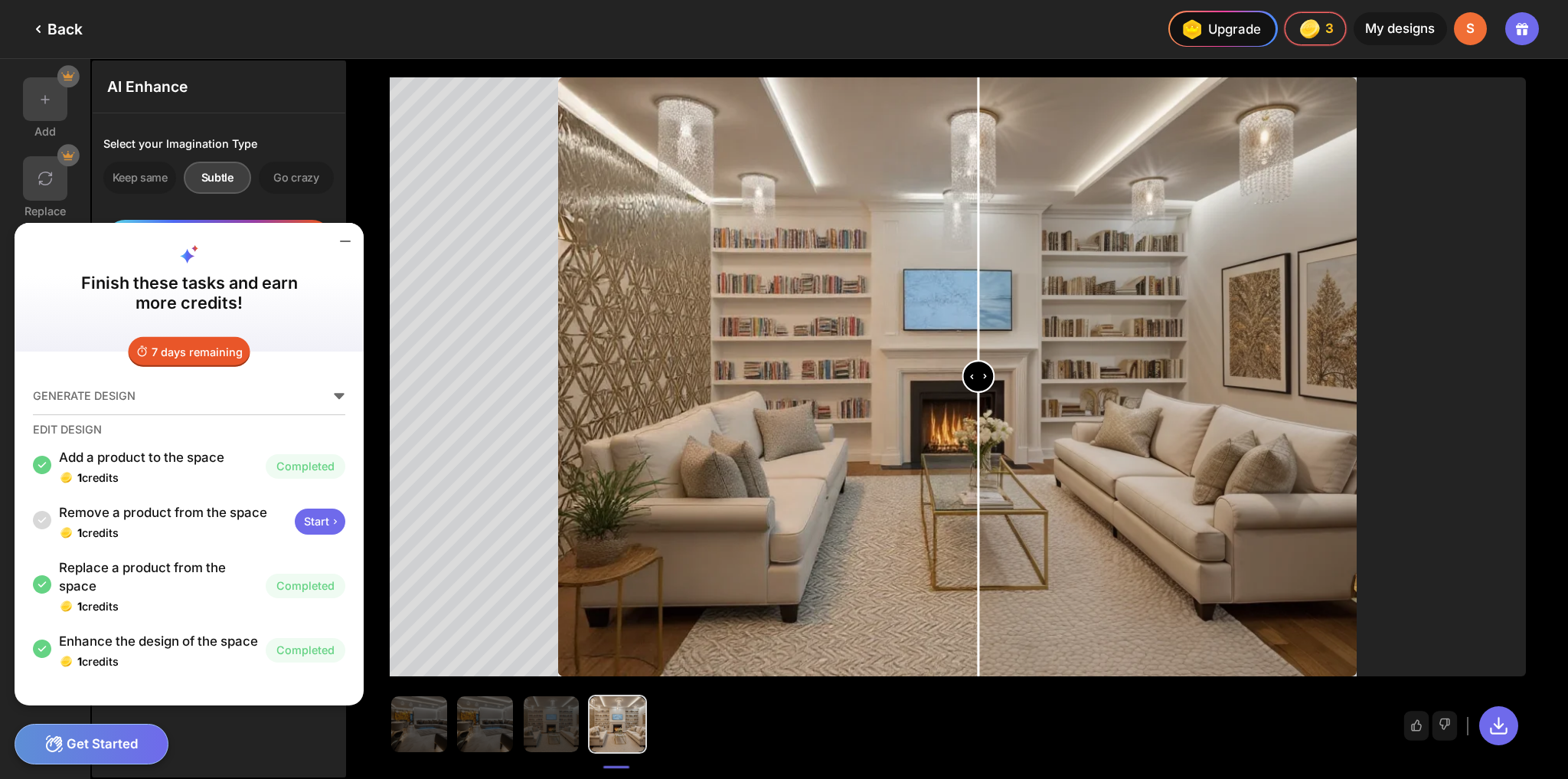
click at [313, 508] on div "Start" at bounding box center [320, 521] width 51 height 26
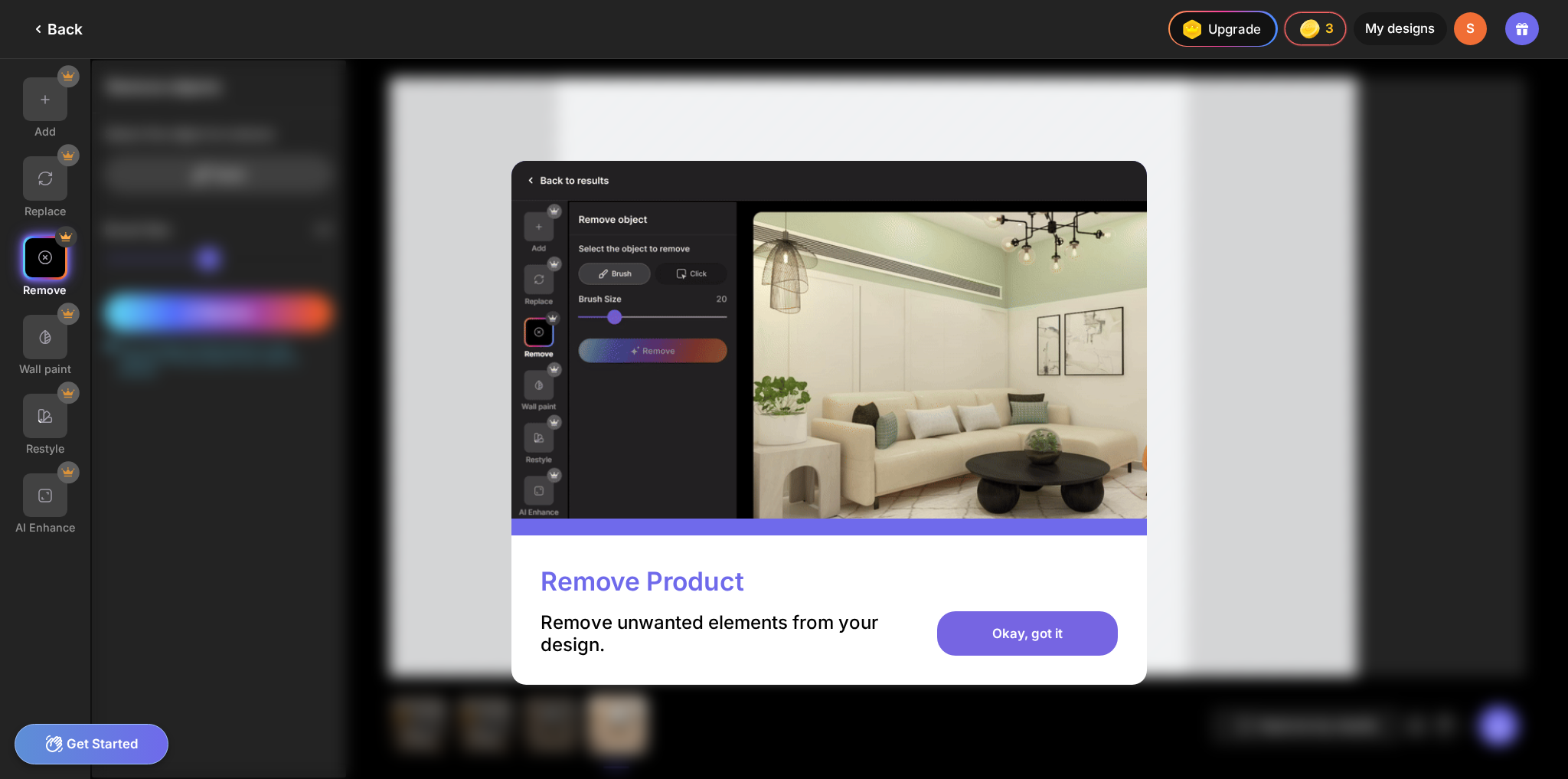
click at [1036, 630] on div "Okay, got it" at bounding box center [1027, 633] width 180 height 45
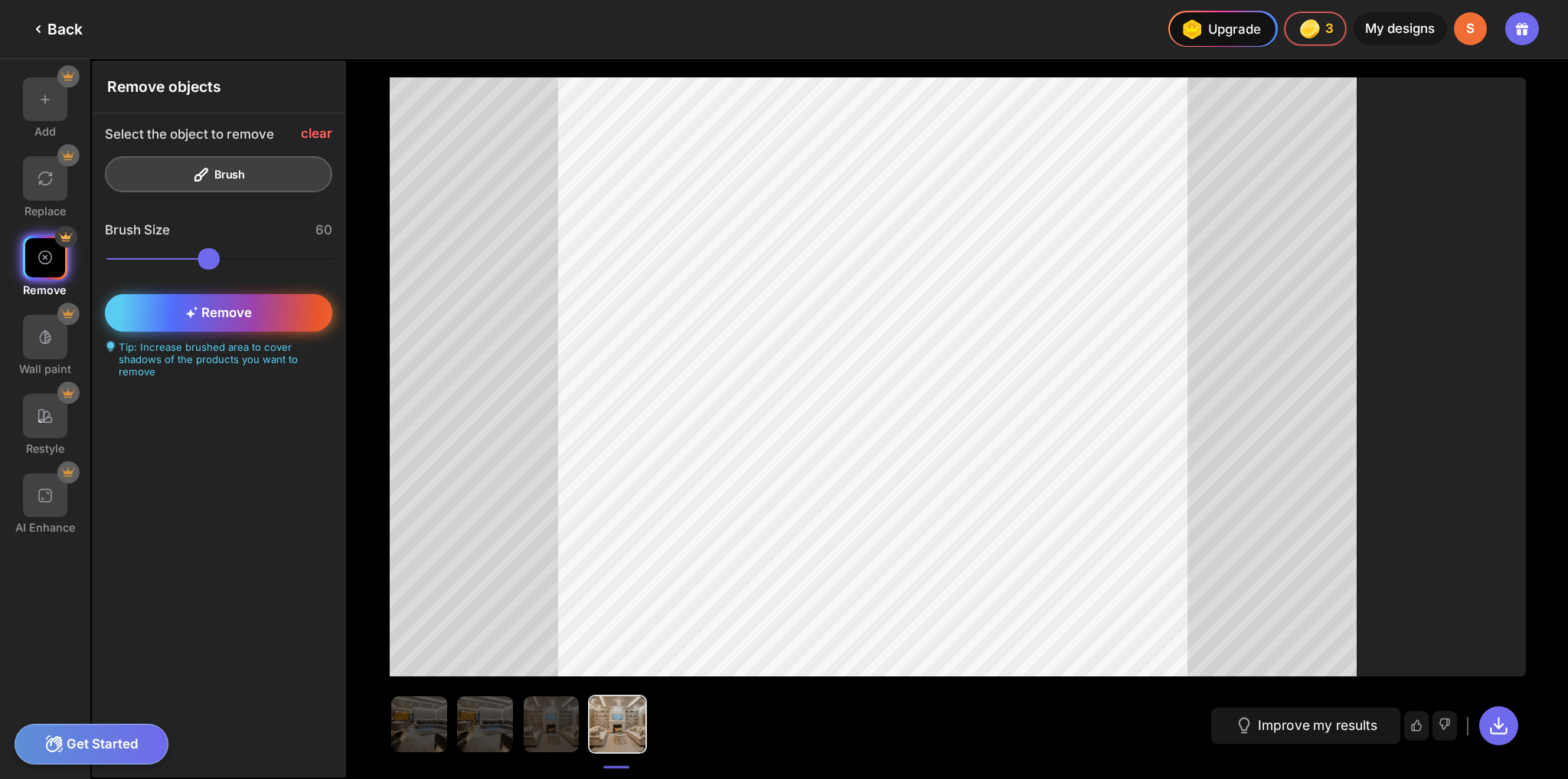
click at [222, 315] on span "Remove" at bounding box center [219, 313] width 67 height 16
